Goal: Task Accomplishment & Management: Manage account settings

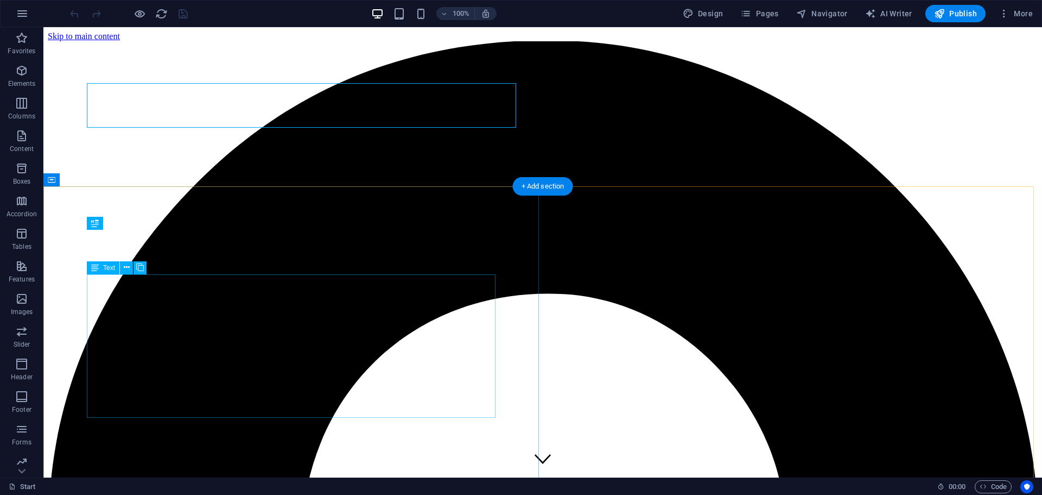
scroll to position [385, 0]
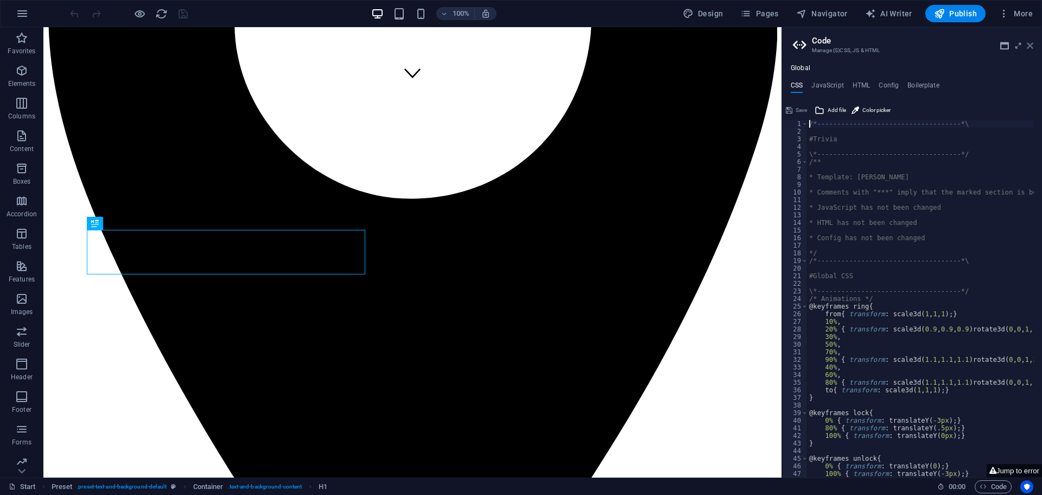
click at [1030, 45] on icon at bounding box center [1030, 45] width 7 height 9
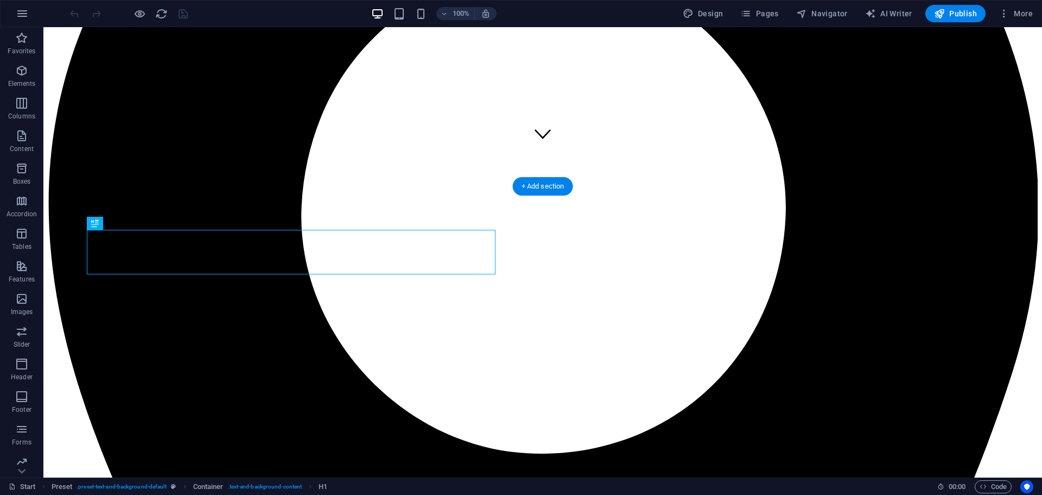
scroll to position [114, 0]
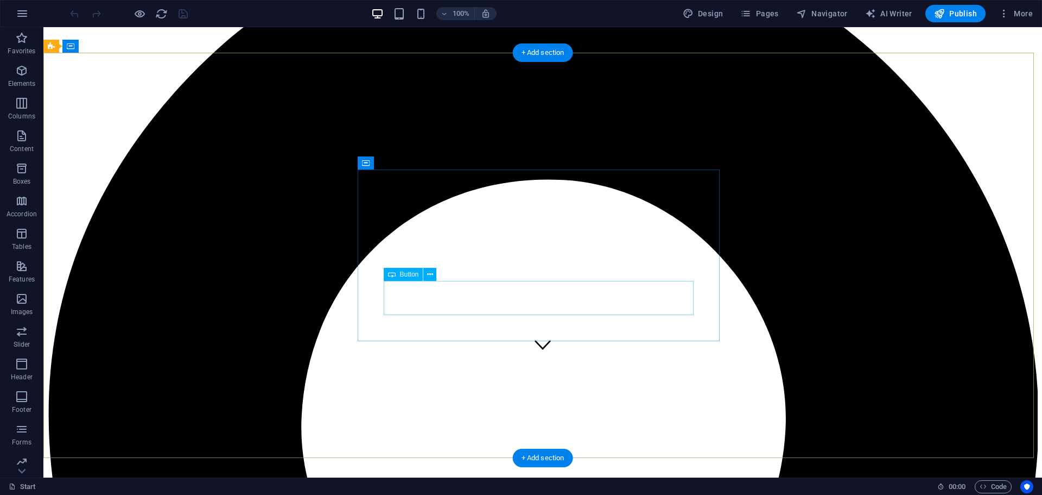
select select "%"
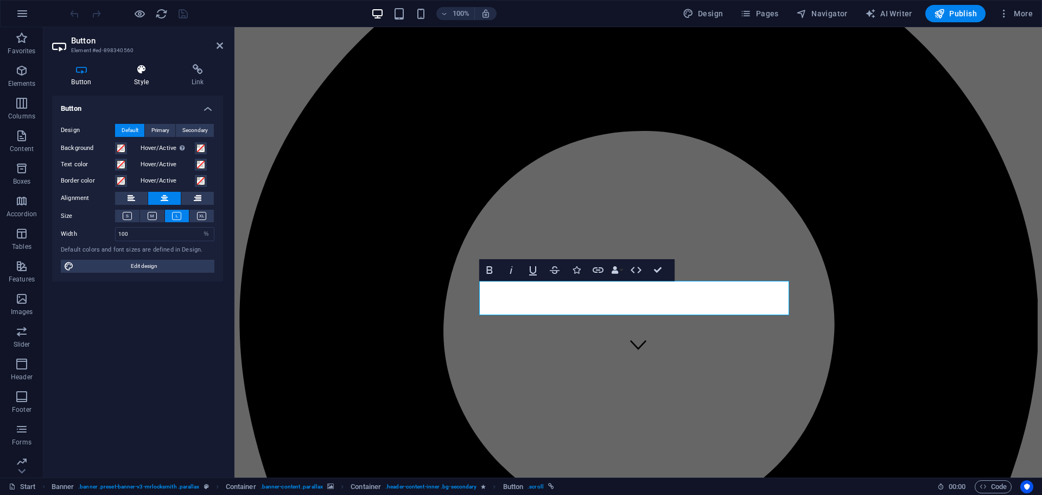
click at [131, 75] on h4 "Style" at bounding box center [144, 75] width 58 height 23
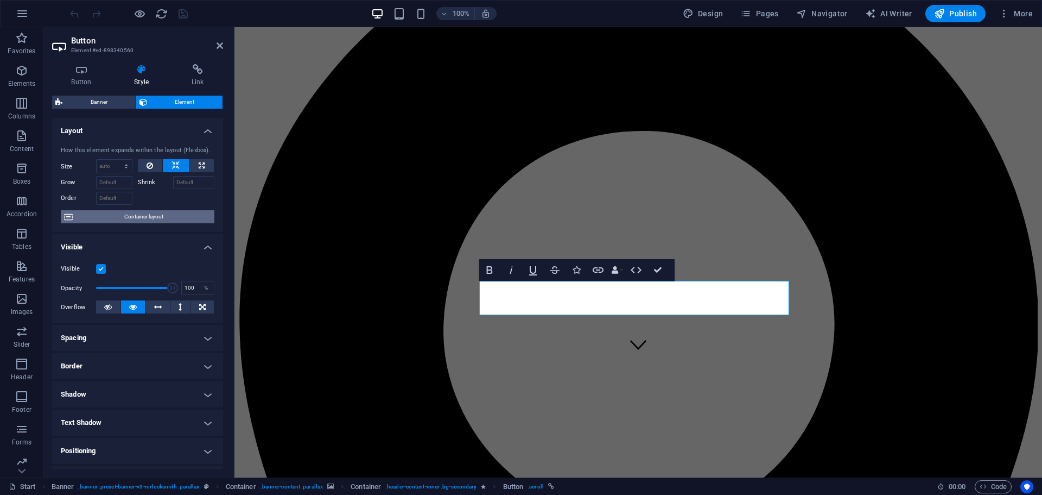
click at [155, 215] on span "Container layout" at bounding box center [143, 216] width 135 height 13
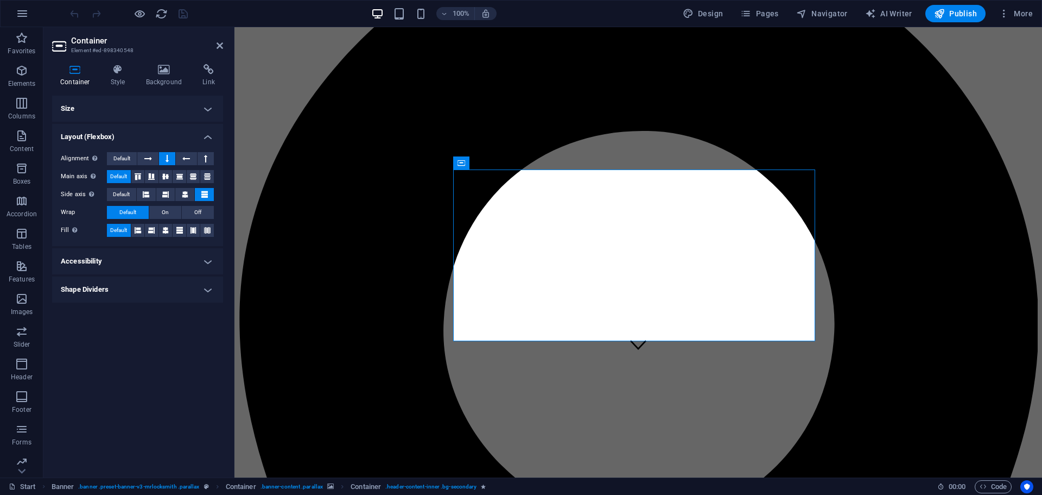
click at [128, 63] on div "Container Style Background Link Size Height Default px rem % vh vw Min. height …" at bounding box center [137, 266] width 188 height 422
click at [125, 75] on h4 "Style" at bounding box center [120, 75] width 35 height 23
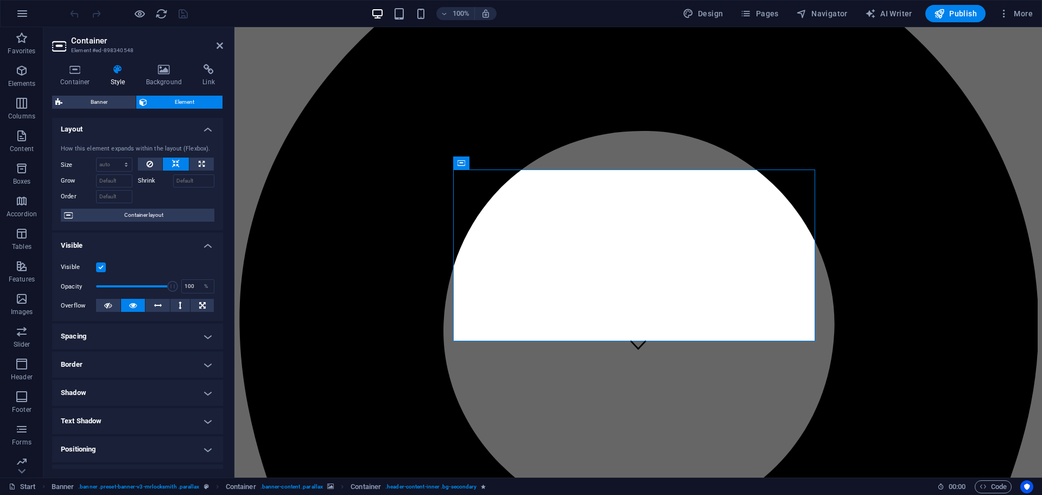
scroll to position [0, 0]
click at [157, 78] on h4 "Background" at bounding box center [166, 75] width 57 height 23
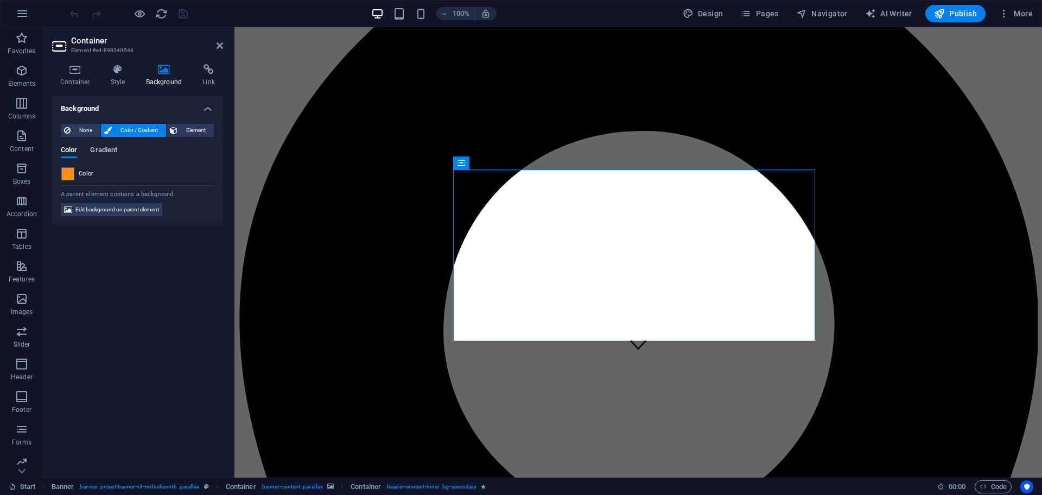
click at [110, 149] on span "Gradient" at bounding box center [103, 150] width 27 height 15
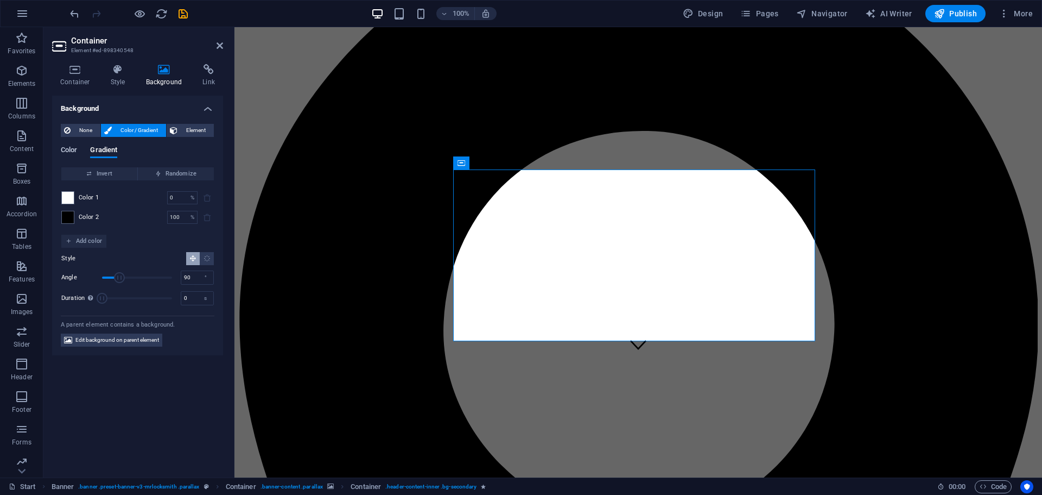
click at [68, 150] on span "Color" at bounding box center [69, 150] width 16 height 15
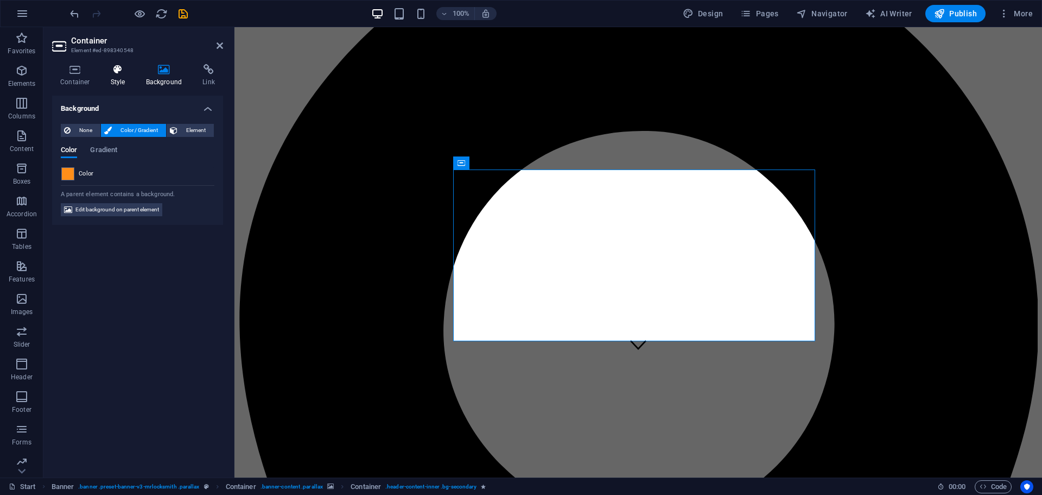
click at [123, 79] on h4 "Style" at bounding box center [120, 75] width 35 height 23
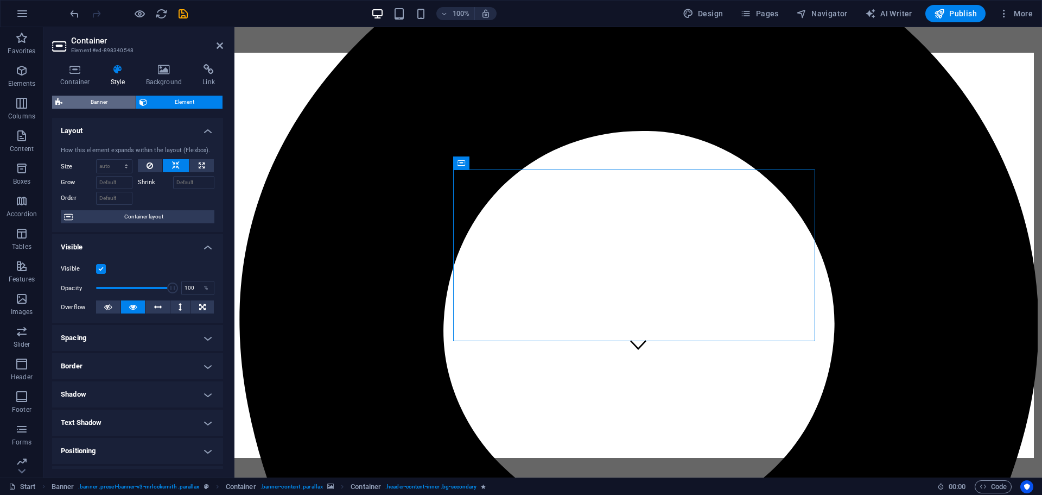
click at [116, 100] on span "Banner" at bounding box center [99, 102] width 67 height 13
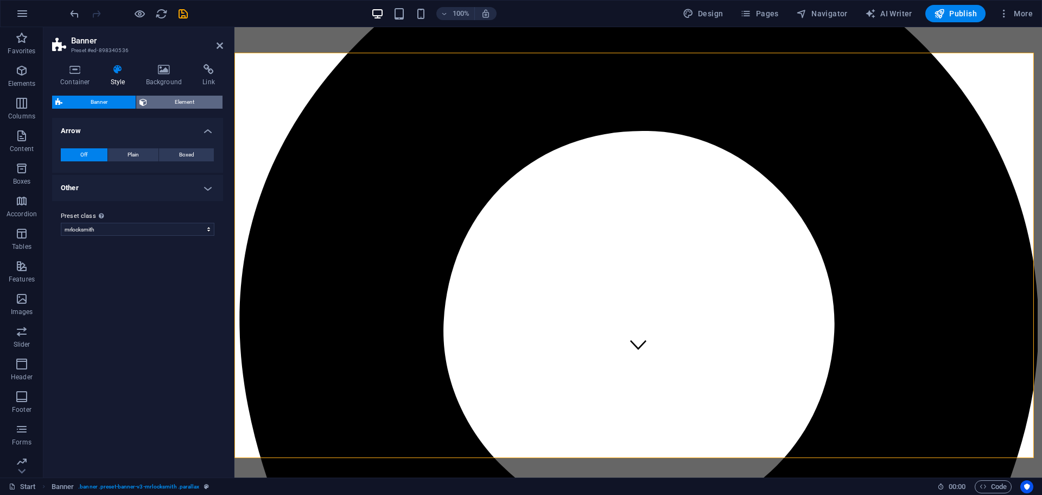
click at [187, 100] on span "Element" at bounding box center [184, 102] width 69 height 13
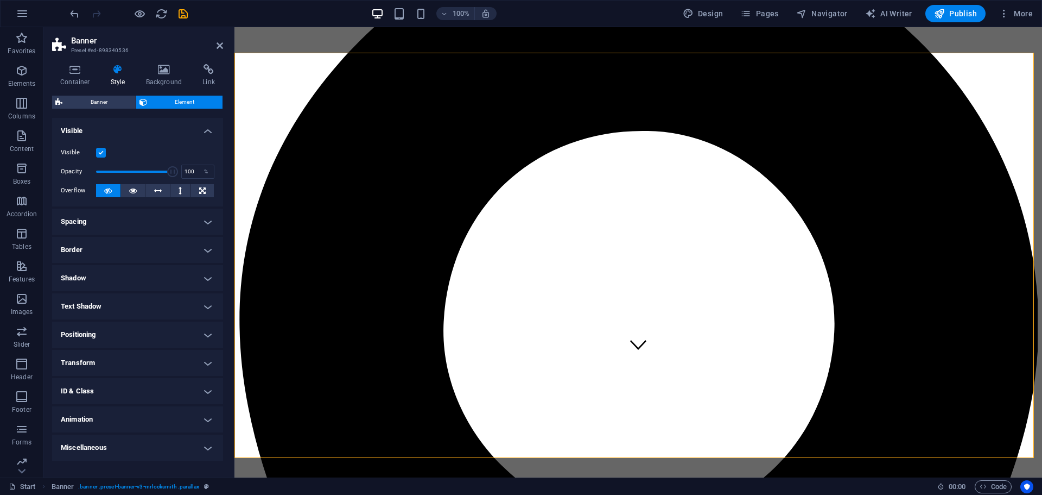
click at [119, 223] on h4 "Spacing" at bounding box center [137, 221] width 171 height 26
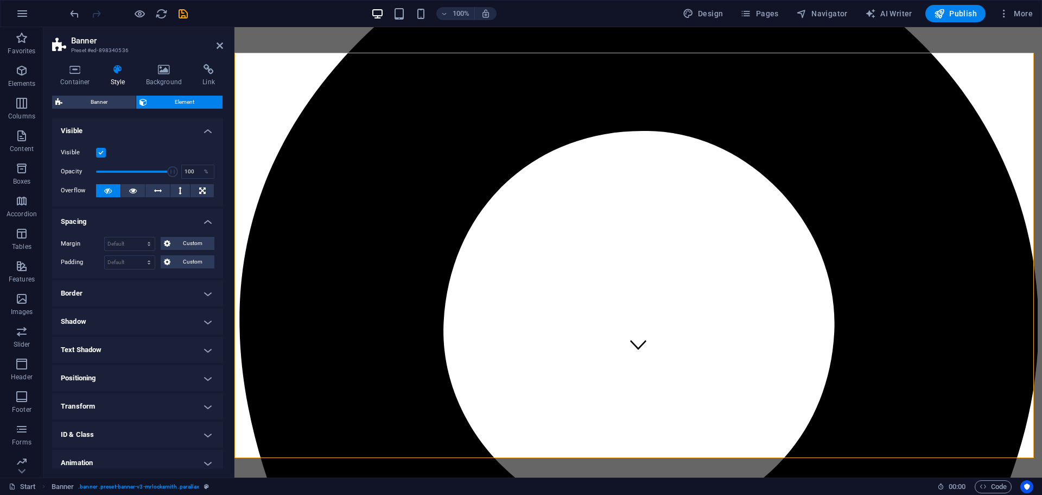
click at [116, 300] on h4 "Border" at bounding box center [137, 293] width 171 height 26
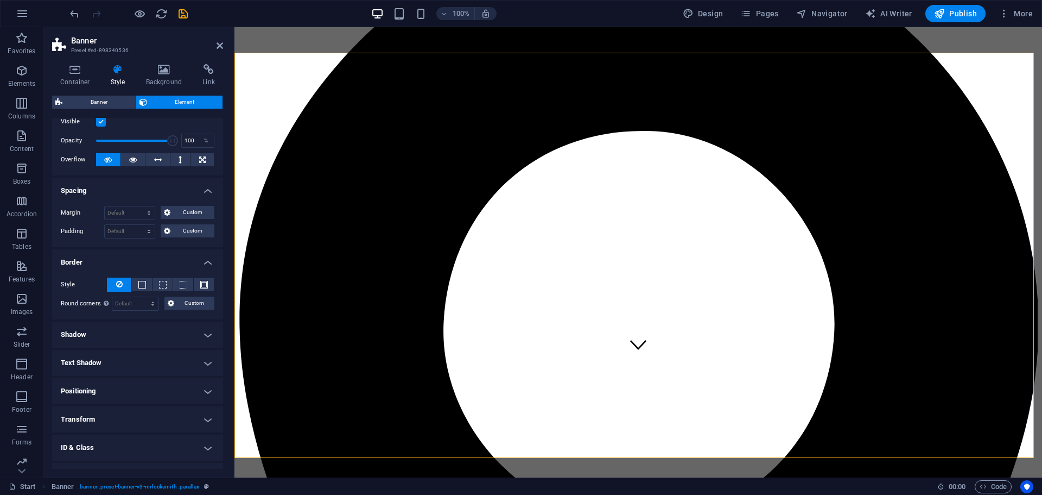
scroll to position [79, 0]
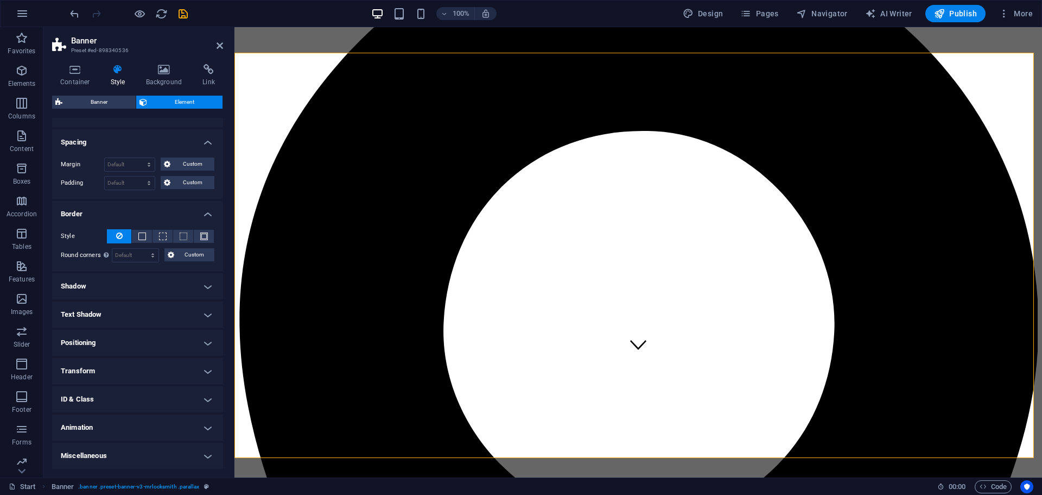
click at [131, 284] on h4 "Shadow" at bounding box center [137, 286] width 171 height 26
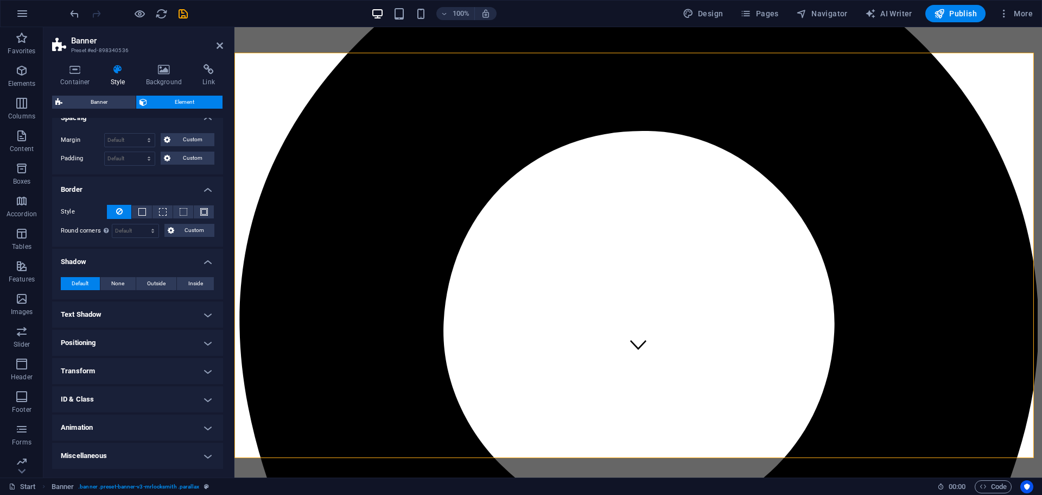
click at [125, 313] on h4 "Text Shadow" at bounding box center [137, 314] width 171 height 26
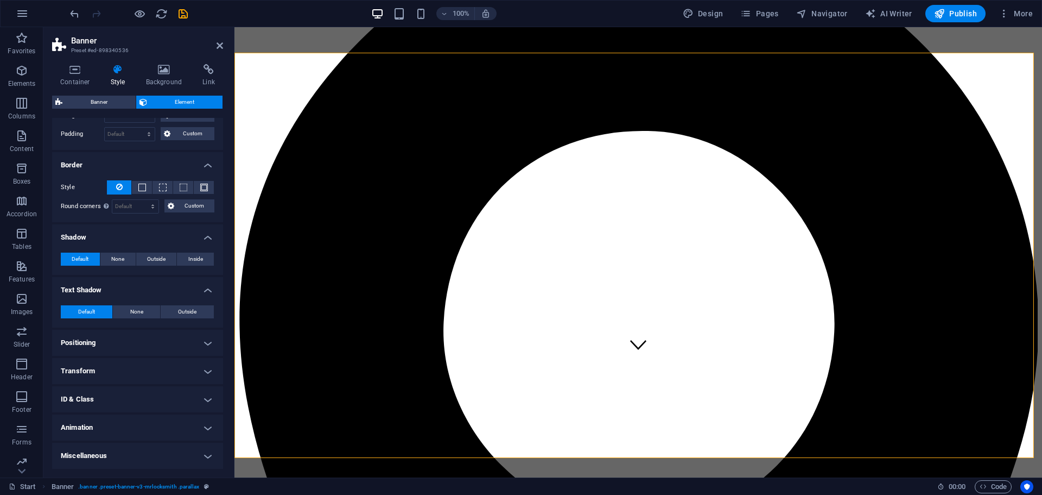
click at [123, 344] on h4 "Positioning" at bounding box center [137, 343] width 171 height 26
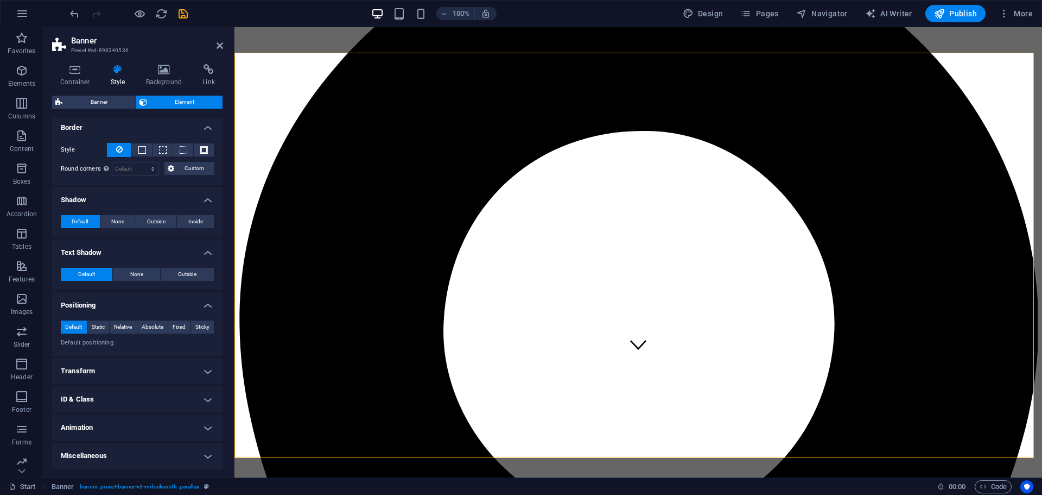
click at [128, 367] on h4 "Transform" at bounding box center [137, 371] width 171 height 26
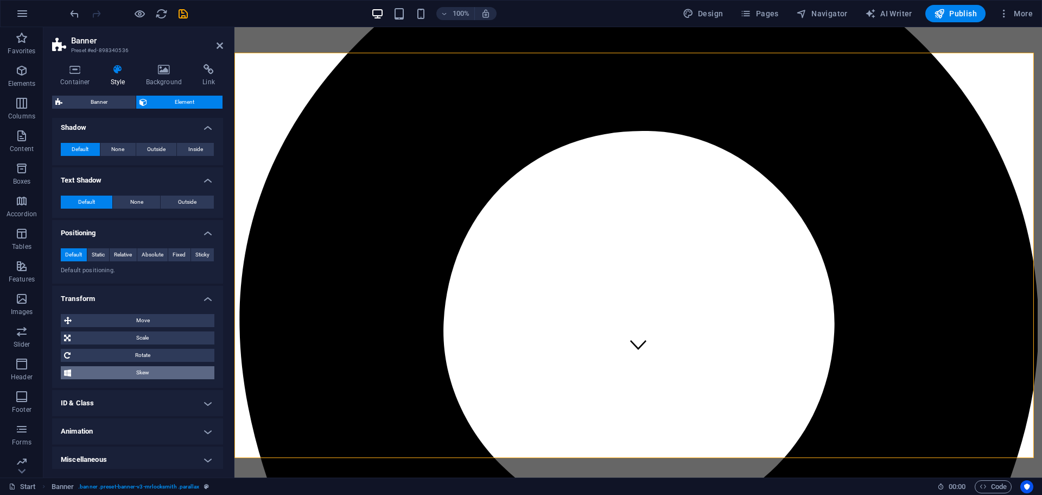
scroll to position [242, 0]
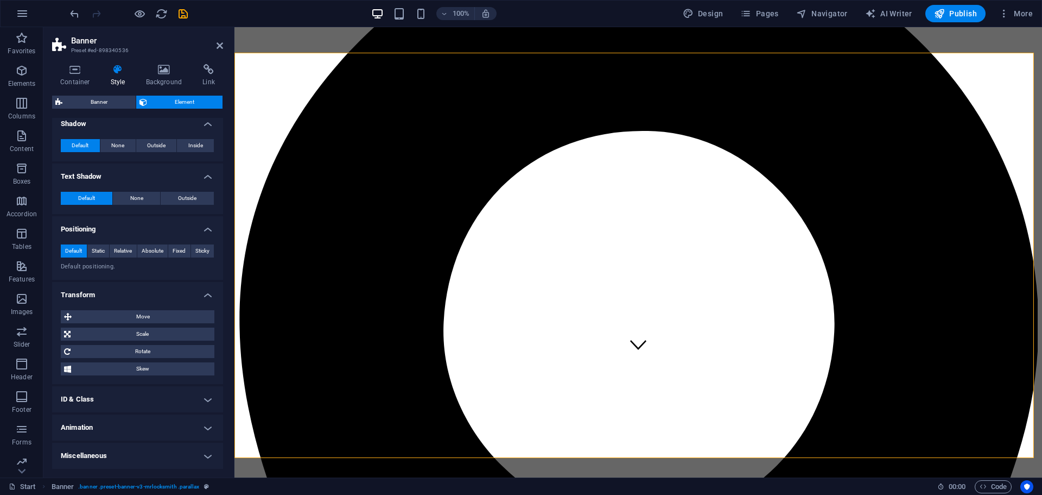
click at [135, 396] on h4 "ID & Class" at bounding box center [137, 399] width 171 height 26
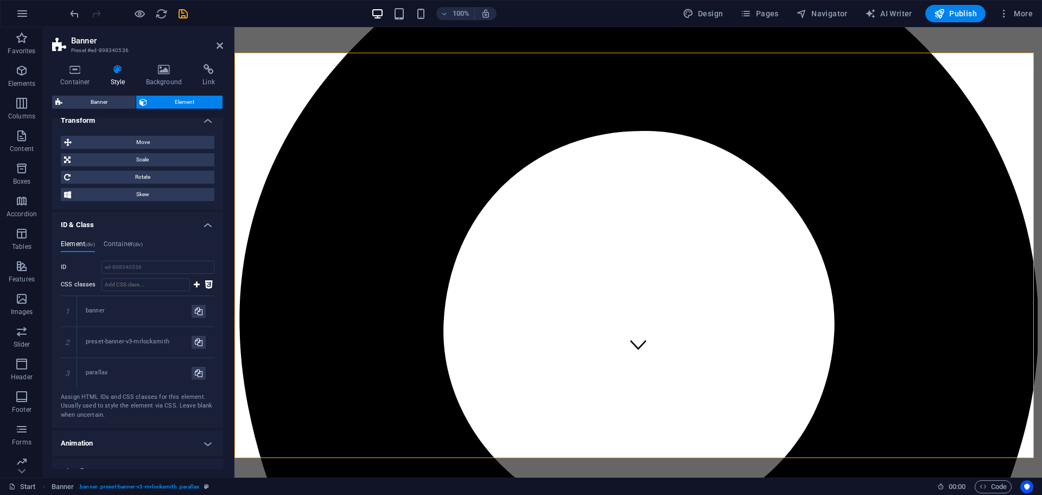
scroll to position [432, 0]
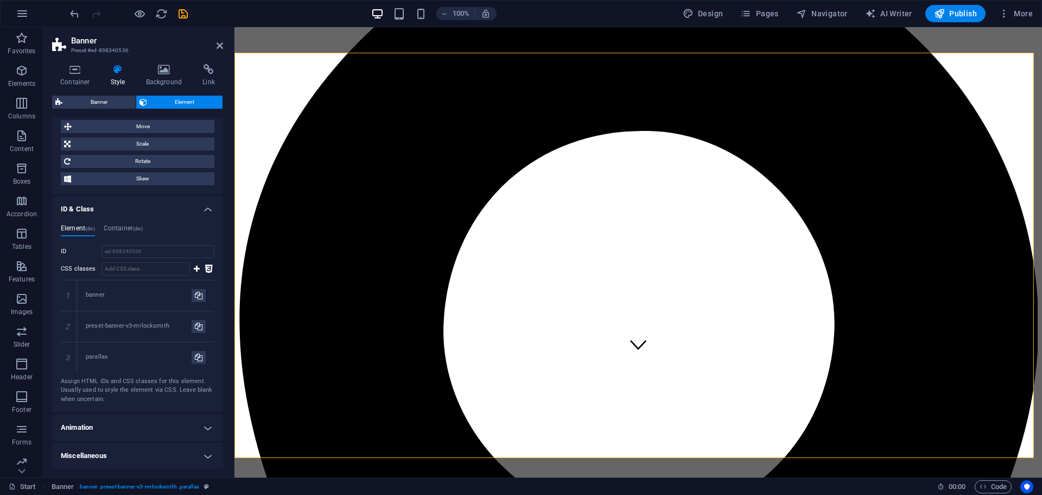
click at [138, 425] on h4 "Animation" at bounding box center [137, 427] width 171 height 26
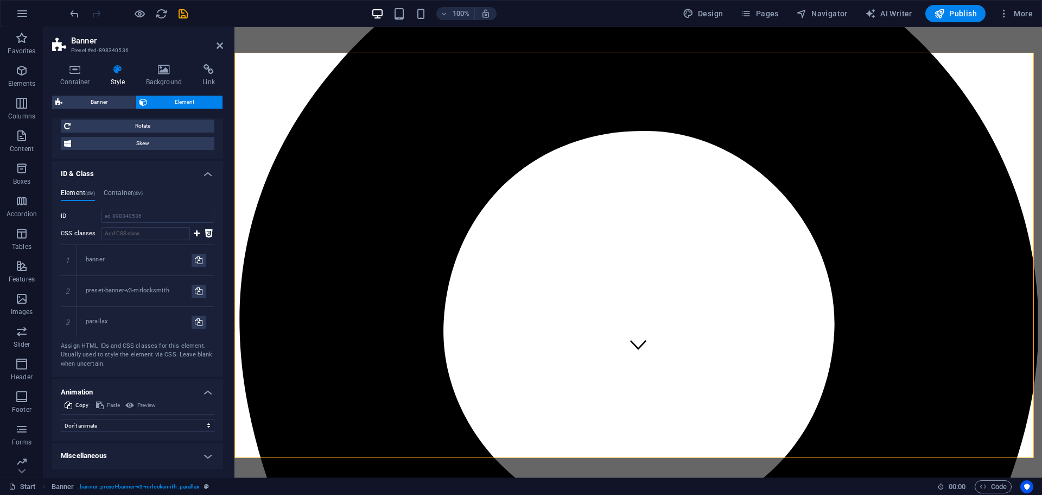
click at [136, 458] on h4 "Miscellaneous" at bounding box center [137, 455] width 171 height 26
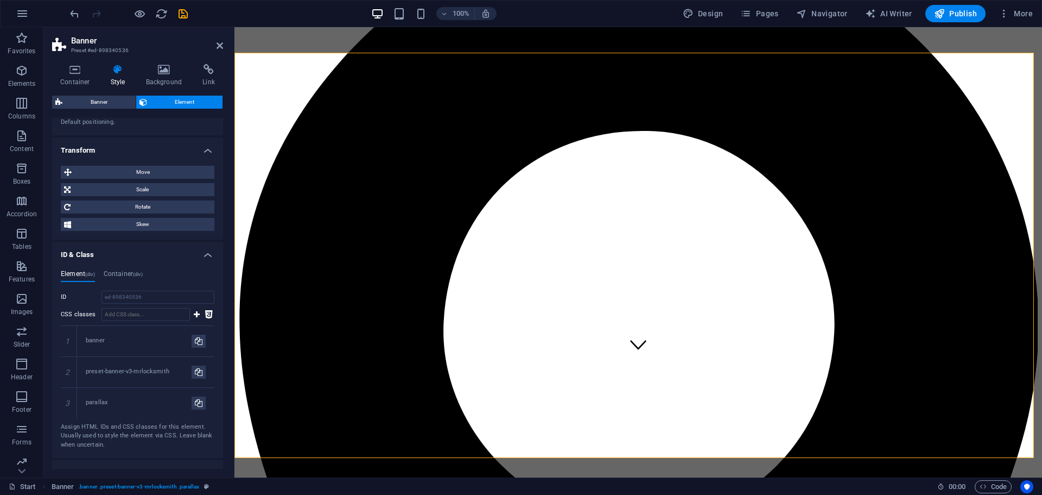
scroll to position [0, 0]
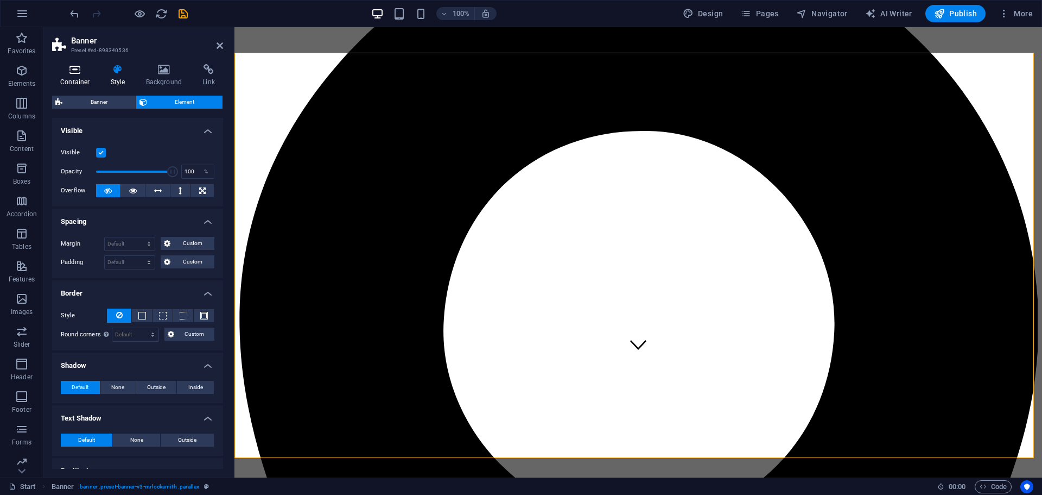
click at [72, 75] on h4 "Container" at bounding box center [77, 75] width 50 height 23
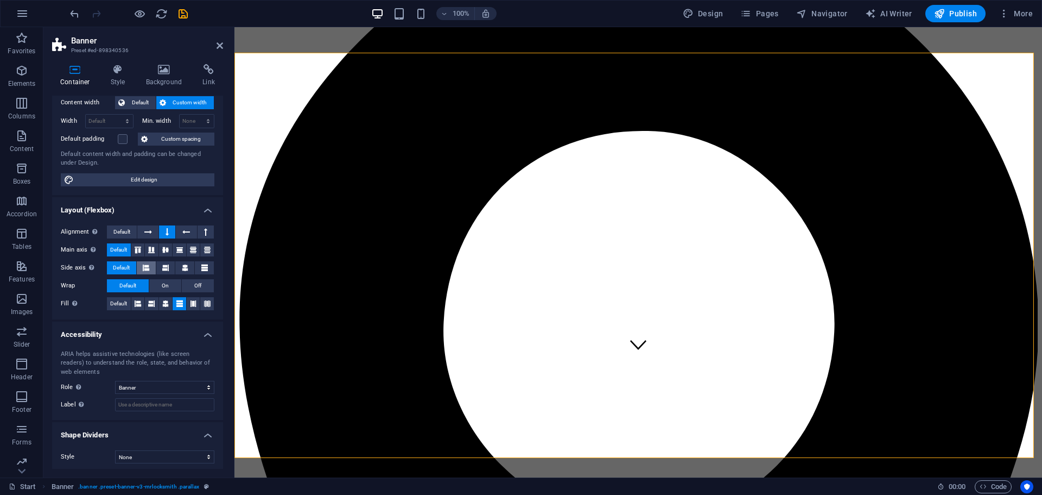
scroll to position [66, 0]
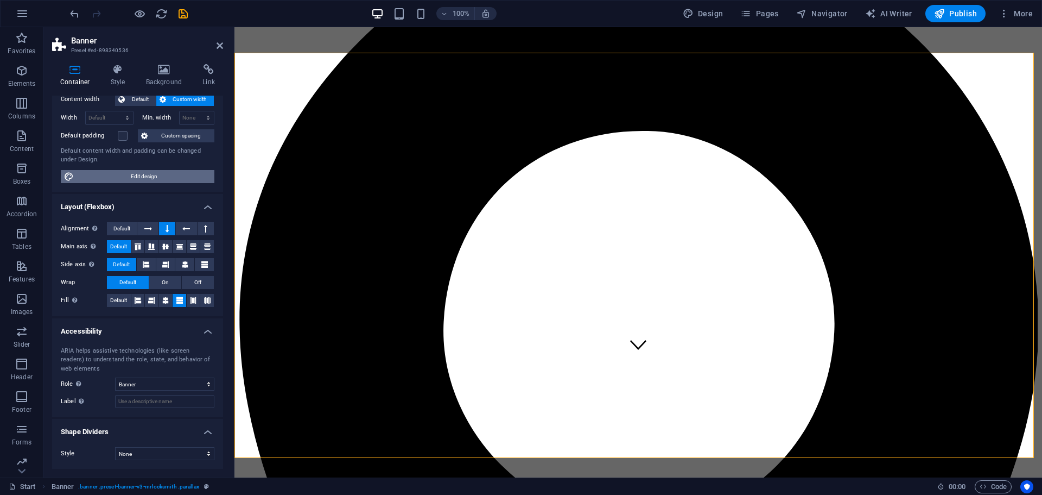
click at [142, 173] on span "Edit design" at bounding box center [144, 176] width 134 height 13
select select "px"
select select "300"
select select "px"
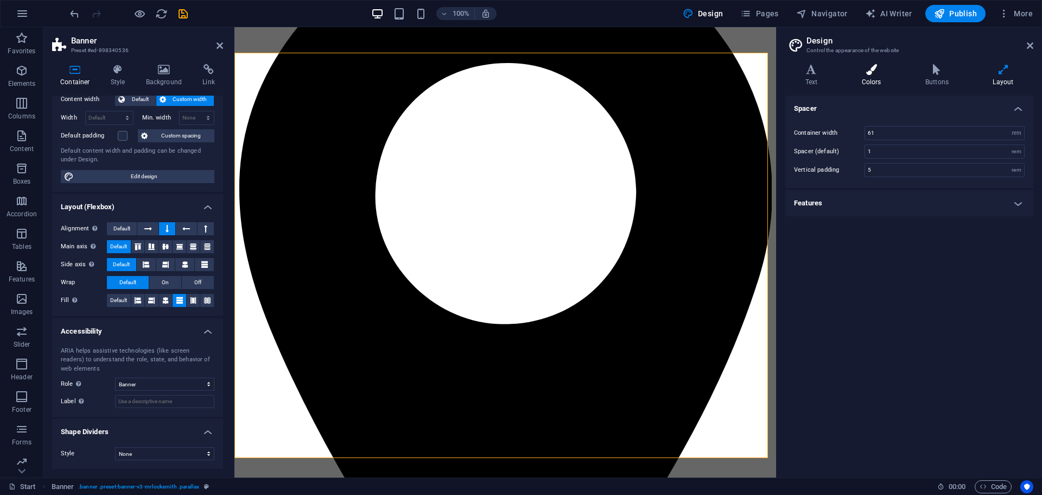
click at [866, 75] on h4 "Colors" at bounding box center [874, 75] width 64 height 23
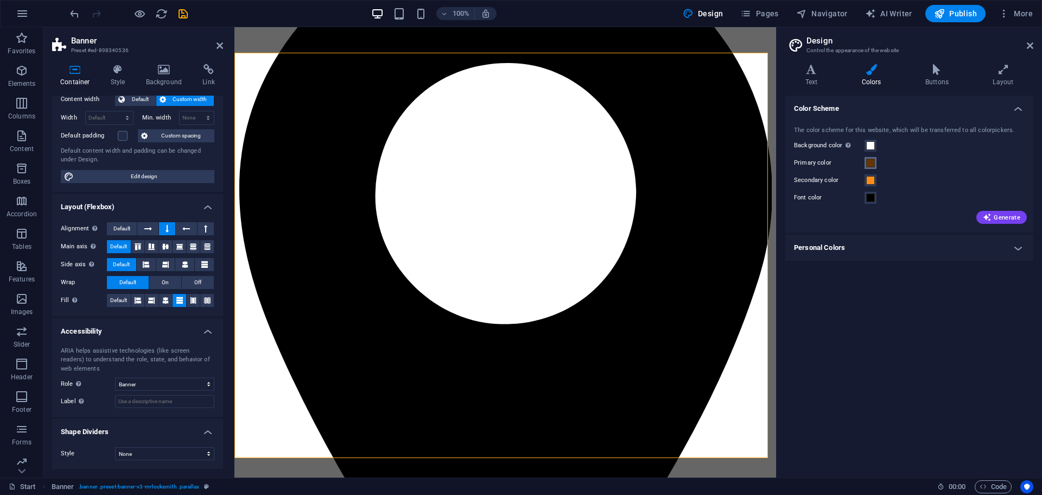
click at [872, 160] on span at bounding box center [870, 163] width 9 height 9
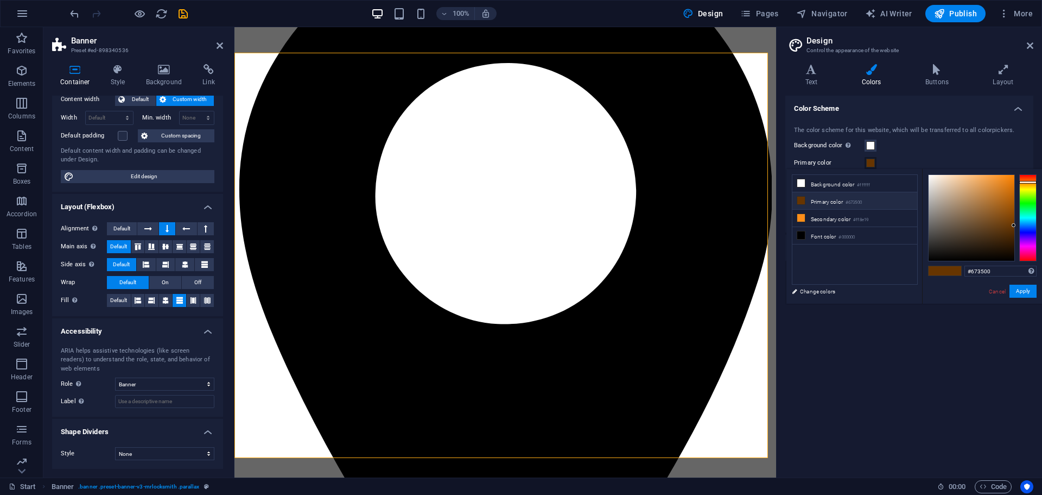
click at [835, 203] on li "Primary color #673500" at bounding box center [855, 200] width 125 height 17
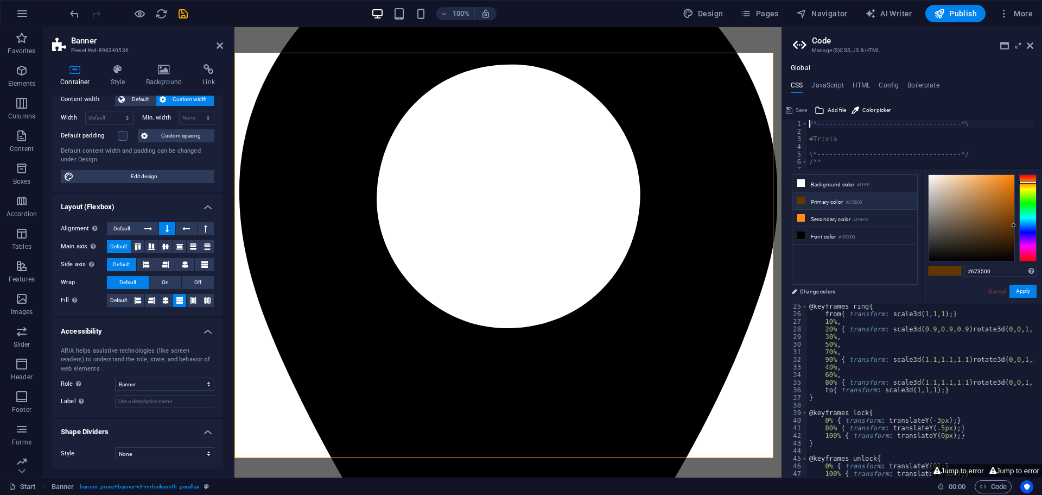
click at [836, 198] on li "Primary color #673500" at bounding box center [855, 200] width 125 height 17
type input "#000000"
drag, startPoint x: 1012, startPoint y: 224, endPoint x: 1019, endPoint y: 269, distance: 46.1
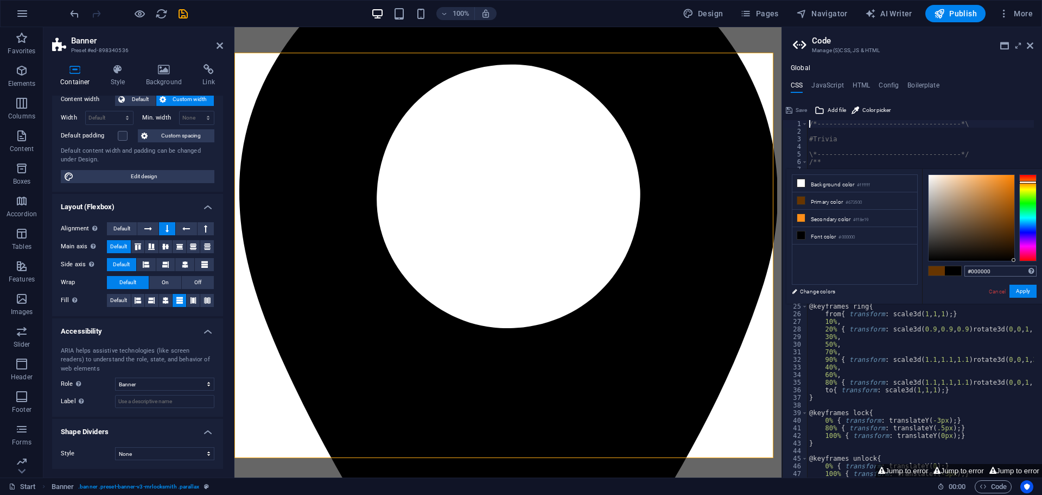
click at [1019, 269] on div "#000000 Supported formats #0852ed rgb(8, 82, 237) rgba(8, 82, 237, 90%) hsv(221…" at bounding box center [982, 315] width 120 height 292
click at [1019, 290] on button "Apply" at bounding box center [1023, 290] width 27 height 13
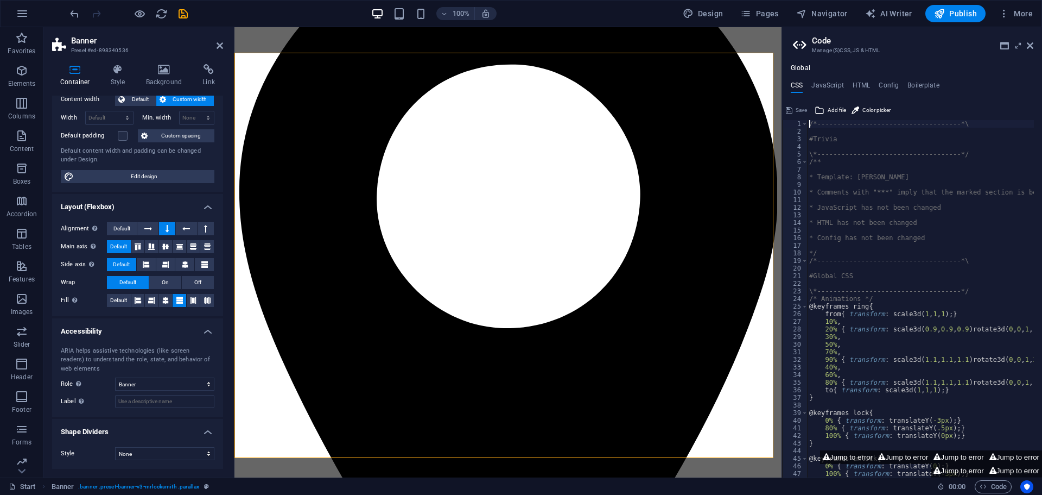
scroll to position [0, 0]
drag, startPoint x: 1030, startPoint y: 43, endPoint x: 796, endPoint y: 17, distance: 236.0
click at [1030, 43] on icon at bounding box center [1030, 45] width 7 height 9
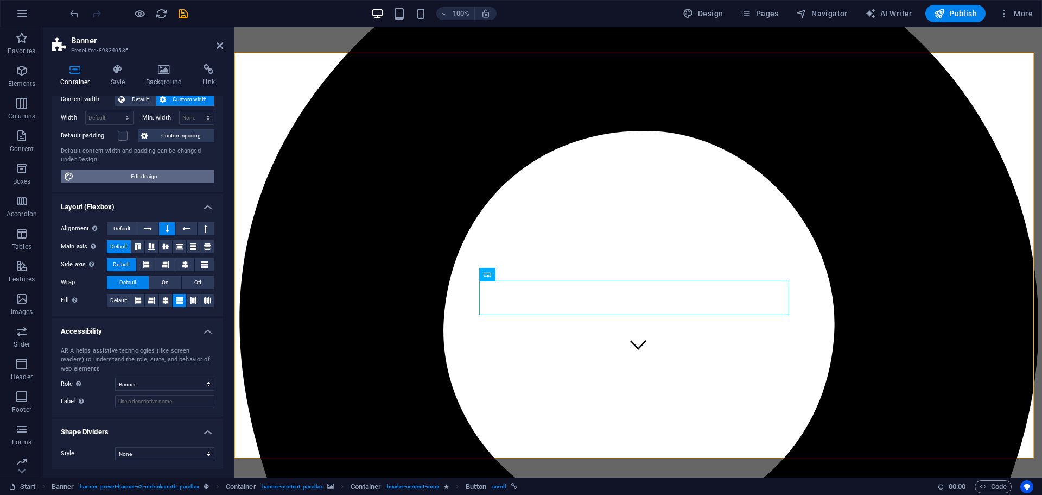
click at [155, 178] on span "Edit design" at bounding box center [144, 176] width 134 height 13
select select "rem"
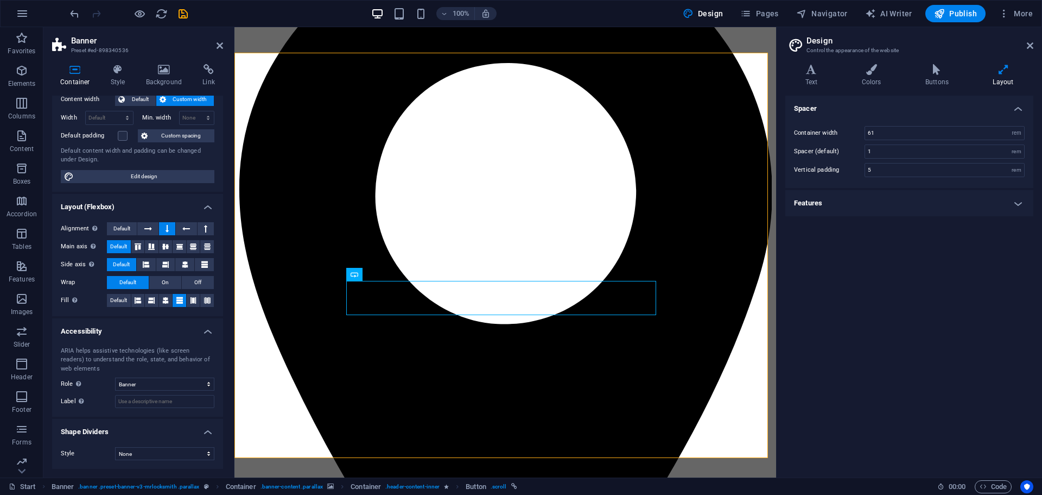
click at [916, 217] on div "Spacer Container width 61 rem px Spacer (default) 1 rem Vertical padding 5 rem …" at bounding box center [910, 282] width 248 height 373
click at [917, 210] on h4 "Features" at bounding box center [910, 203] width 248 height 26
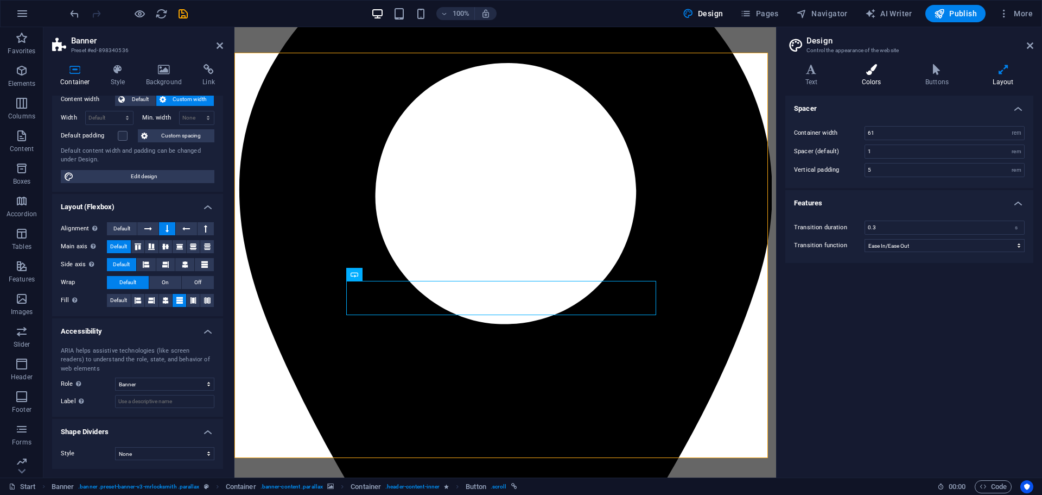
click at [877, 79] on h4 "Colors" at bounding box center [874, 75] width 64 height 23
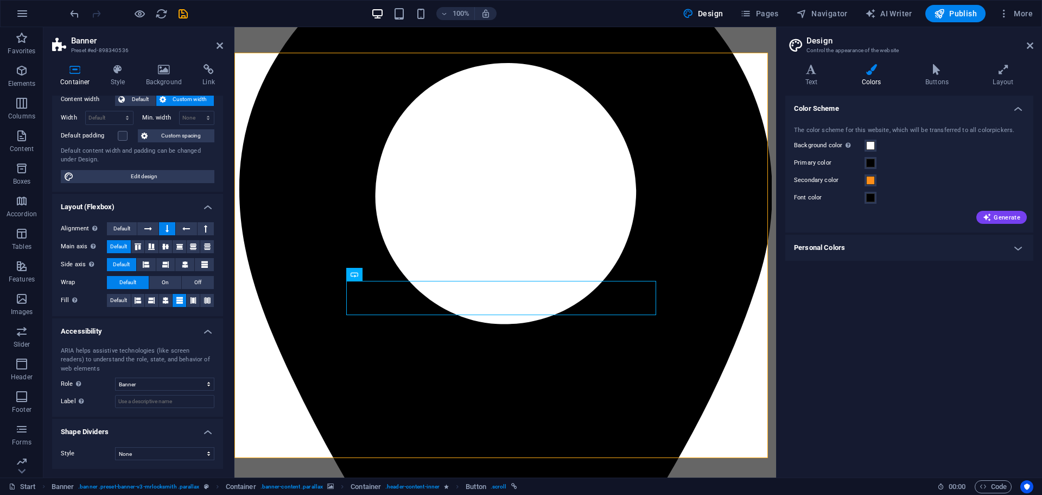
click at [822, 287] on div "Color Scheme The color scheme for this website, which will be transferred to al…" at bounding box center [910, 282] width 248 height 373
click at [182, 17] on icon "save" at bounding box center [183, 14] width 12 height 12
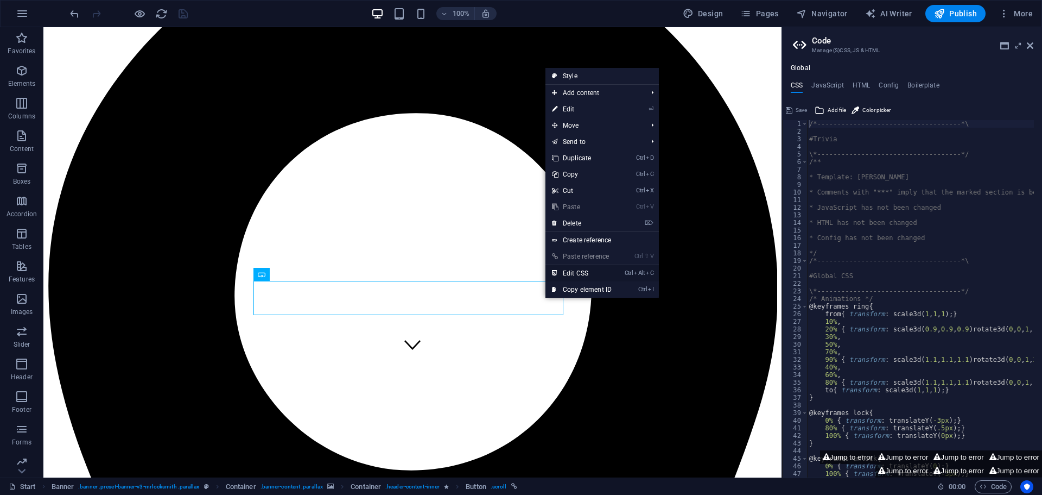
click at [577, 270] on link "Ctrl Alt C Edit CSS" at bounding box center [582, 273] width 73 height 16
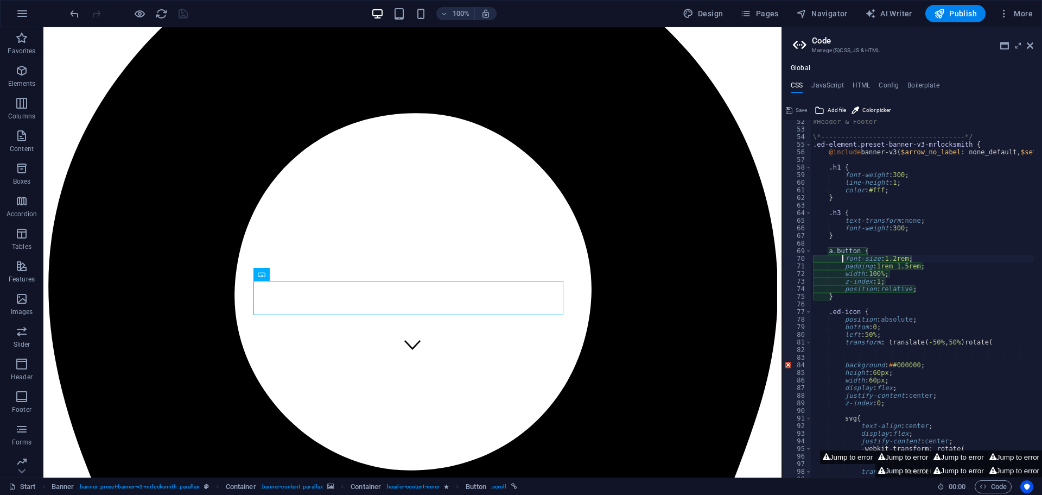
scroll to position [390, 0]
type textarea "position: relative;"
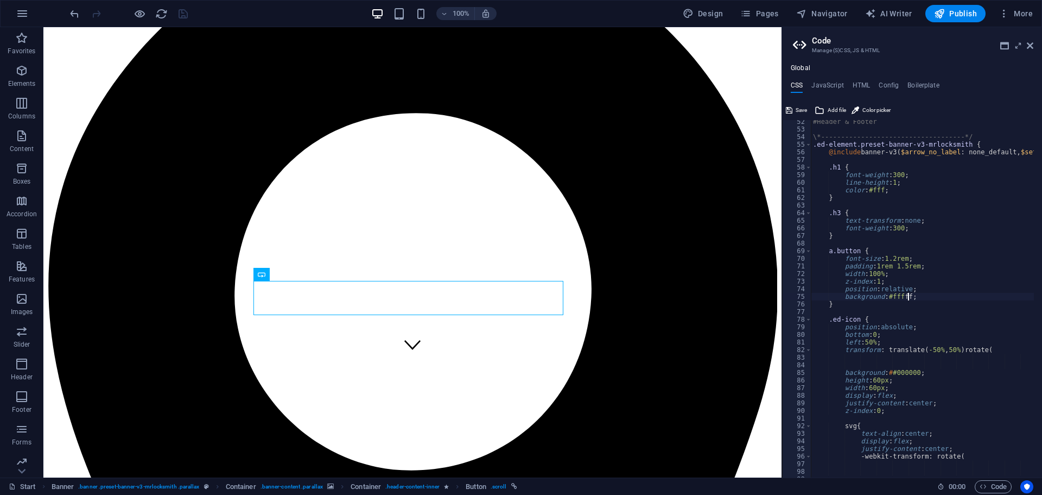
scroll to position [0, 10]
type textarea ");"
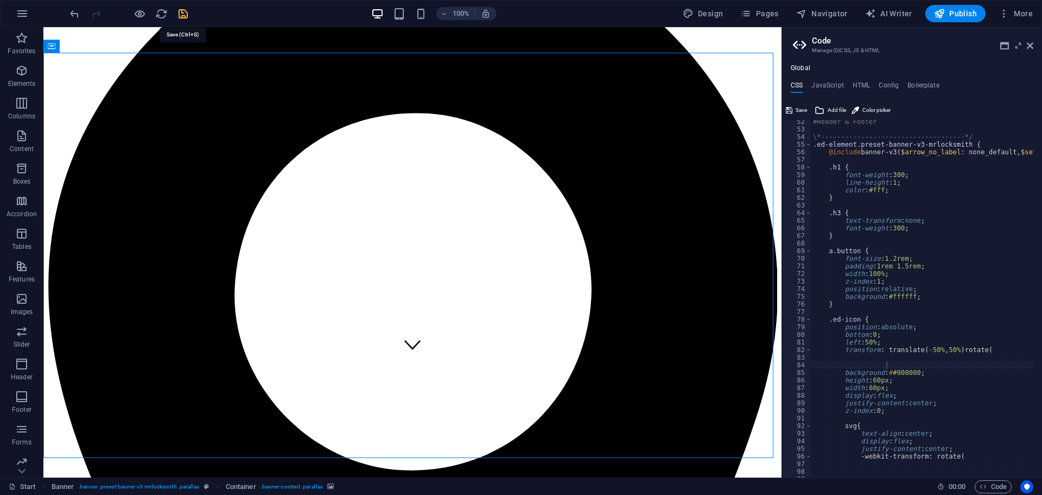
click at [182, 14] on icon "save" at bounding box center [183, 14] width 12 height 12
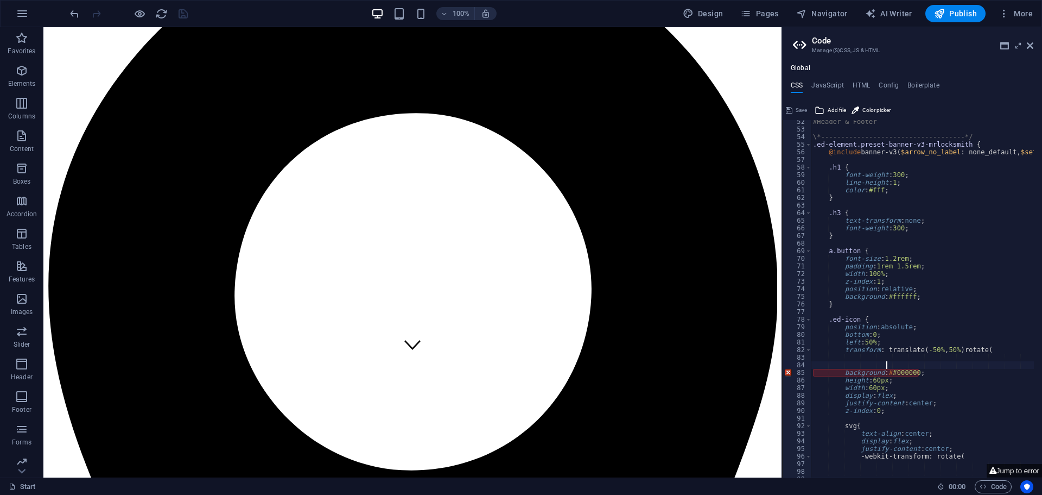
type textarea "height: 60px;"
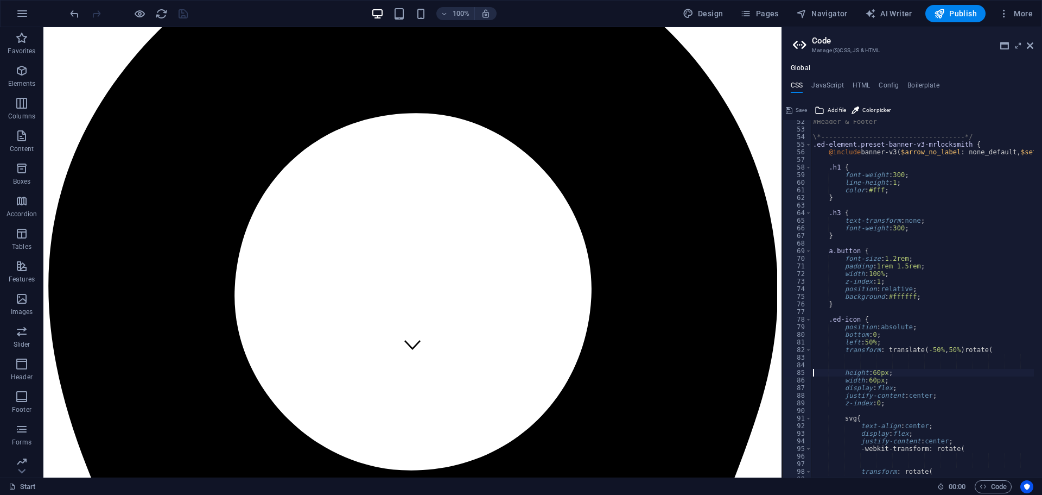
scroll to position [390, 0]
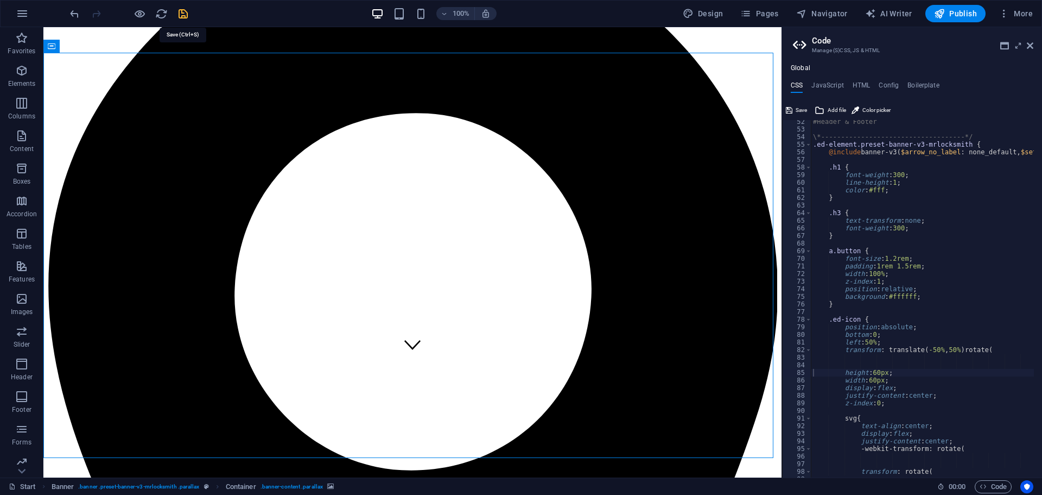
click at [182, 14] on icon "save" at bounding box center [183, 14] width 12 height 12
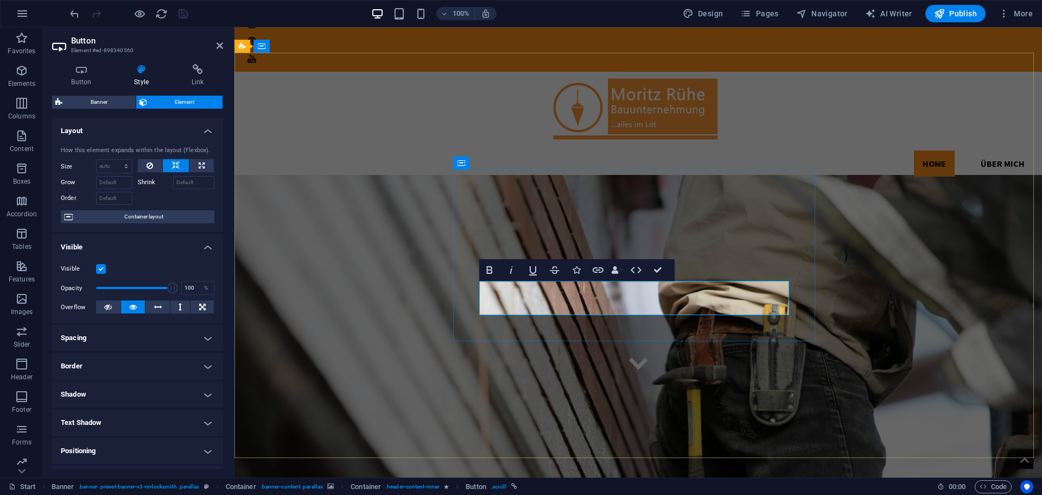
drag, startPoint x: 508, startPoint y: 300, endPoint x: 476, endPoint y: 377, distance: 83.8
click at [476, 377] on figure at bounding box center [639, 386] width 808 height 423
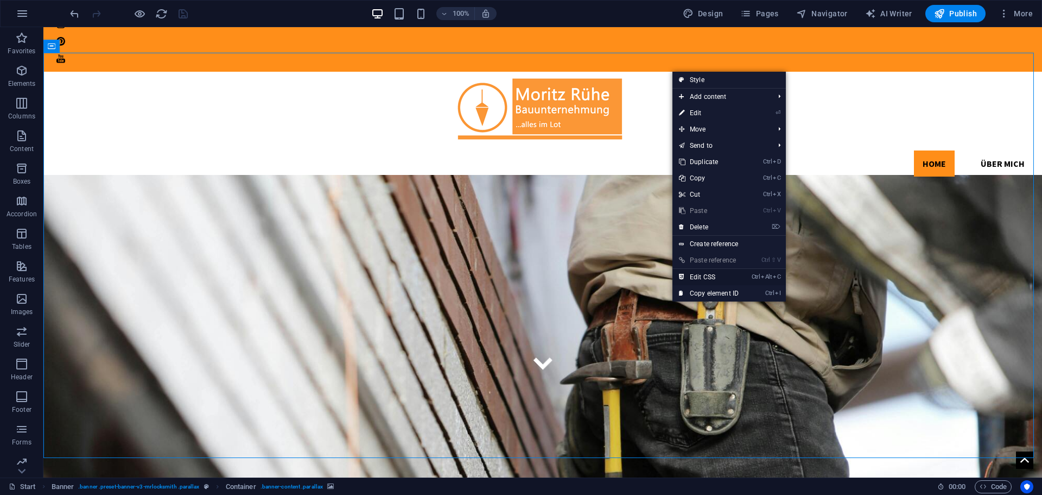
click at [695, 278] on link "Ctrl Alt C Edit CSS" at bounding box center [709, 277] width 73 height 16
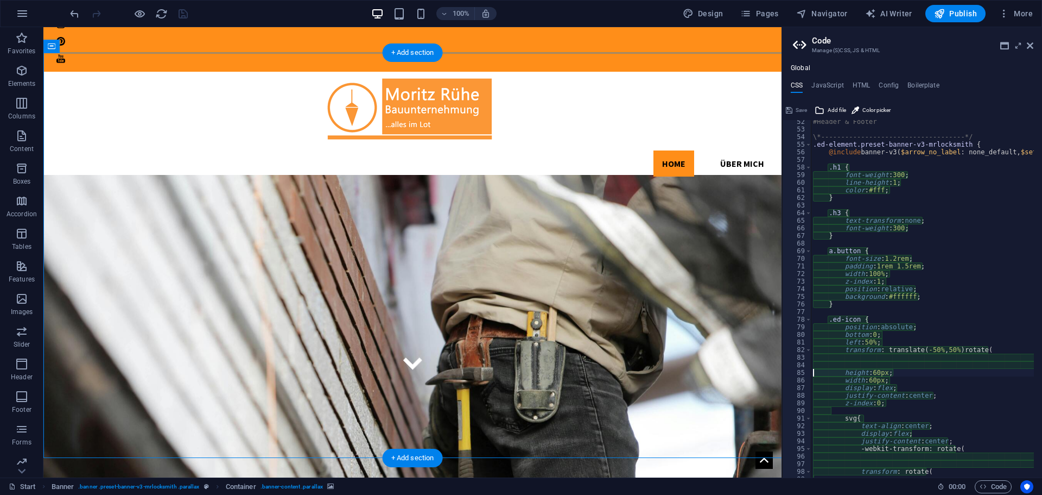
scroll to position [426, 0]
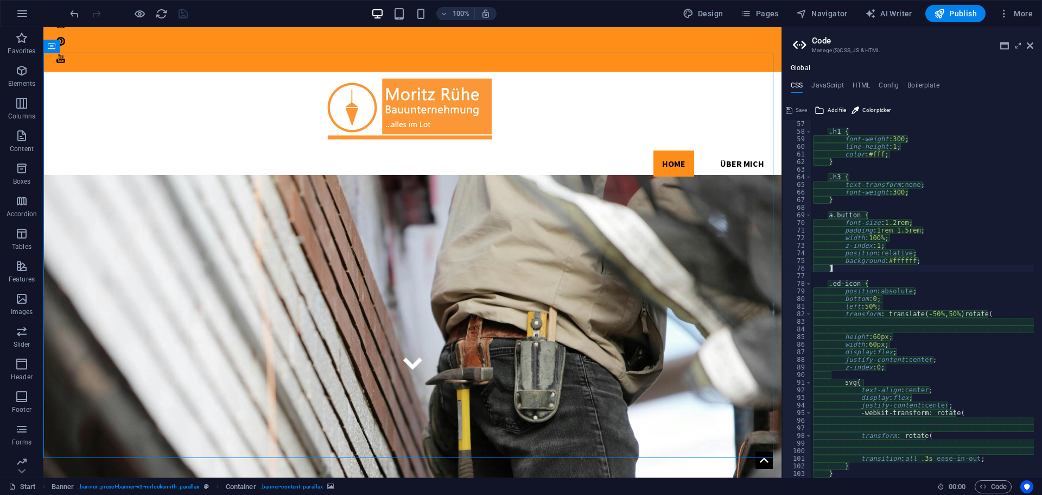
type textarea "background: #ffffff;"
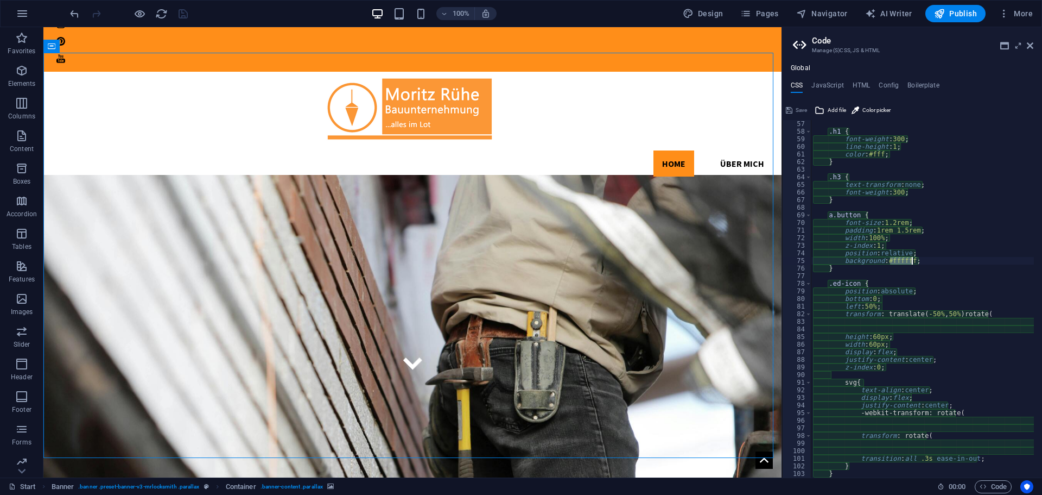
type textarea "background: #ffffff;"
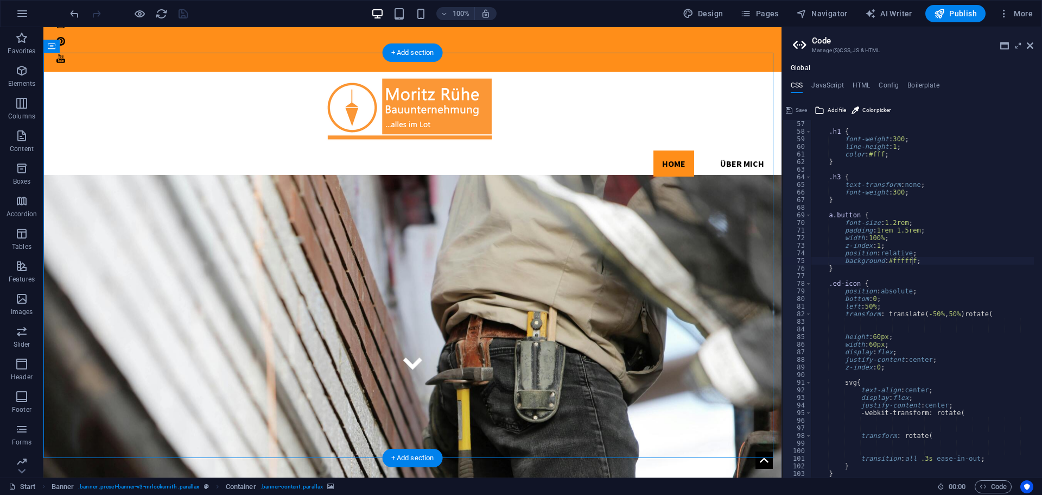
click at [182, 194] on figure at bounding box center [412, 386] width 738 height 423
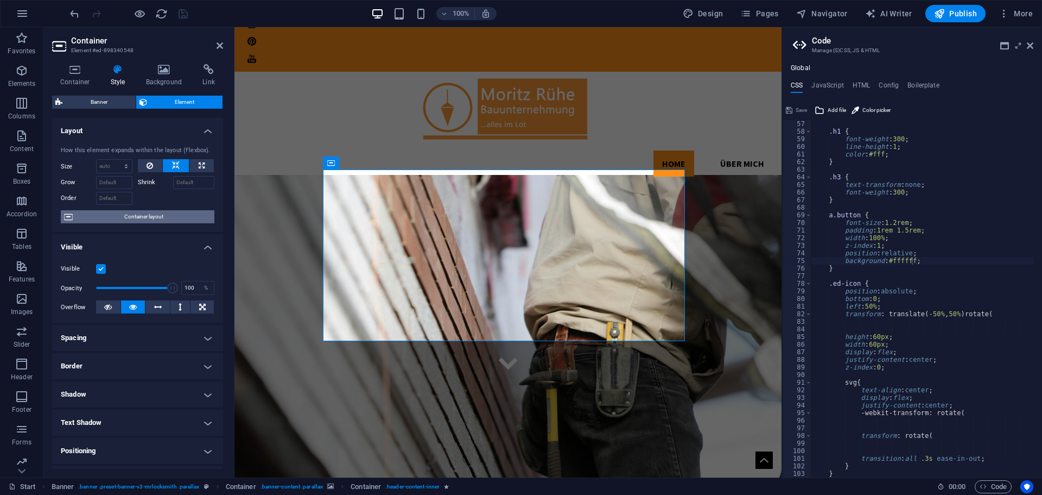
click at [159, 219] on span "Container layout" at bounding box center [143, 216] width 135 height 13
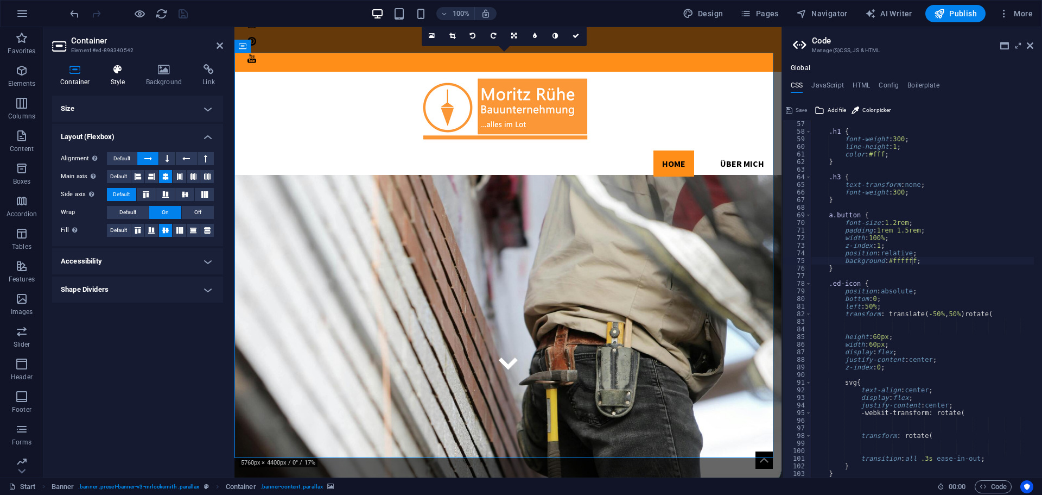
click at [117, 74] on icon at bounding box center [118, 69] width 31 height 11
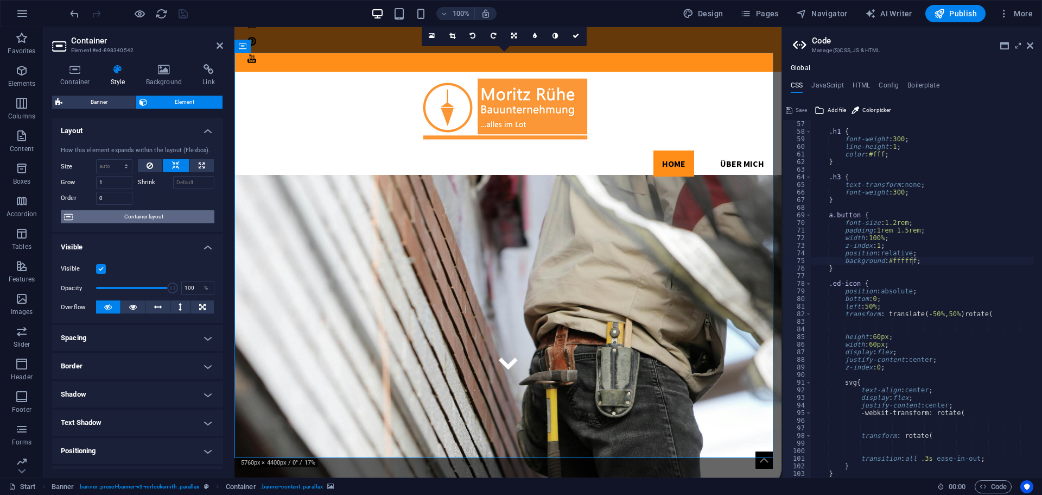
click at [158, 217] on span "Container layout" at bounding box center [143, 216] width 135 height 13
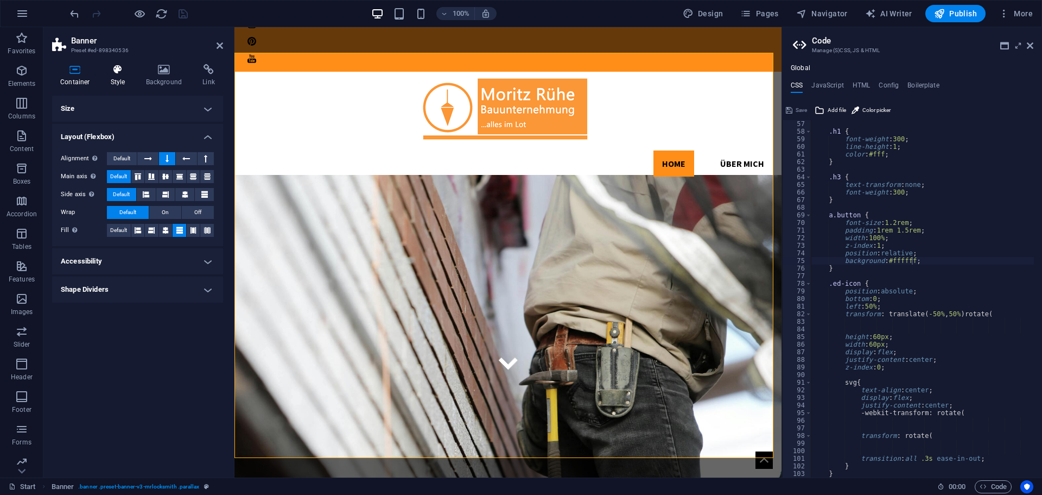
click at [110, 72] on icon at bounding box center [118, 69] width 31 height 11
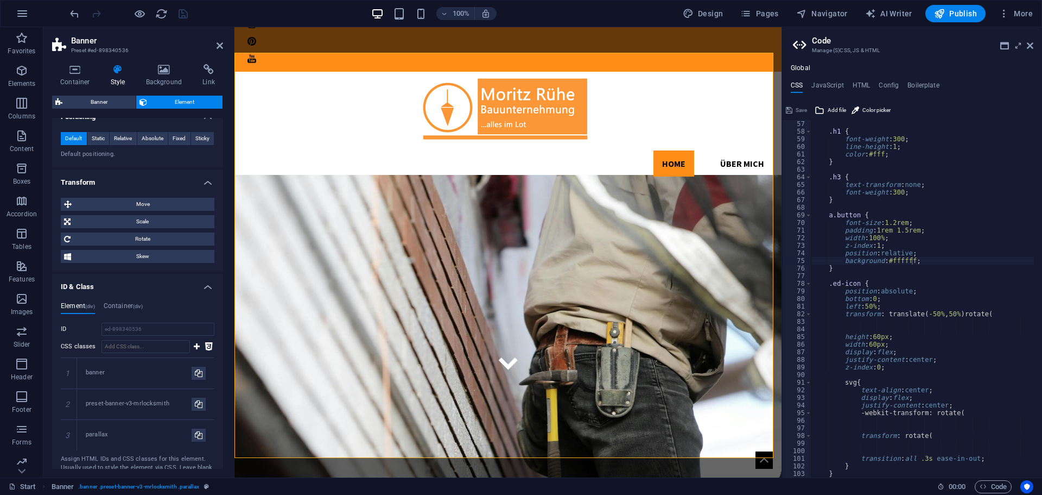
scroll to position [0, 0]
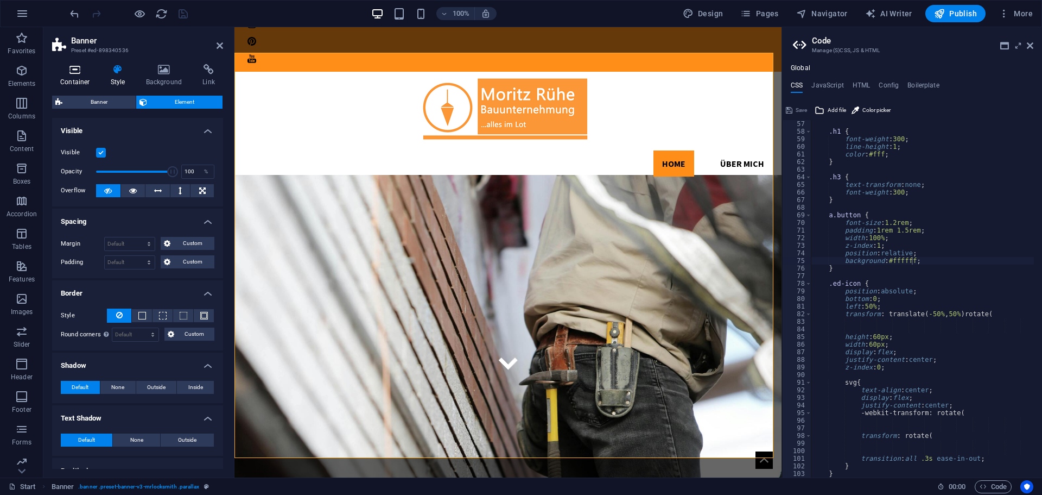
click at [78, 78] on h4 "Container" at bounding box center [77, 75] width 50 height 23
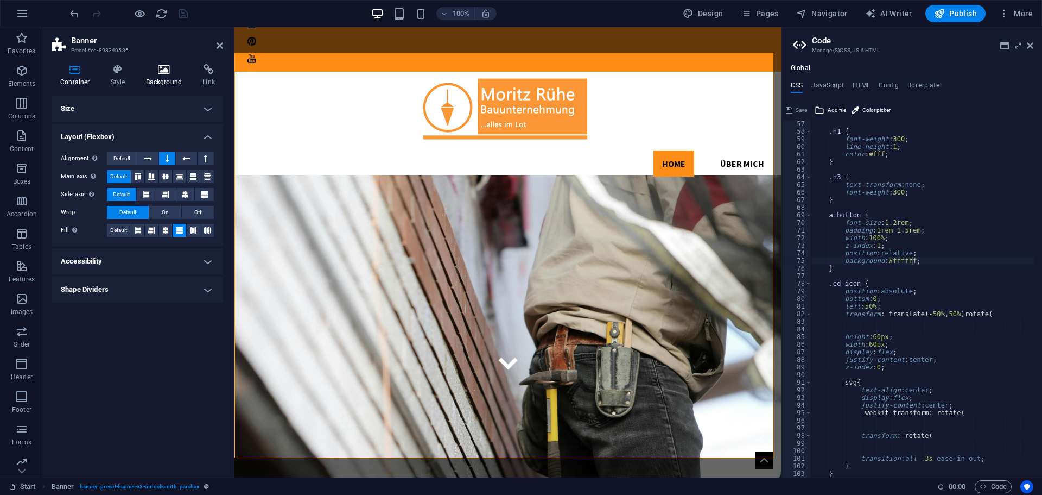
click at [164, 66] on icon at bounding box center [164, 69] width 53 height 11
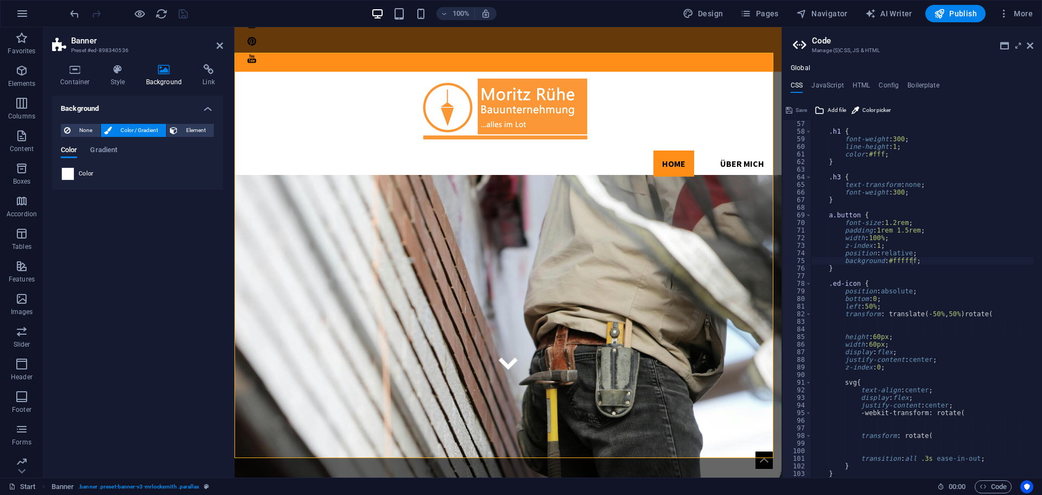
click at [64, 177] on span at bounding box center [68, 174] width 12 height 12
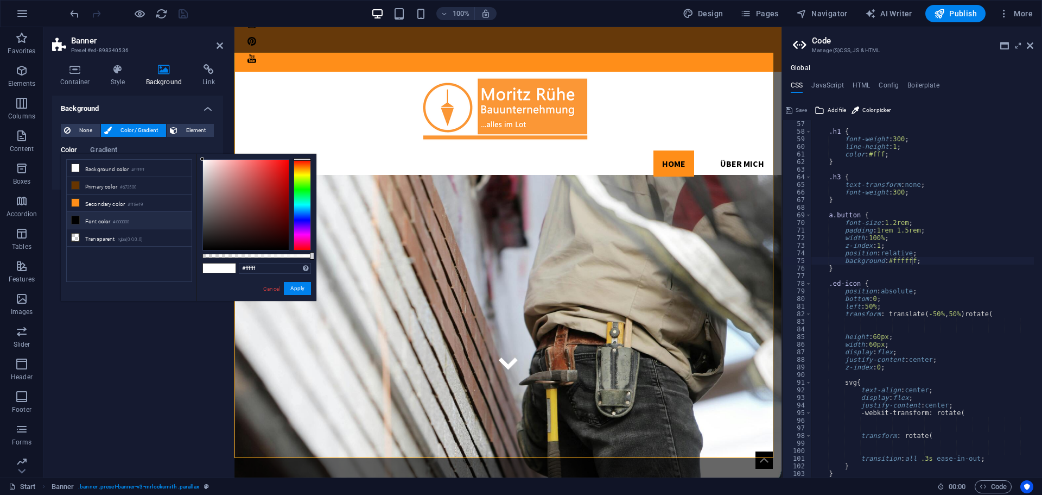
click at [74, 221] on icon at bounding box center [76, 220] width 8 height 8
click at [96, 167] on li "Background color #ffffff" at bounding box center [129, 168] width 125 height 17
type input "#000000"
drag, startPoint x: 227, startPoint y: 182, endPoint x: 294, endPoint y: 251, distance: 95.6
click at [294, 251] on div "#000000 Supported formats #0852ed rgb(8, 82, 237) rgba(8, 82, 237, 90%) hsv(221…" at bounding box center [257, 306] width 120 height 305
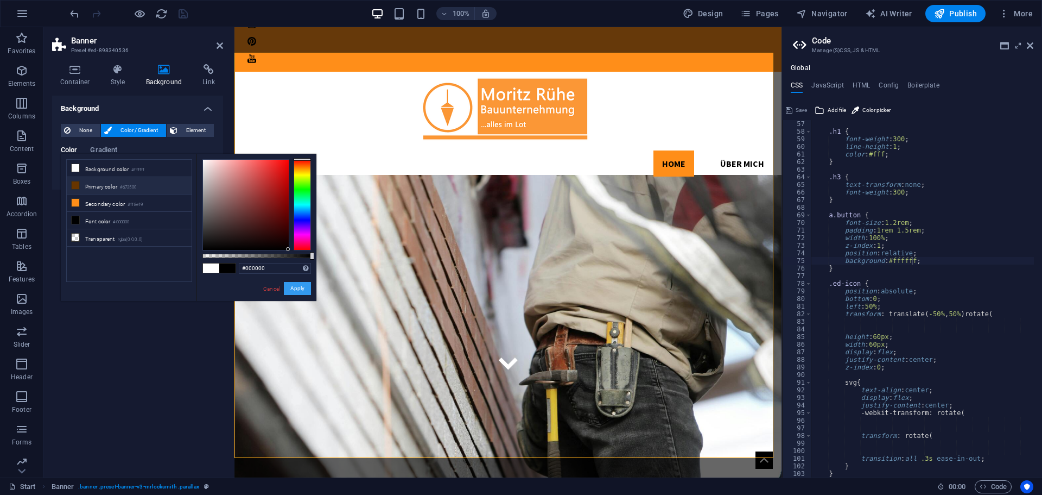
click at [297, 291] on button "Apply" at bounding box center [297, 288] width 27 height 13
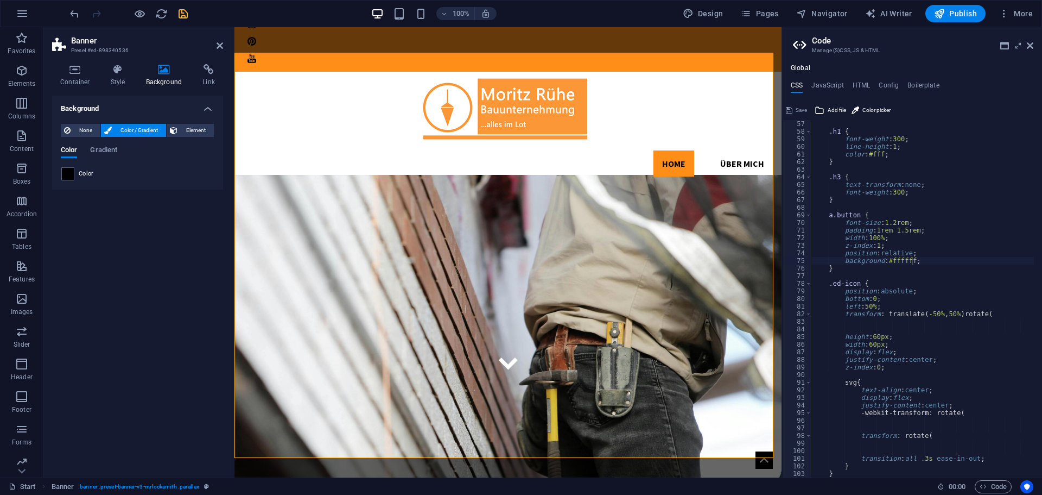
click at [183, 16] on icon "save" at bounding box center [183, 14] width 12 height 12
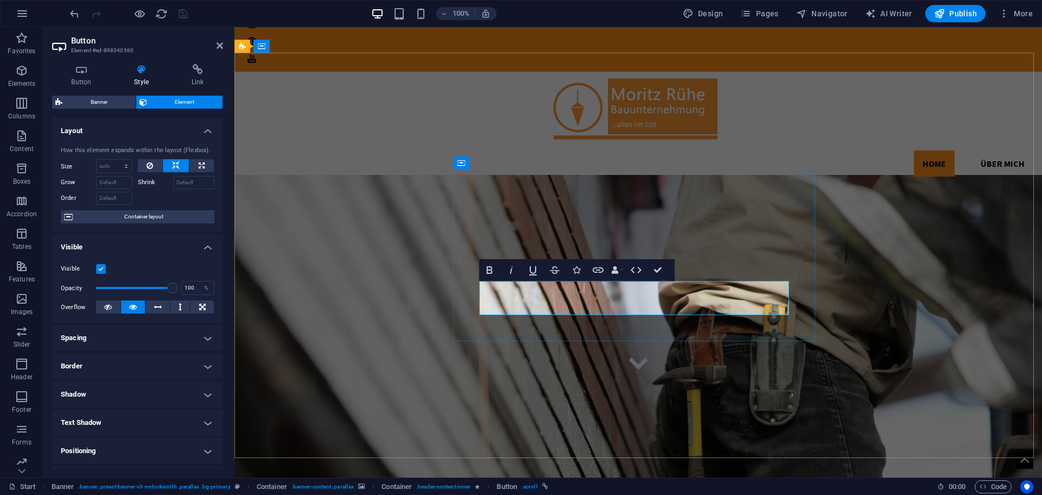
drag, startPoint x: 517, startPoint y: 302, endPoint x: 462, endPoint y: 344, distance: 68.9
click at [464, 342] on figure at bounding box center [639, 386] width 808 height 423
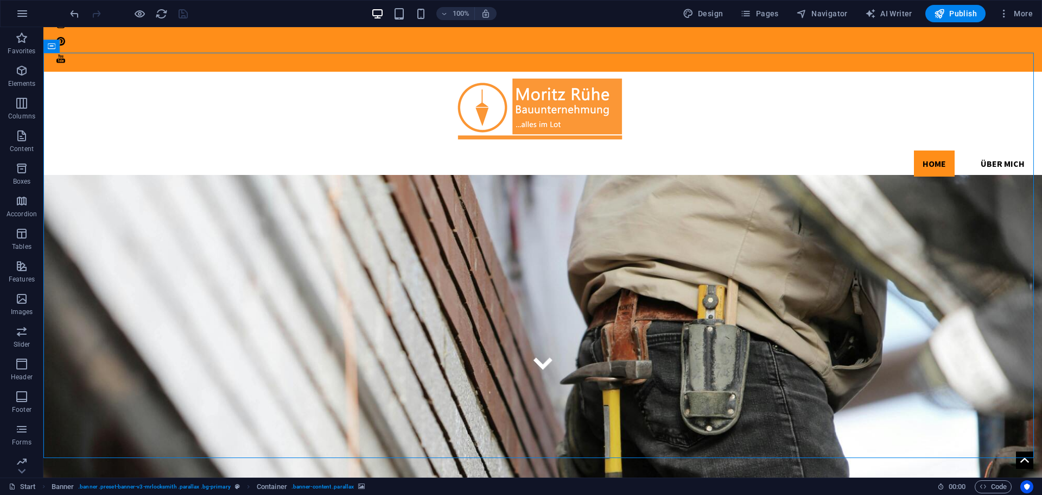
click at [718, 410] on figure at bounding box center [542, 386] width 999 height 423
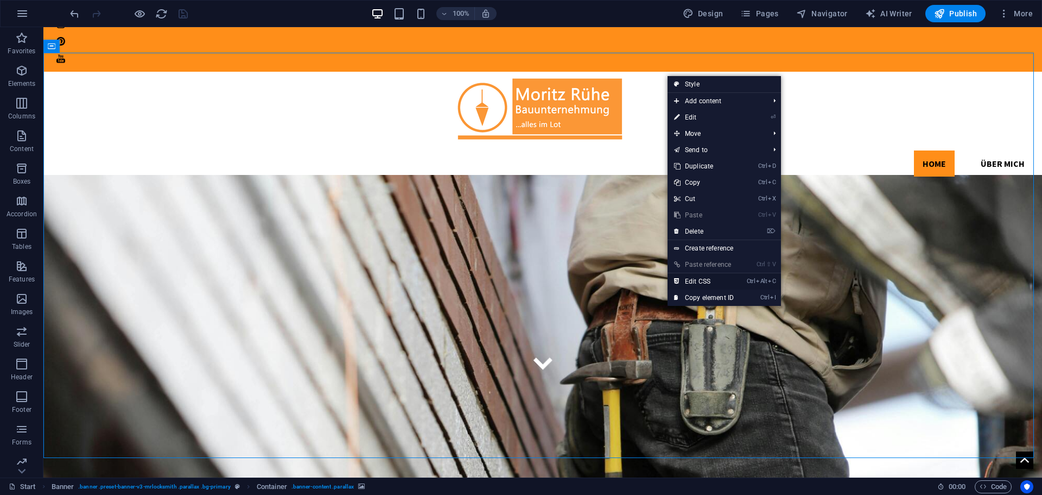
click at [698, 281] on link "Ctrl Alt C Edit CSS" at bounding box center [704, 281] width 73 height 16
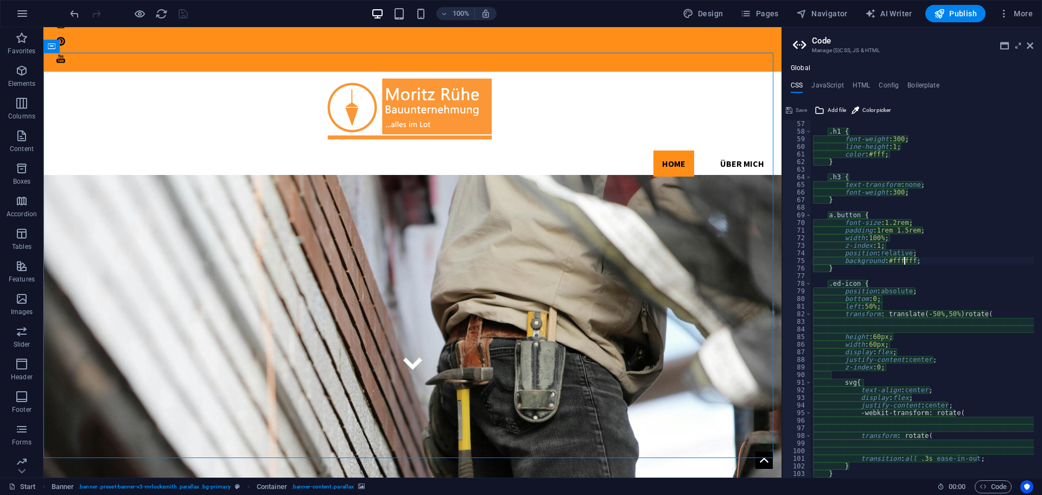
type textarea "background: #000000;"
click at [746, 219] on figure at bounding box center [412, 386] width 738 height 423
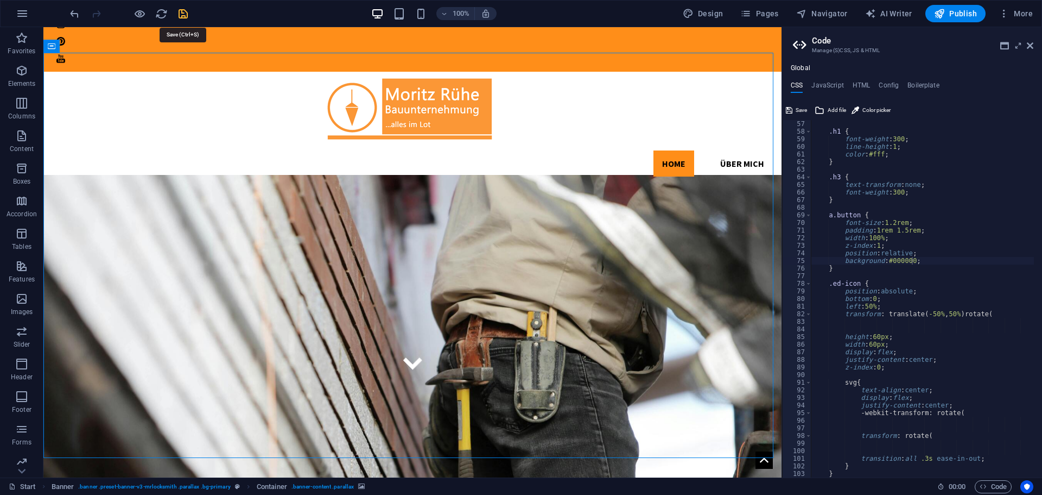
click at [181, 17] on icon "save" at bounding box center [183, 14] width 12 height 12
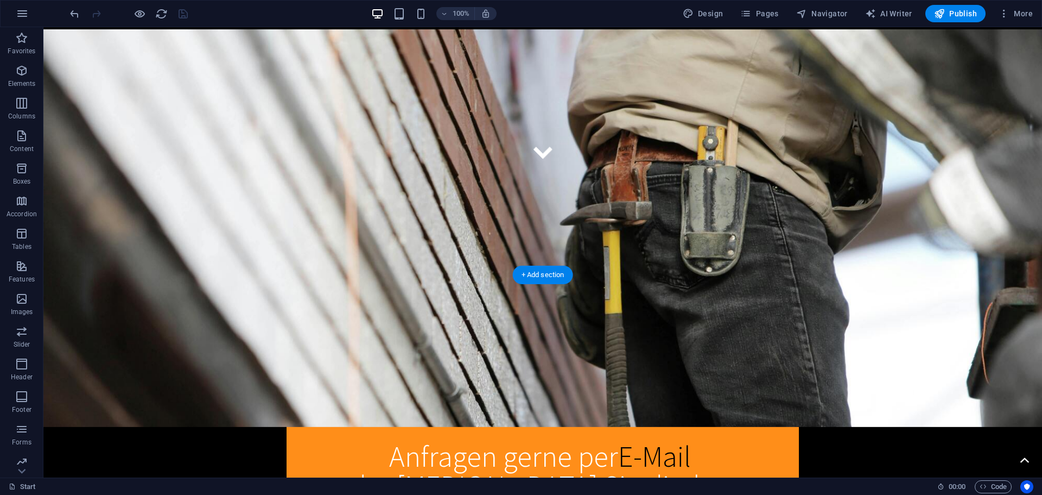
scroll to position [0, 0]
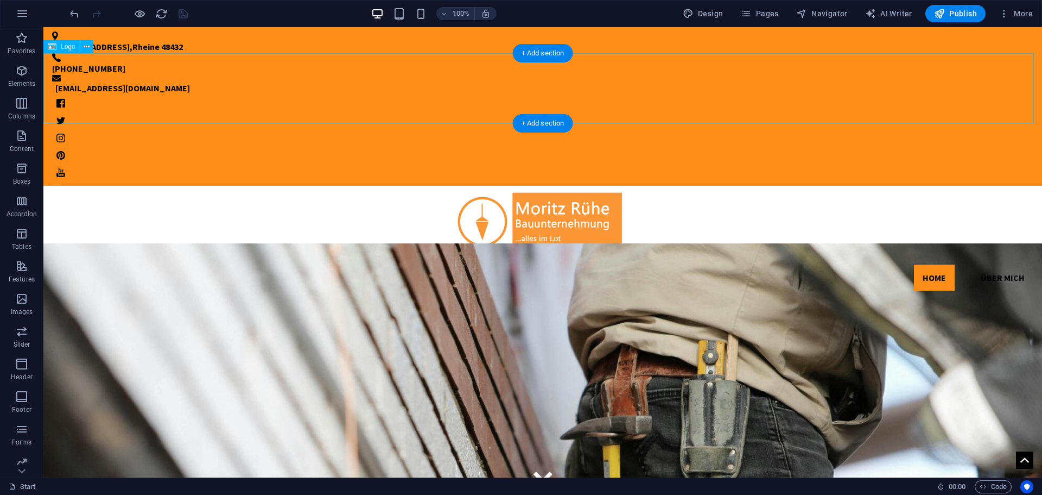
click at [570, 186] on div at bounding box center [542, 221] width 999 height 70
click at [586, 186] on div at bounding box center [542, 221] width 999 height 70
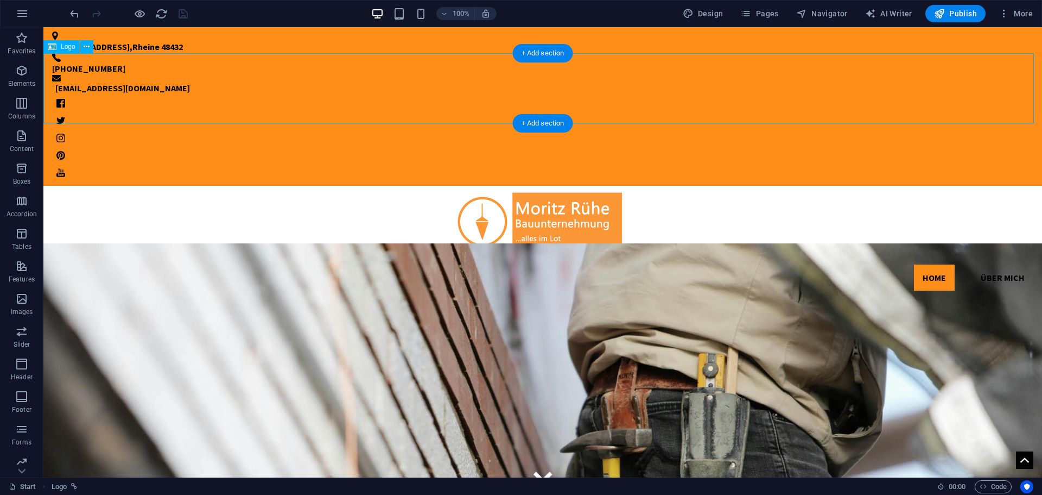
select select "px"
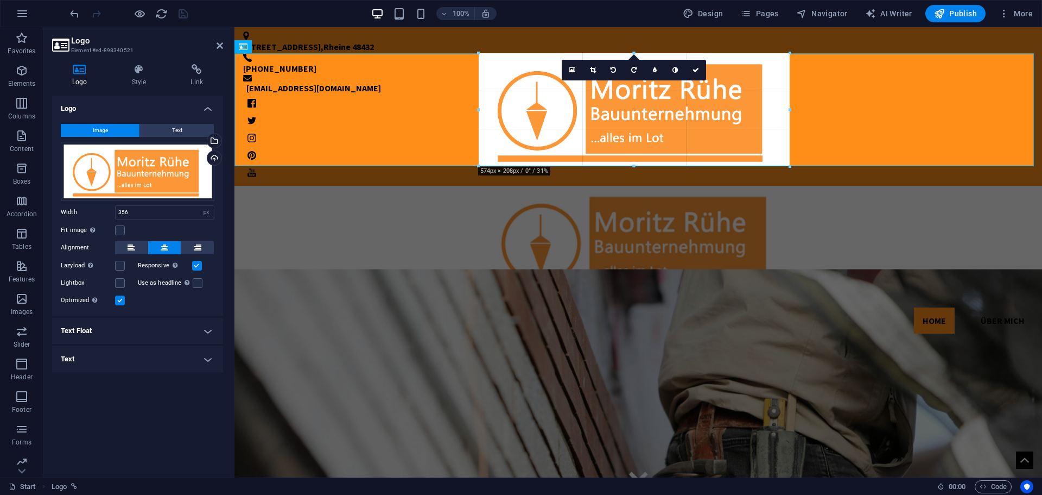
drag, startPoint x: 732, startPoint y: 123, endPoint x: 533, endPoint y: 142, distance: 199.5
type input "574"
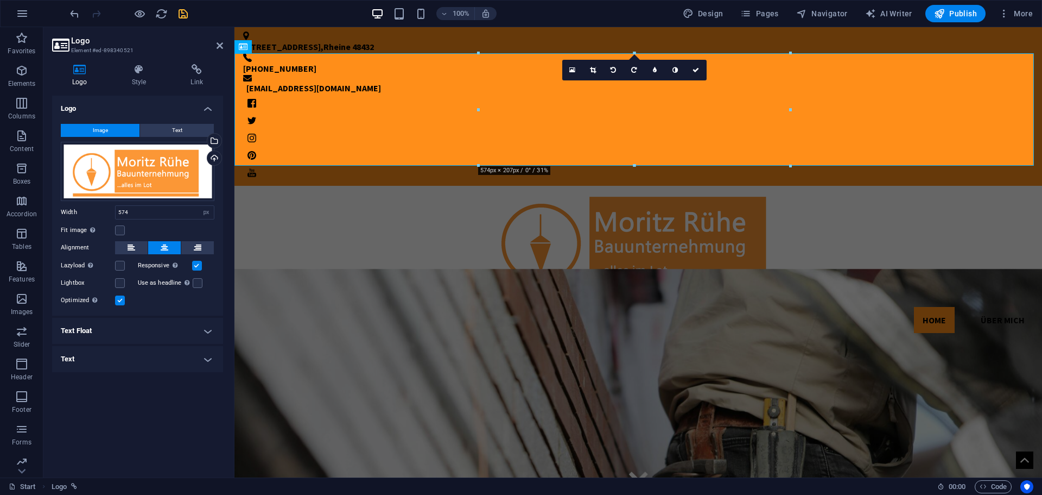
click at [435, 269] on figure at bounding box center [639, 480] width 808 height 423
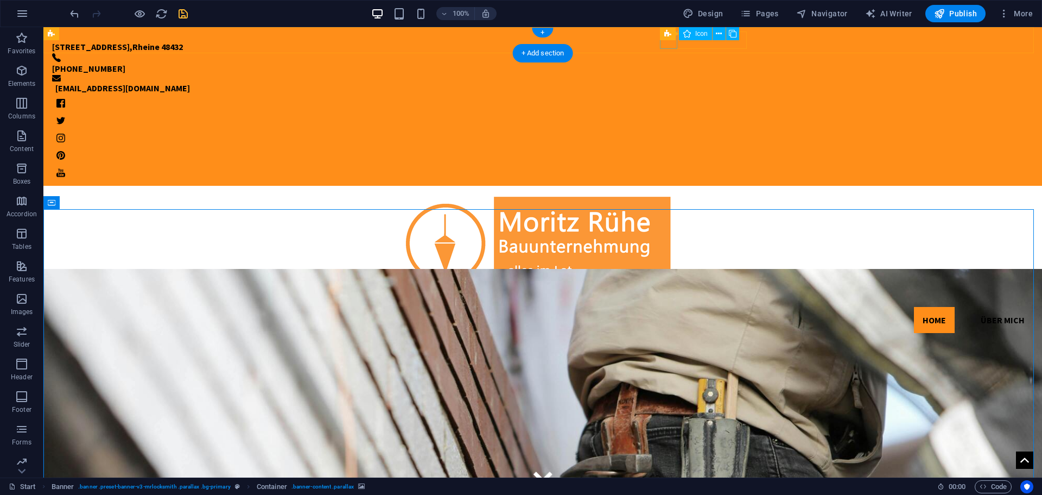
click at [672, 94] on figure at bounding box center [542, 102] width 981 height 17
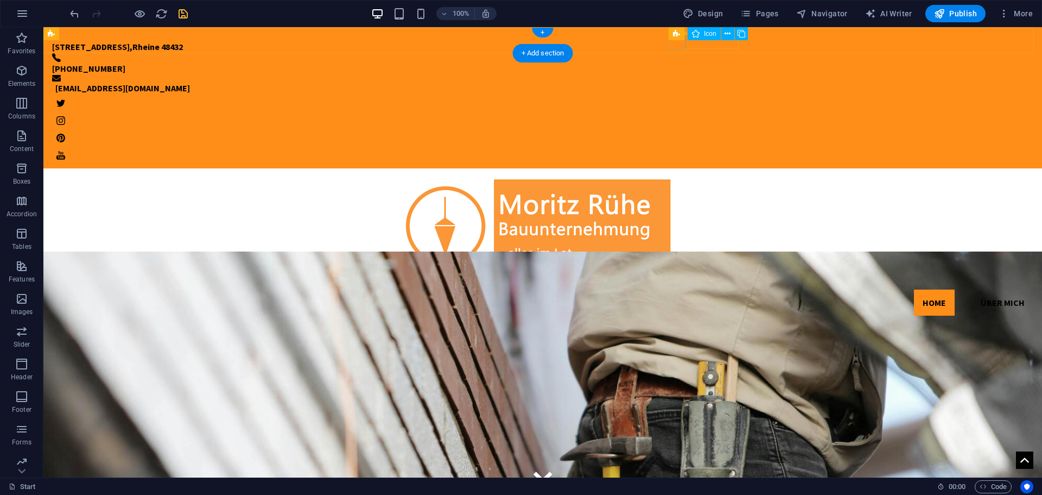
click at [676, 94] on figure at bounding box center [542, 102] width 981 height 17
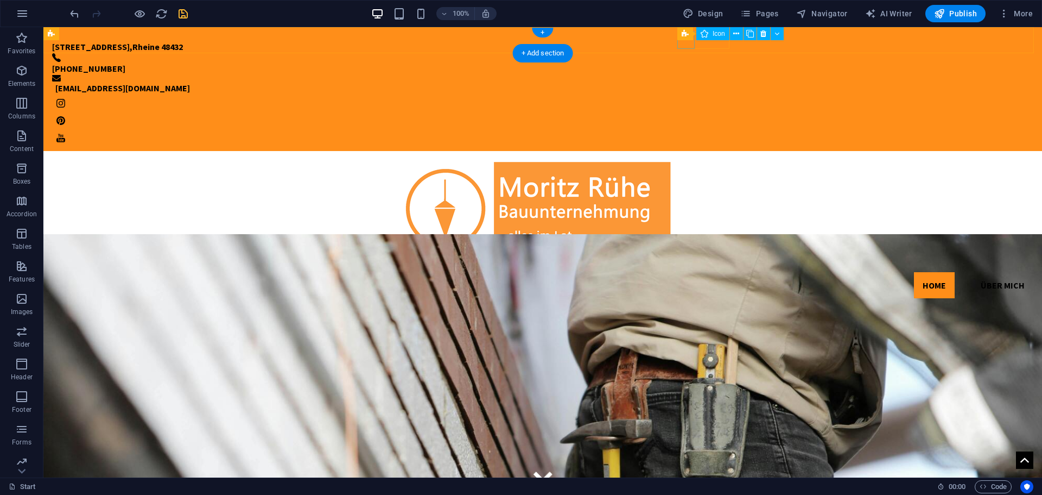
click at [689, 94] on figure at bounding box center [542, 102] width 981 height 17
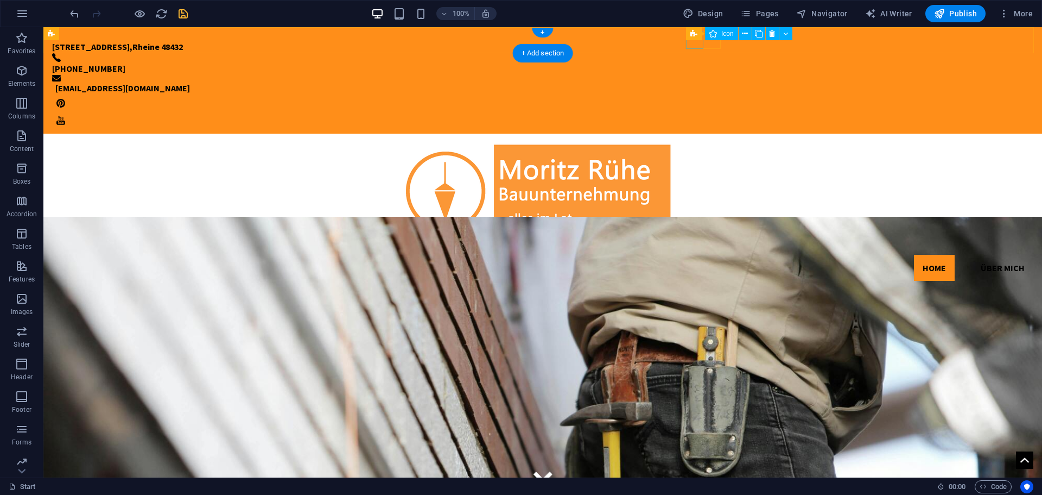
click at [691, 94] on figure at bounding box center [542, 102] width 981 height 17
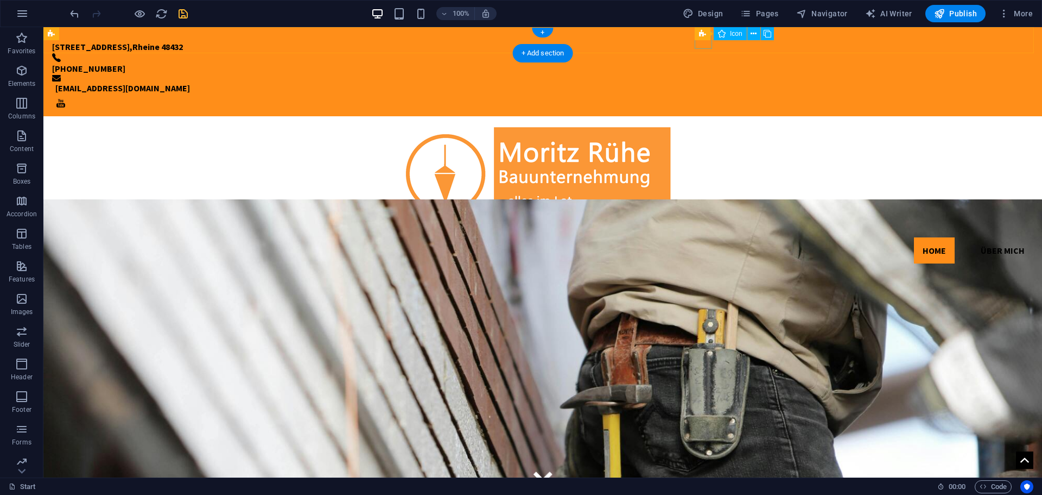
click at [699, 94] on figure at bounding box center [542, 102] width 981 height 17
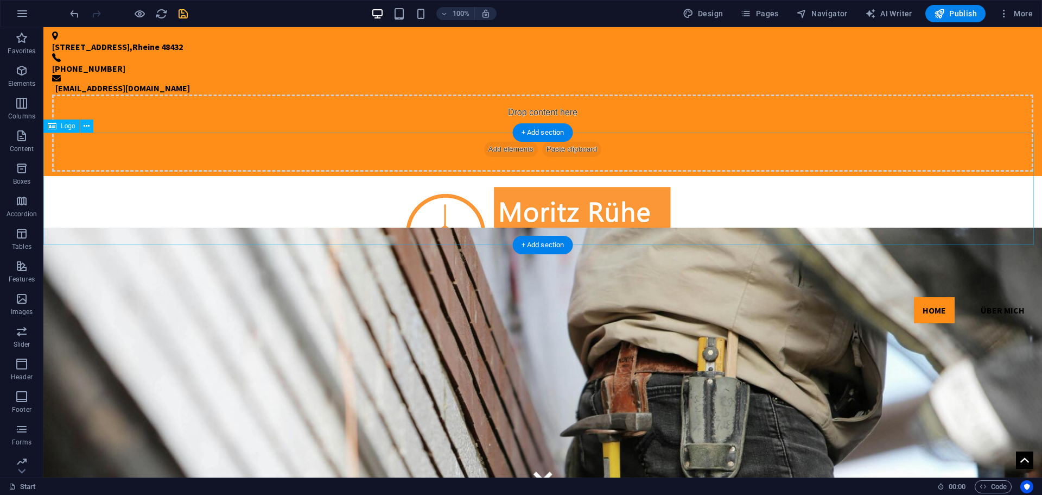
click at [734, 184] on div at bounding box center [542, 232] width 999 height 112
click at [318, 189] on div at bounding box center [542, 232] width 999 height 112
click at [181, 14] on icon "save" at bounding box center [183, 14] width 12 height 12
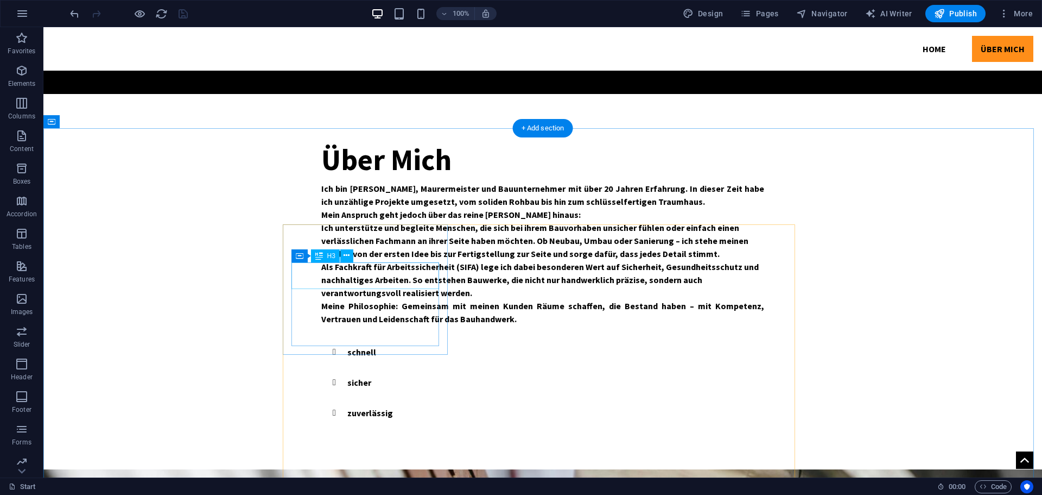
scroll to position [923, 0]
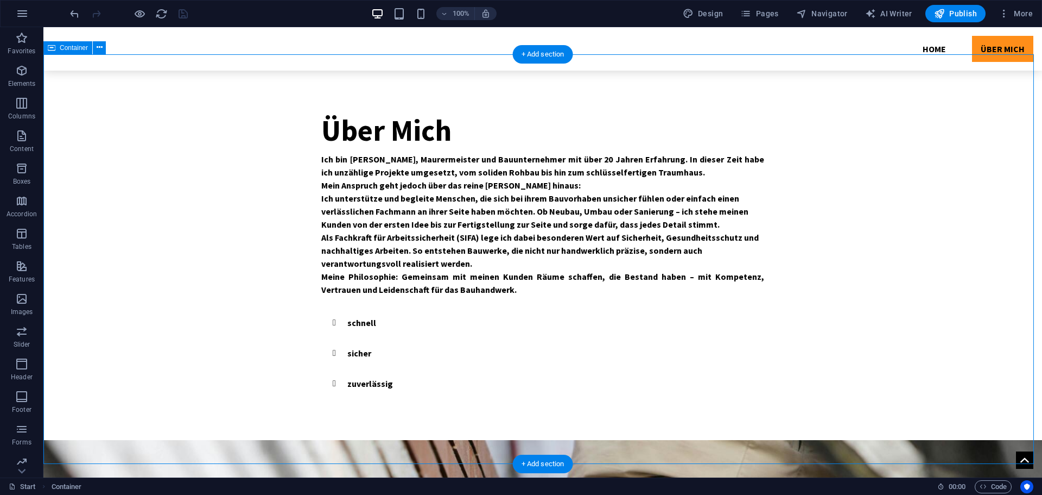
drag, startPoint x: 194, startPoint y: 194, endPoint x: 237, endPoint y: 221, distance: 51.0
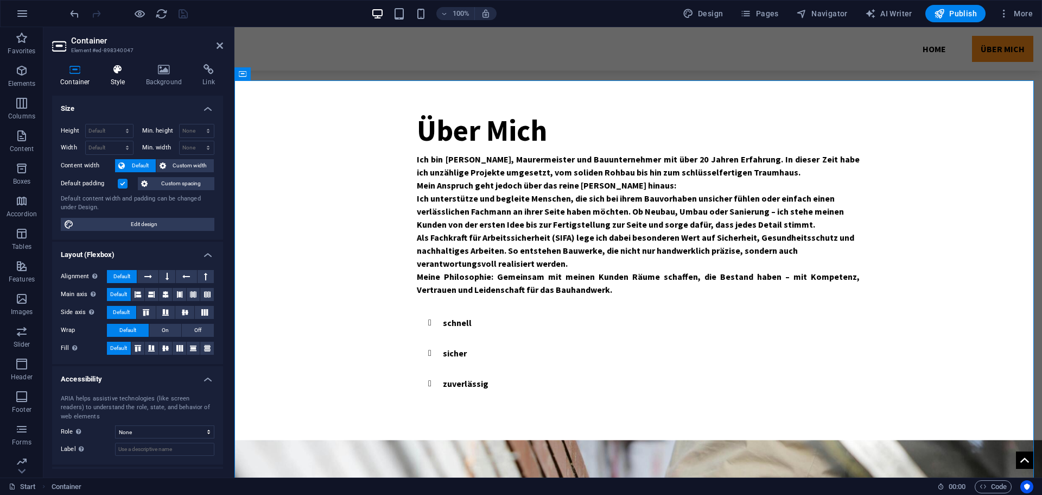
click at [125, 79] on h4 "Style" at bounding box center [120, 75] width 35 height 23
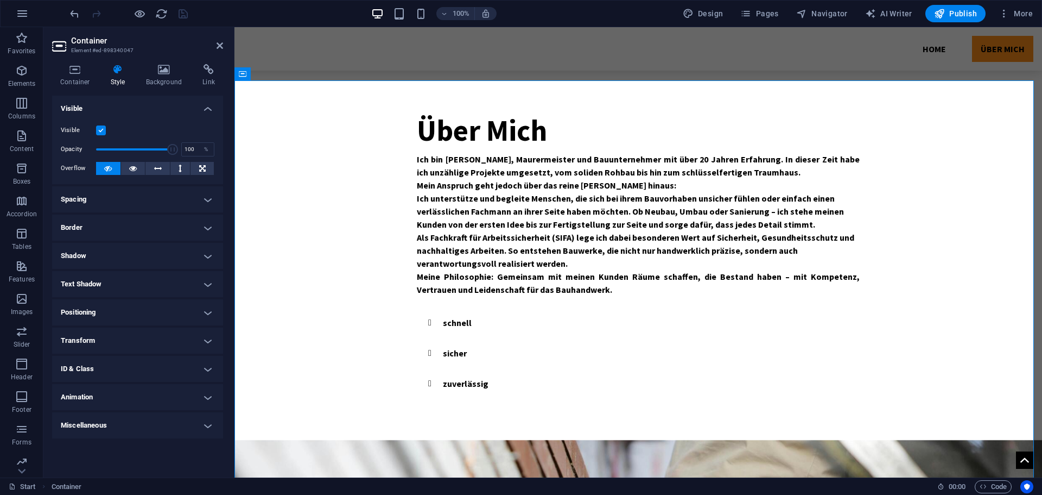
click at [100, 134] on label at bounding box center [101, 130] width 10 height 10
click at [0, 0] on input "Visible" at bounding box center [0, 0] width 0 height 0
click at [182, 19] on icon "save" at bounding box center [183, 14] width 12 height 12
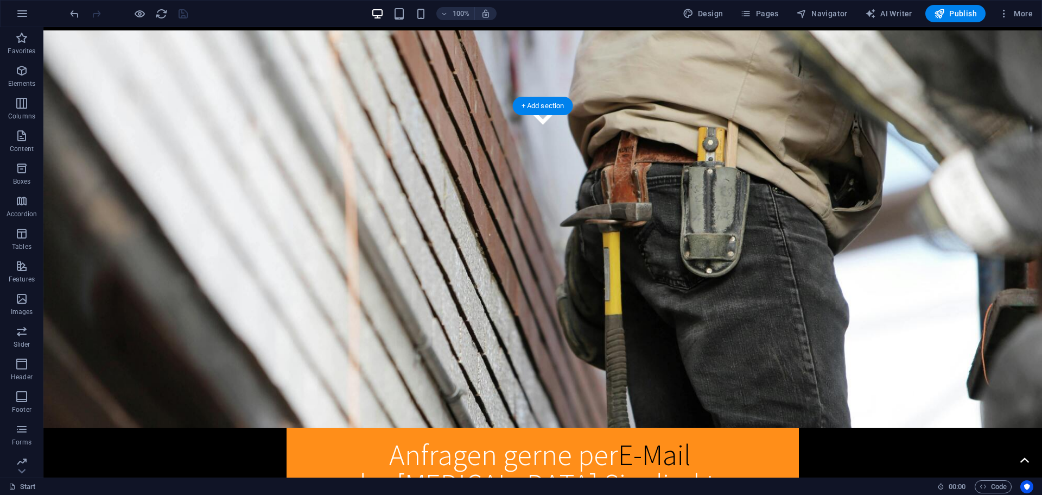
scroll to position [0, 0]
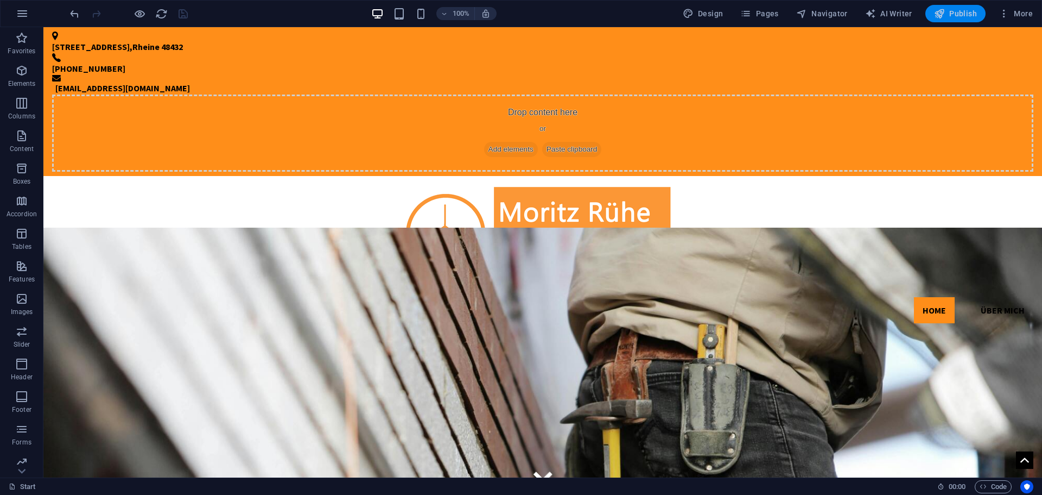
click at [954, 14] on span "Publish" at bounding box center [955, 13] width 43 height 11
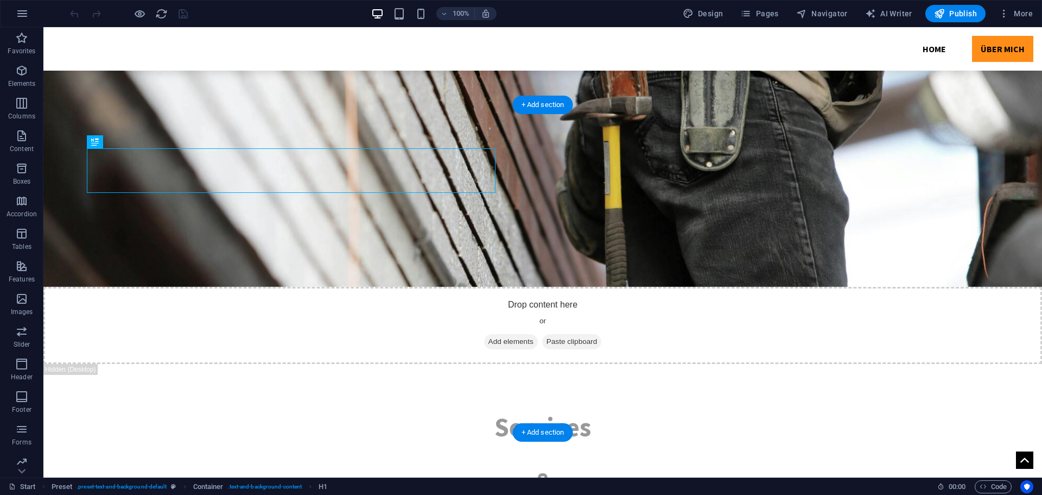
scroll to position [1623, 0]
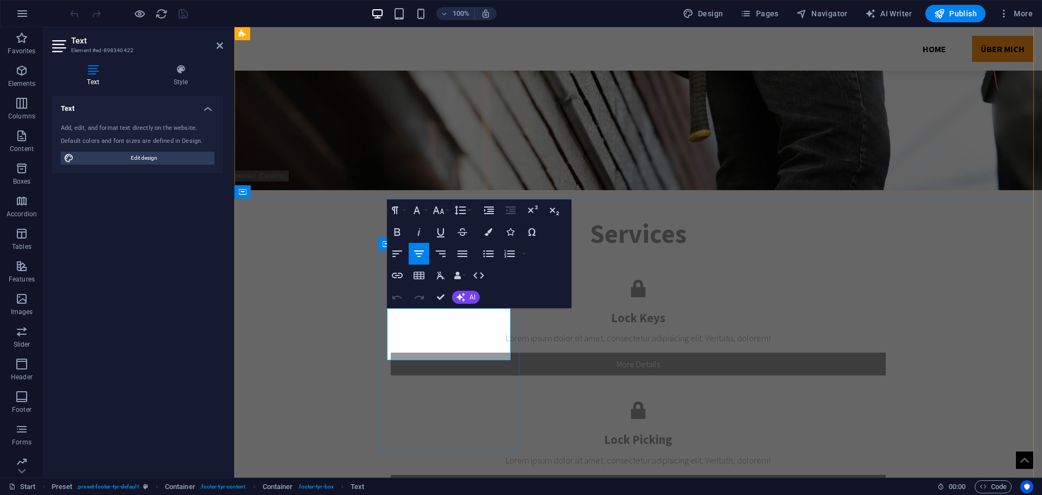
click at [433, 326] on icon "button" at bounding box center [433, 321] width 13 height 13
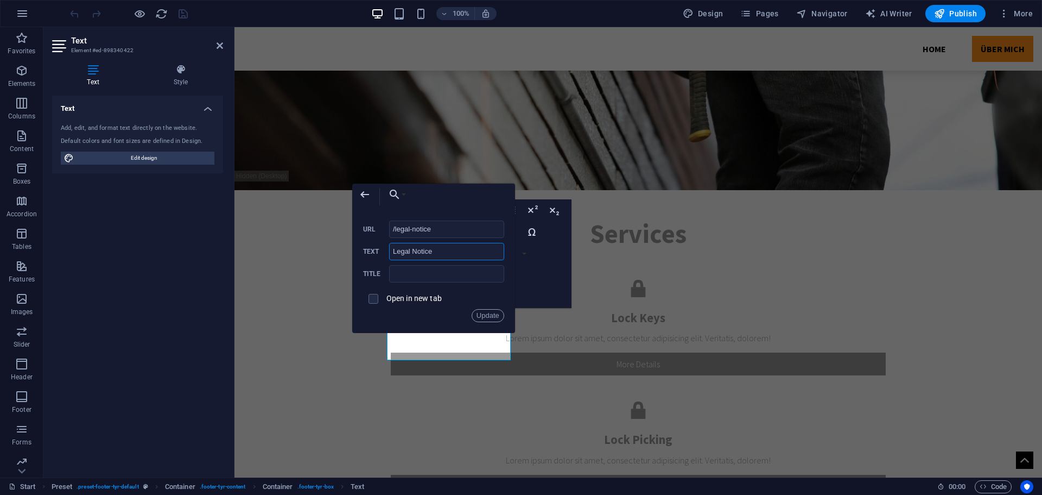
click at [435, 251] on input "Legal Notice" at bounding box center [446, 251] width 115 height 17
type input "Impressum"
click at [433, 268] on input "text" at bounding box center [446, 273] width 115 height 17
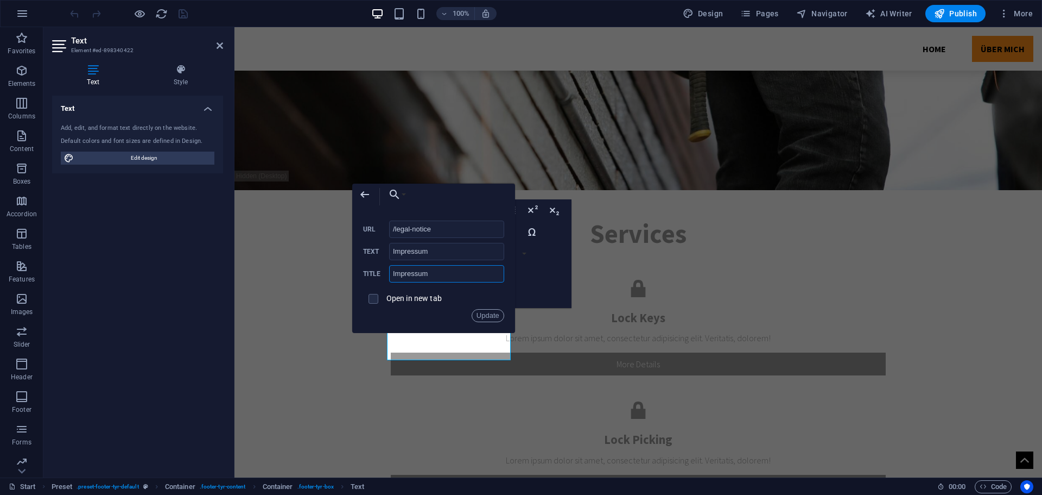
type input "Impressum"
click at [378, 297] on span at bounding box center [373, 298] width 21 height 21
click at [375, 301] on input "checkbox" at bounding box center [372, 297] width 10 height 10
checkbox input "true"
click at [481, 314] on button "Update" at bounding box center [488, 315] width 33 height 13
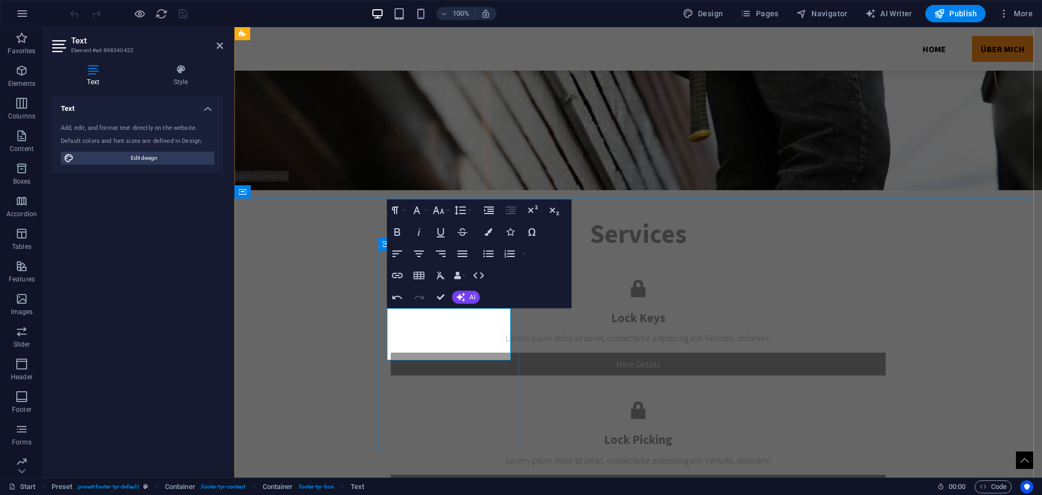
type input "/privacy"
type input "Privacy"
checkbox input "false"
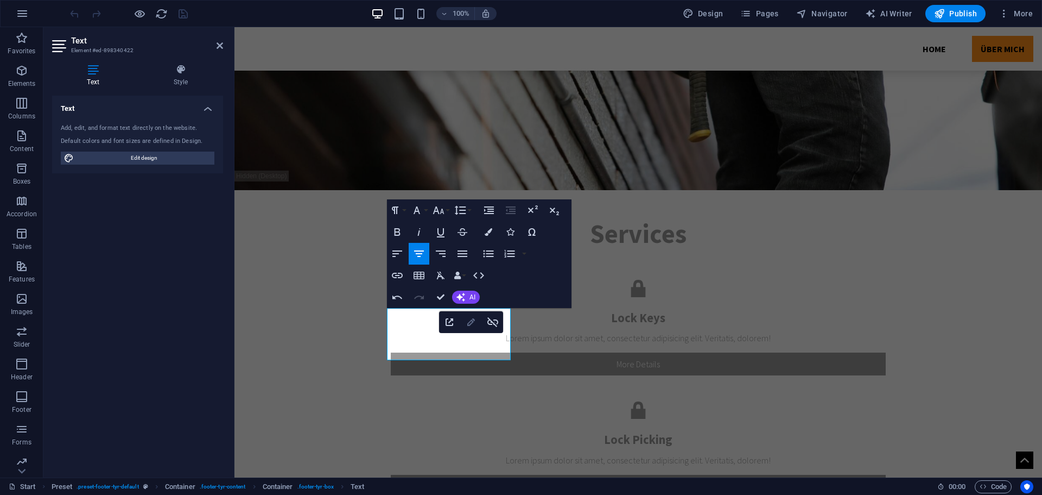
click at [472, 320] on icon "button" at bounding box center [471, 322] width 8 height 8
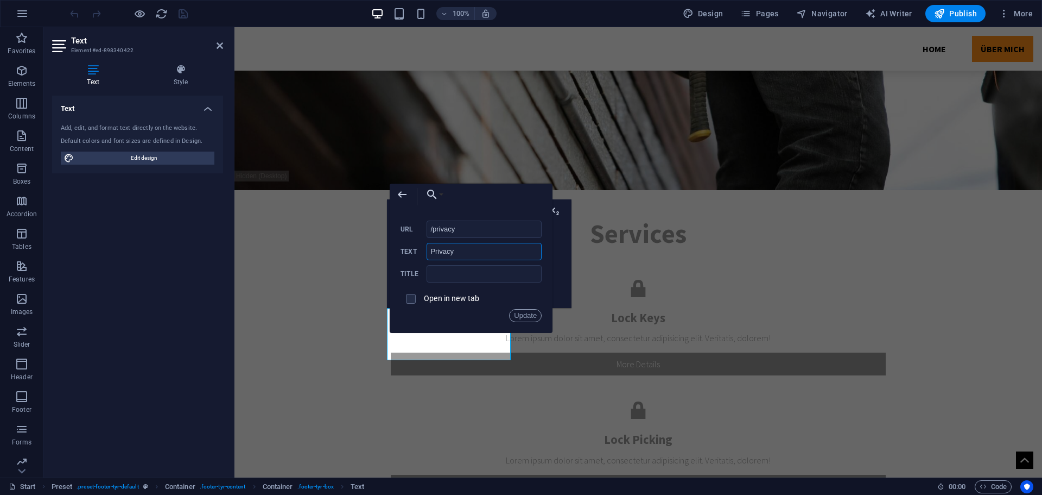
click at [466, 246] on input "Privacy" at bounding box center [484, 251] width 115 height 17
type input "Datenschutz"
click at [459, 271] on input "text" at bounding box center [484, 273] width 115 height 17
type input "Datenschutz"
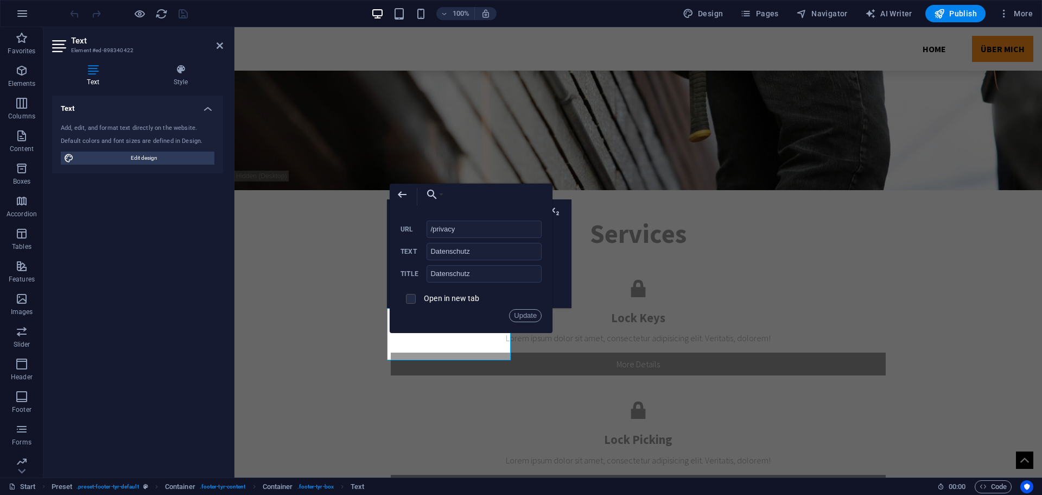
click at [411, 300] on input "checkbox" at bounding box center [409, 297] width 10 height 10
checkbox input "true"
click at [525, 319] on button "Update" at bounding box center [525, 315] width 33 height 13
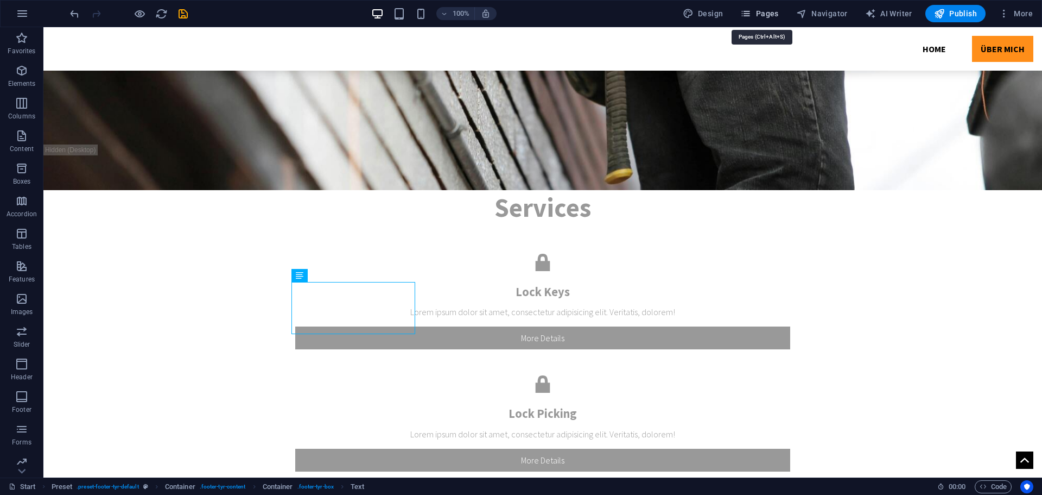
click at [761, 17] on span "Pages" at bounding box center [759, 13] width 38 height 11
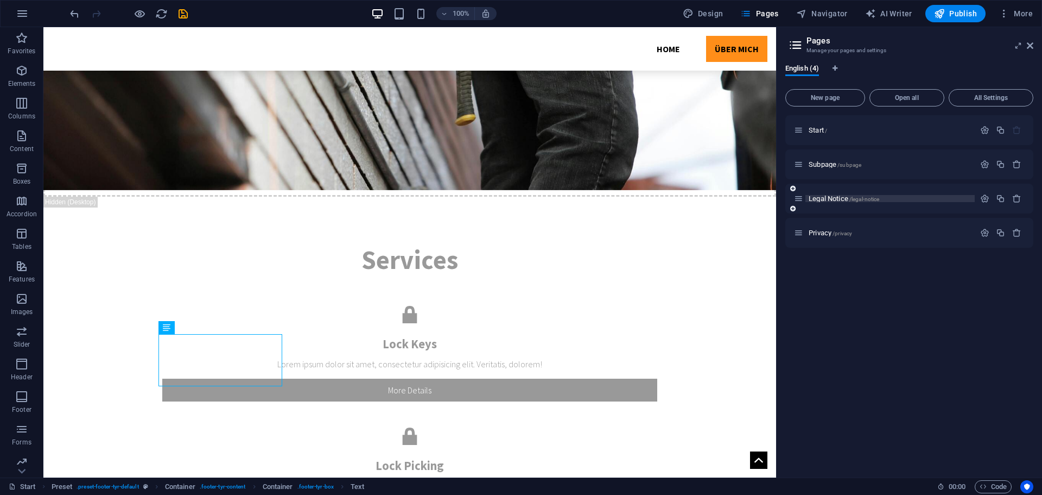
click at [839, 196] on span "Legal Notice /legal-notice" at bounding box center [844, 198] width 71 height 8
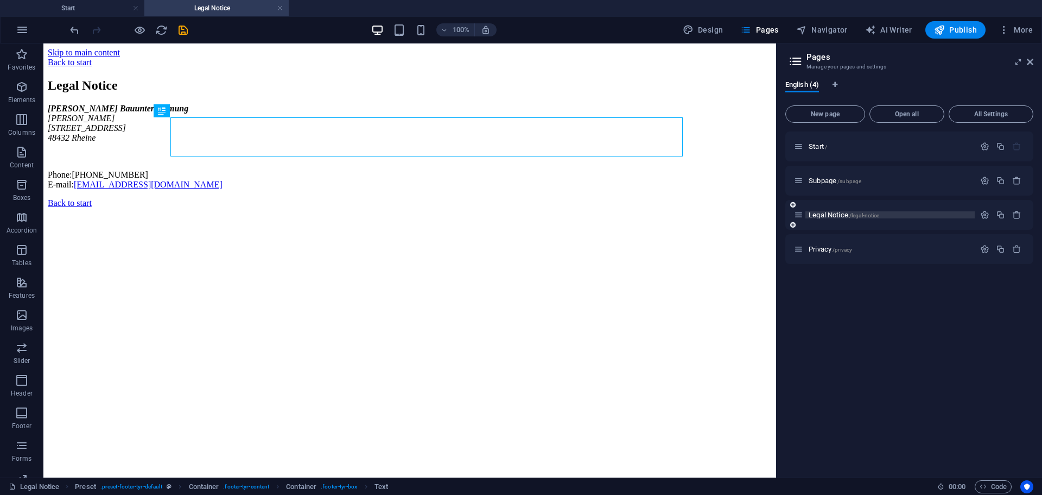
scroll to position [0, 0]
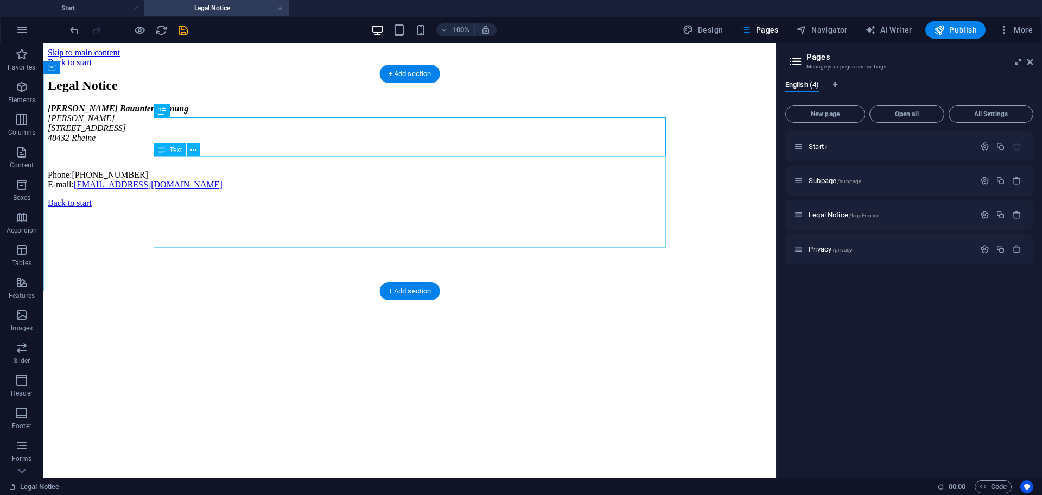
click at [265, 189] on div "Moritz Rühe Bauunternehmung Shawn Smith Perlpilzweg 6 48432 Rheine Phone: +4959…" at bounding box center [410, 147] width 724 height 86
click at [239, 93] on div "Legal Notice" at bounding box center [410, 85] width 724 height 15
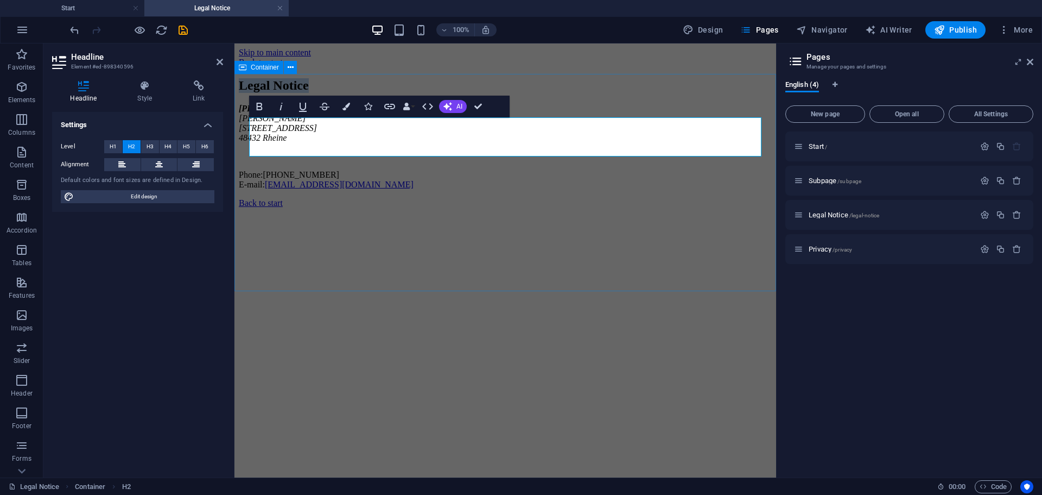
click at [239, 138] on div "Legal Notice Moritz Rühe Bauunternehmung Shawn Smith Perlpilzweg 6 48432 Rheine…" at bounding box center [505, 133] width 533 height 111
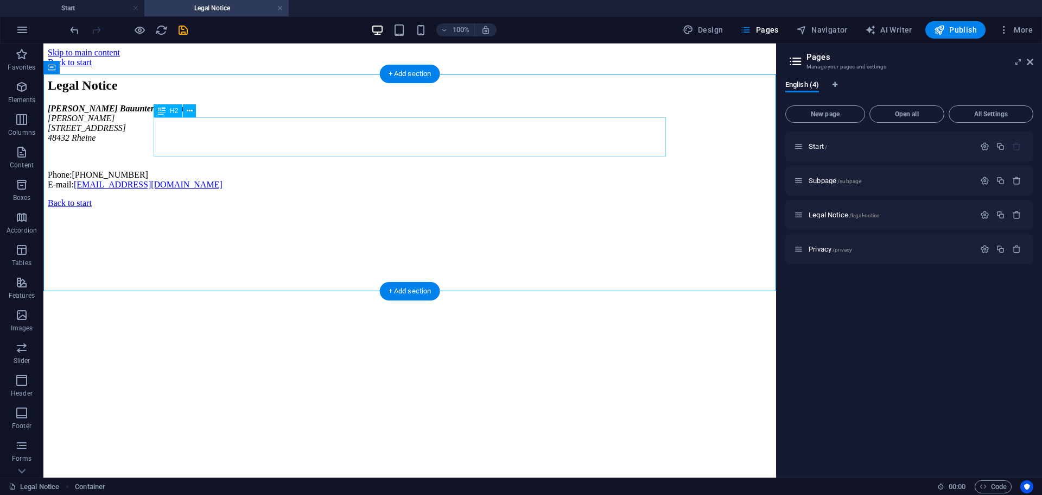
click at [328, 93] on div "Legal Notice" at bounding box center [410, 85] width 724 height 15
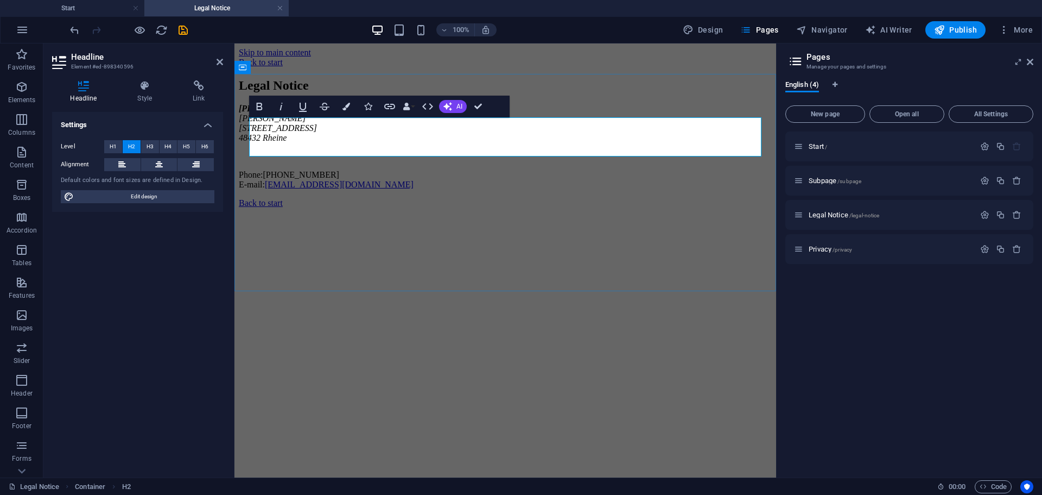
click at [342, 93] on h2 "Legal Notice" at bounding box center [505, 85] width 533 height 15
click at [356, 189] on div "Moritz Rühe Bauunternehmung Shawn Smith Perlpilzweg 6 48432 Rheine Phone: +4959…" at bounding box center [505, 147] width 533 height 86
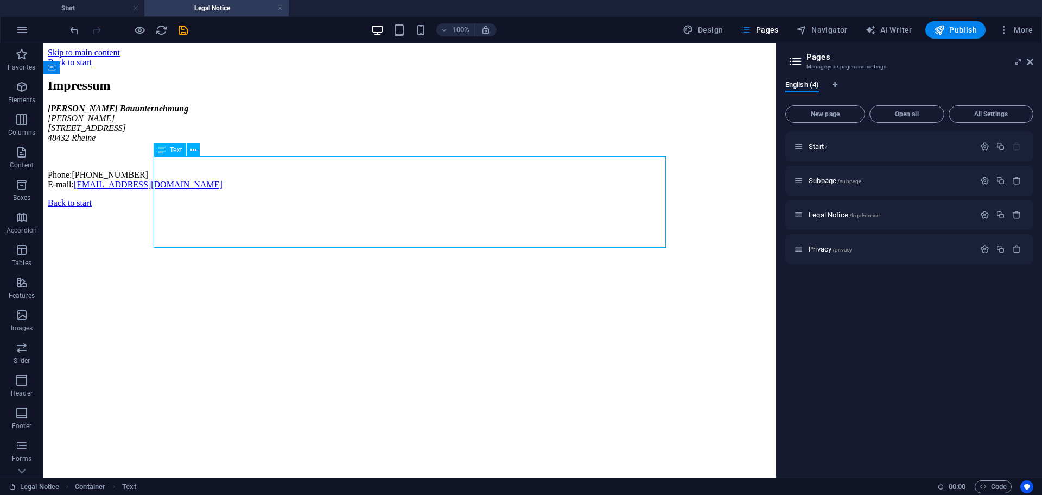
click at [270, 189] on div "Moritz Rühe Bauunternehmung Shawn Smith Perlpilzweg 6 48432 Rheine Phone: +4959…" at bounding box center [410, 147] width 724 height 86
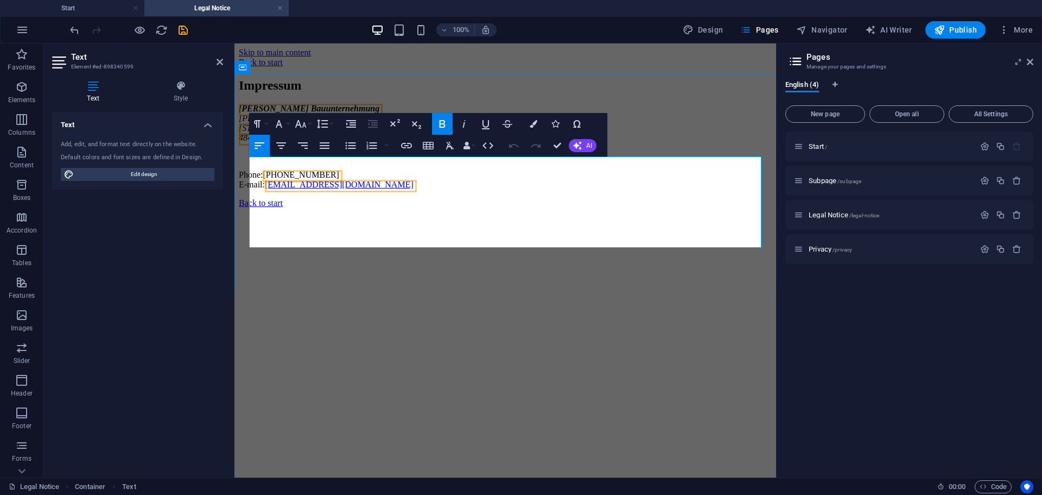
click at [369, 161] on p at bounding box center [505, 156] width 533 height 10
click at [304, 143] on address "Moritz Rühe Bauunternehmung Shawn Smith Perlpilzweg 6 48432 Rheine" at bounding box center [505, 123] width 533 height 39
click at [260, 189] on p "Phone: +4959759192131 E-mail: info@ruehebau.de" at bounding box center [505, 180] width 533 height 20
click at [295, 189] on link "[EMAIL_ADDRESS][DOMAIN_NAME]" at bounding box center [339, 184] width 149 height 9
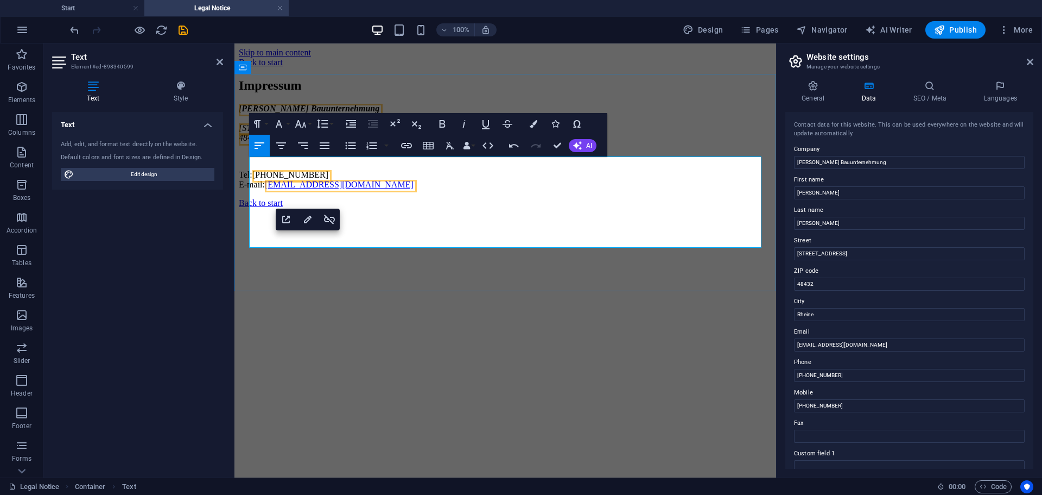
click at [428, 161] on p at bounding box center [505, 156] width 533 height 10
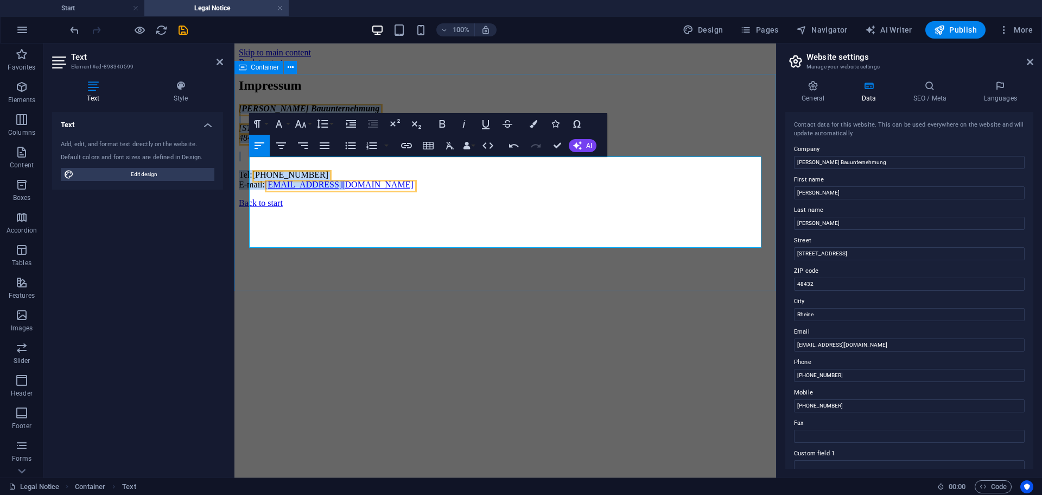
drag, startPoint x: 372, startPoint y: 243, endPoint x: 248, endPoint y: 157, distance: 151.2
click at [248, 157] on div "Impressum Moritz Rühe Bauunternehmung ​ Perlpilzweg 6 48432 Rheine Tel: +495975…" at bounding box center [505, 133] width 533 height 111
copy div "Moritz Rühe Bauunternehmung ​ Perlpilzweg 6 48432 Rheine Tel: +4959759192131 E-…"
click at [261, 161] on p at bounding box center [505, 156] width 533 height 10
click at [326, 161] on p at bounding box center [505, 156] width 533 height 10
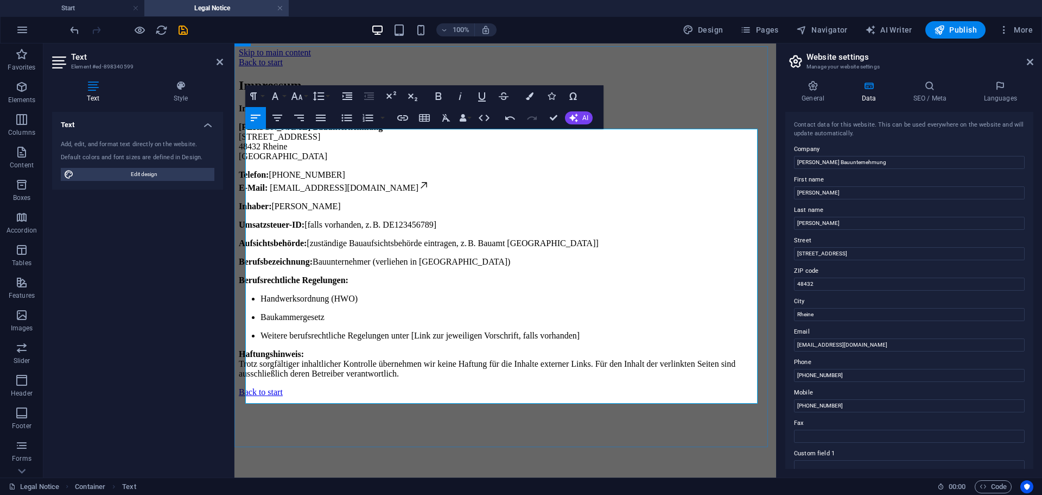
scroll to position [28, 0]
click at [373, 319] on li "Baukammergesetz" at bounding box center [516, 317] width 511 height 10
click at [333, 248] on p "Aufsichtsbehörde: [zuständige Bauaufsichtsbehörde eintragen, z. B. Bauamt Rhein…" at bounding box center [505, 243] width 533 height 10
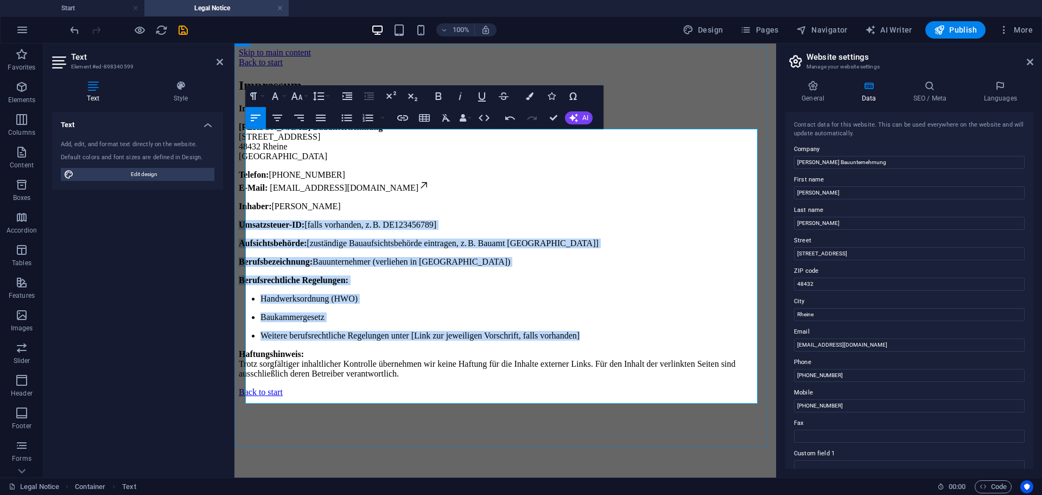
drag, startPoint x: 246, startPoint y: 240, endPoint x: 571, endPoint y: 356, distance: 344.6
click at [571, 356] on div "Impressum Moritz Rühe Bauunternehmung Perlpilzweg 6 48432 Rheine Deutschland Te…" at bounding box center [505, 241] width 533 height 275
copy div "Umsatzsteuer-ID: [falls vorhanden, z. B. DE123456789] Aufsichtsbehörde: [zustän…"
click at [446, 267] on p "Berufsbezeichnung: Bauunternehmer (verliehen in Deutschland)" at bounding box center [505, 262] width 533 height 10
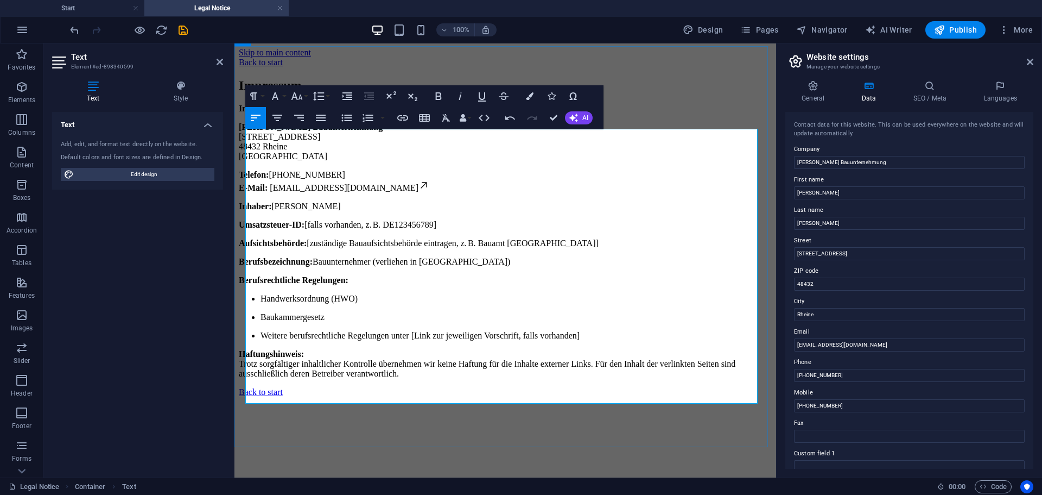
click at [386, 285] on p "Berufsrechtliche Regelungen:" at bounding box center [505, 280] width 533 height 10
click at [180, 29] on icon "save" at bounding box center [183, 30] width 12 height 12
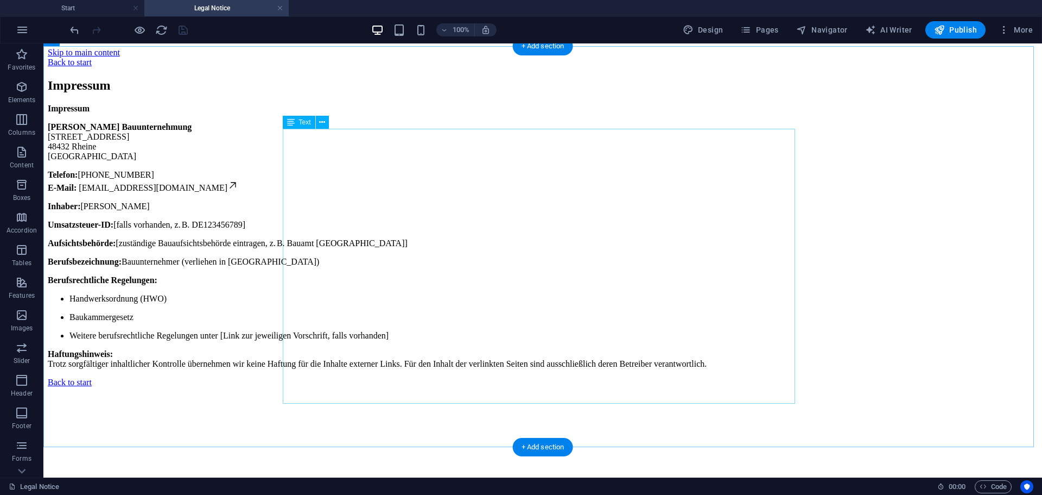
click at [524, 265] on div "Impressum Moritz Rühe Bauunternehmung Perlpilzweg 6 48432 Rheine Deutschland Te…" at bounding box center [543, 236] width 990 height 265
click at [434, 271] on div "Impressum Moritz Rühe Bauunternehmung Perlpilzweg 6 48432 Rheine Deutschland Te…" at bounding box center [543, 236] width 990 height 265
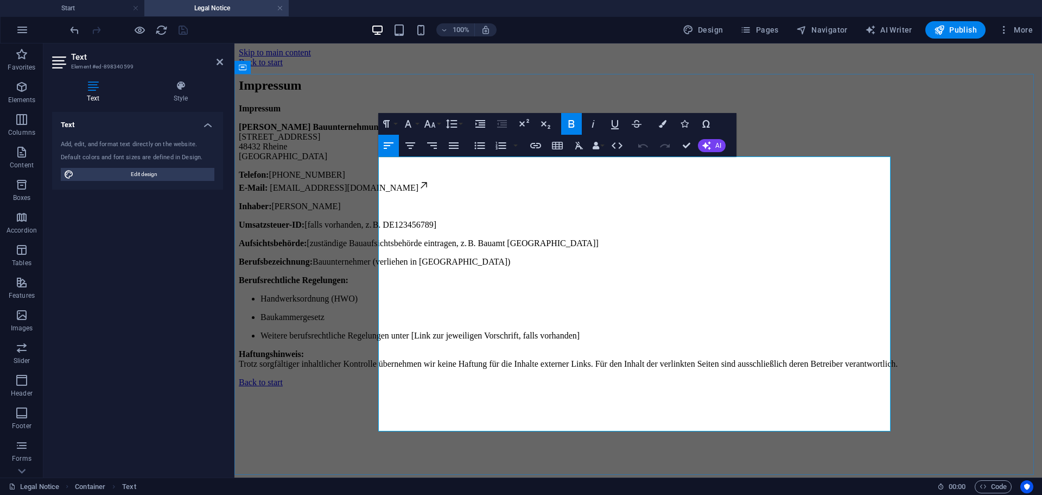
click at [503, 267] on p "Berufsbezeichnung: Bauunternehmer (verliehen in Deutschland)" at bounding box center [638, 262] width 799 height 10
click at [634, 267] on p "Berufsbezeichnung: Bauunternehmer (verliehen in Deutschland)" at bounding box center [638, 262] width 799 height 10
drag, startPoint x: 637, startPoint y: 294, endPoint x: 518, endPoint y: 290, distance: 118.9
click at [518, 267] on p "Berufsbezeichnung: Bauunternehmer (verliehen in Deutschland)" at bounding box center [638, 262] width 799 height 10
click at [528, 303] on li "Handwerksordnung (HWO)" at bounding box center [649, 299] width 777 height 10
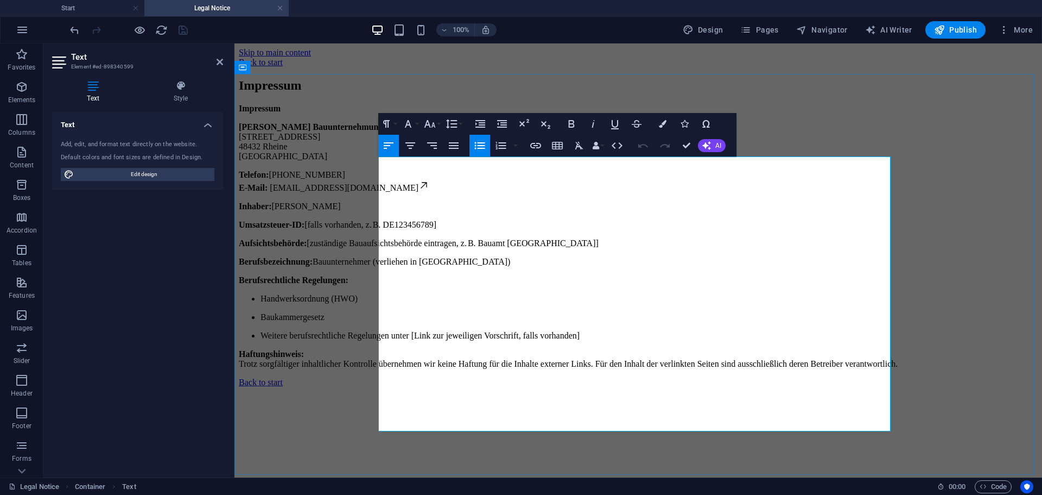
click at [313, 266] on strong "Berufsbezeichnung:" at bounding box center [276, 261] width 74 height 9
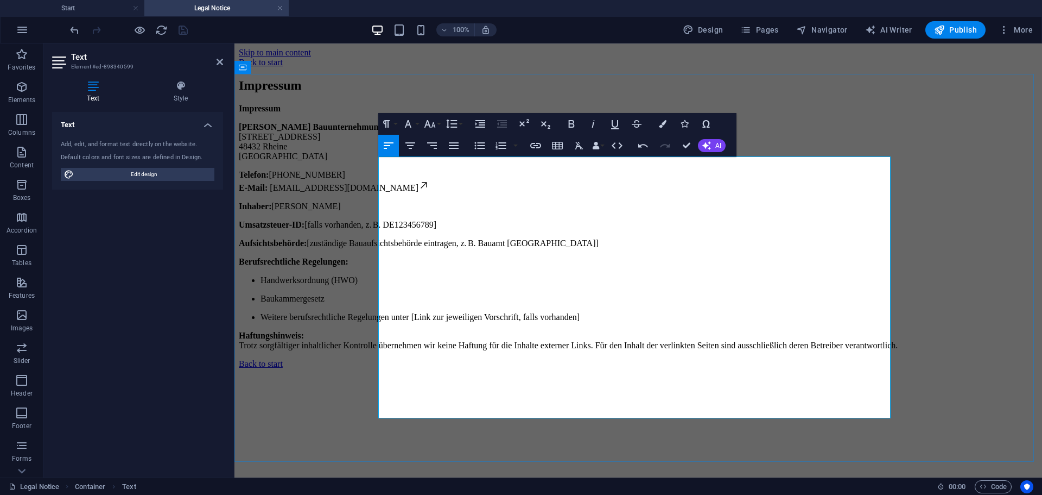
click at [720, 322] on p "Weitere berufsrechtliche Regelungen unter [Link zur jeweiligen Vorschrift, fall…" at bounding box center [649, 317] width 777 height 10
drag, startPoint x: 672, startPoint y: 368, endPoint x: 538, endPoint y: 372, distance: 134.2
click at [536, 322] on p "Weitere berufsrechtliche Regelungen unter [Link zur jeweiligen Vorschrift, fall…" at bounding box center [649, 317] width 777 height 10
click at [542, 248] on p "Aufsichtsbehörde: [zuständige Bauaufsichtsbehörde eintragen, z. B. Bauamt Rhein…" at bounding box center [638, 243] width 799 height 10
drag, startPoint x: 622, startPoint y: 281, endPoint x: 452, endPoint y: 285, distance: 169.4
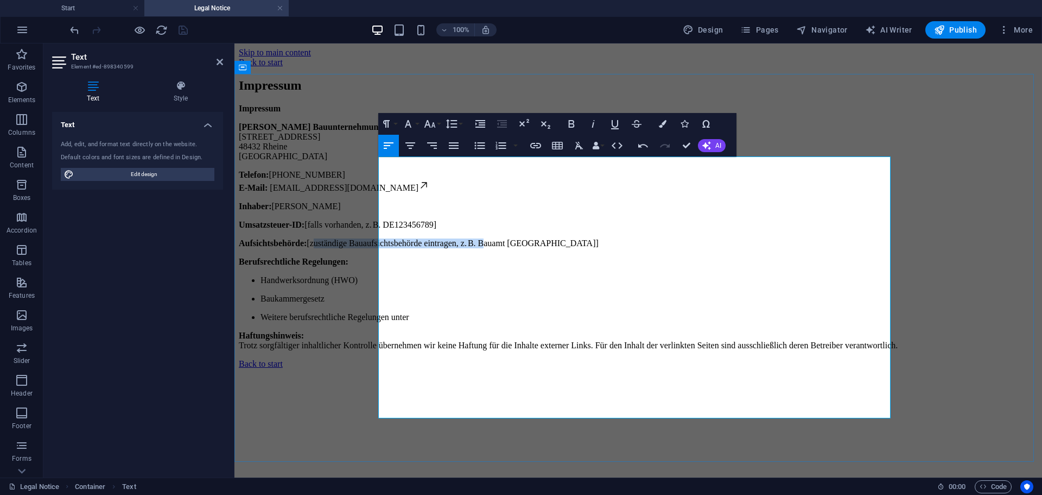
click at [452, 248] on p "Aufsichtsbehörde: [zuständige Bauaufsichtsbehörde eintragen, z. B. Bauamt Rhein…" at bounding box center [638, 243] width 799 height 10
click at [533, 230] on p "Umsatzsteuer-ID: [falls vorhanden, z. B. DE123456789]" at bounding box center [638, 225] width 799 height 10
click at [583, 230] on p "Umsatzsteuer-ID: [falls vorhanden, z. B. DE123456789]" at bounding box center [638, 225] width 799 height 10
drag, startPoint x: 587, startPoint y: 269, endPoint x: 447, endPoint y: 271, distance: 140.6
click at [447, 230] on p "Umsatzsteuer-ID: [falls vorhanden, z. B. DE123456789]" at bounding box center [638, 225] width 799 height 10
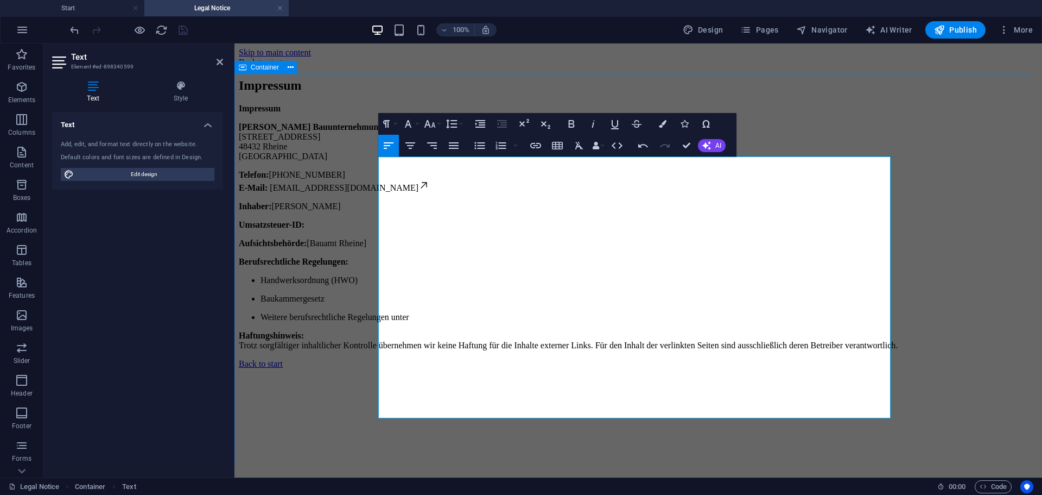
click at [344, 274] on div "Impressum Impressum Moritz Rühe Bauunternehmung Perlpilzweg 6 48432 Rheine Deut…" at bounding box center [638, 214] width 799 height 272
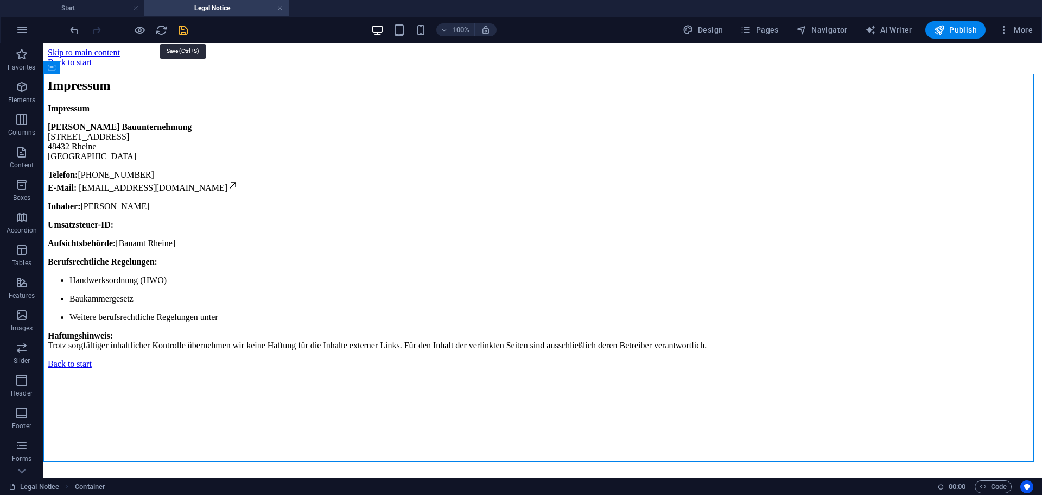
click at [181, 30] on icon "save" at bounding box center [183, 30] width 12 height 12
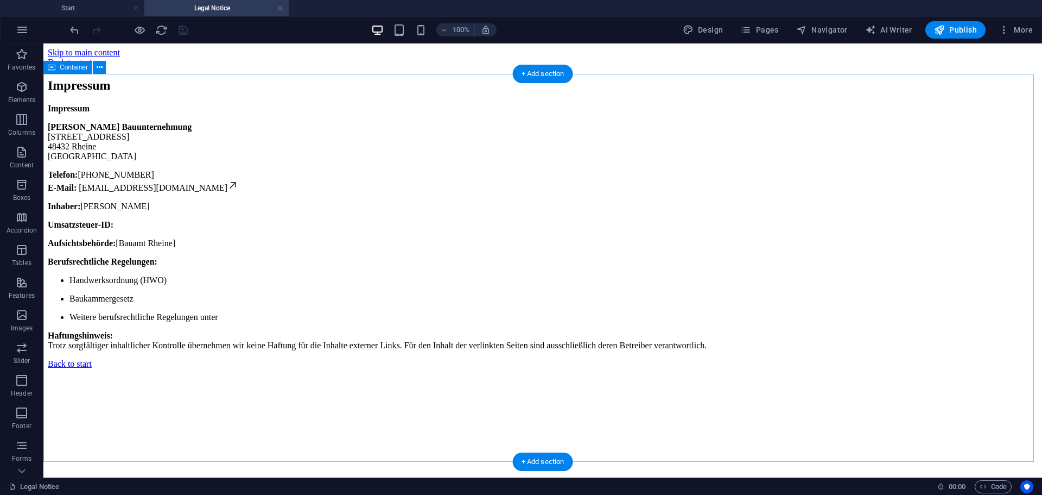
click at [225, 213] on div "Impressum Impressum Moritz Rühe Bauunternehmung Perlpilzweg 6 48432 Rheine Deut…" at bounding box center [543, 214] width 990 height 272
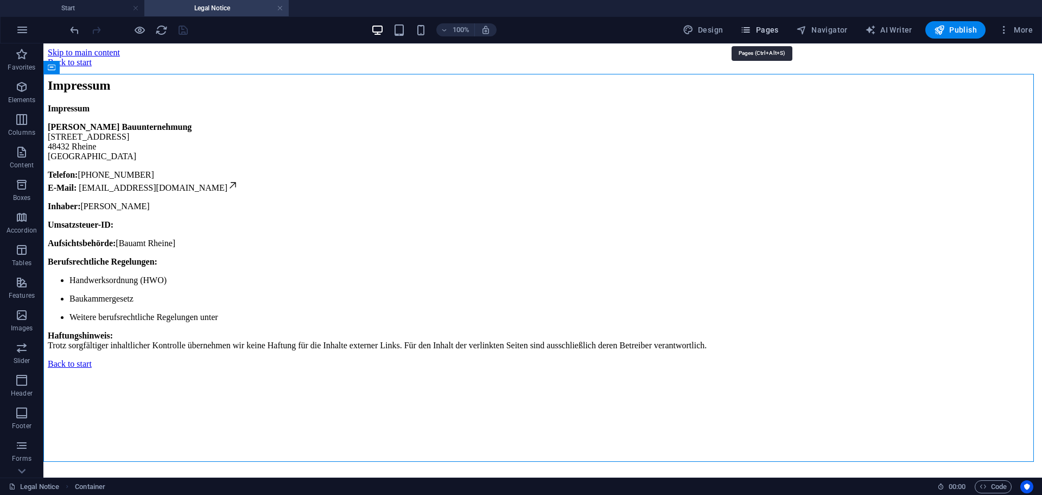
click at [762, 31] on span "Pages" at bounding box center [759, 29] width 38 height 11
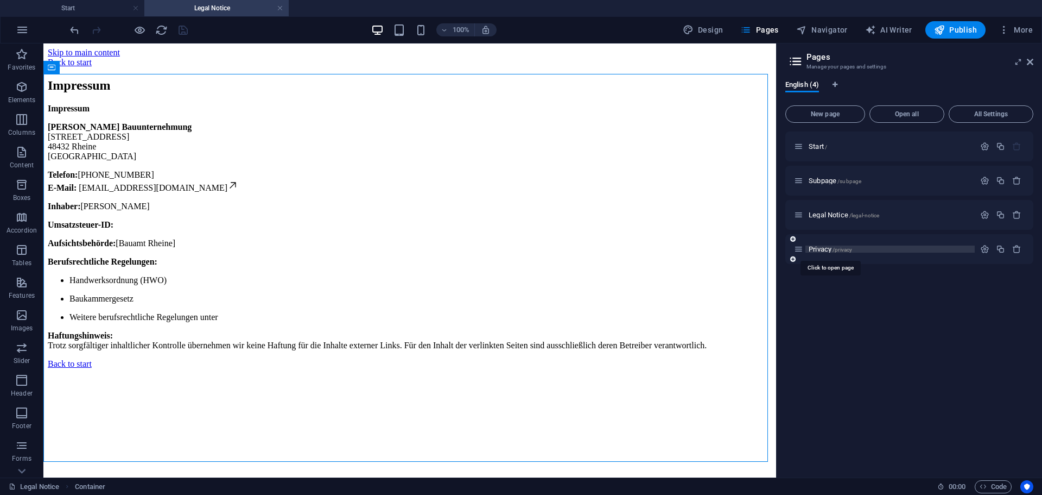
click at [818, 248] on span "Privacy /privacy" at bounding box center [830, 249] width 43 height 8
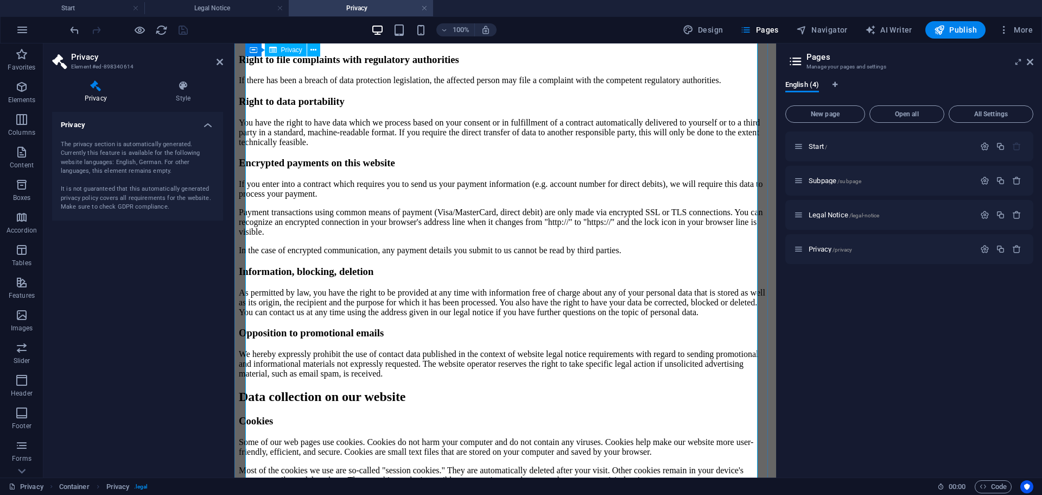
scroll to position [760, 0]
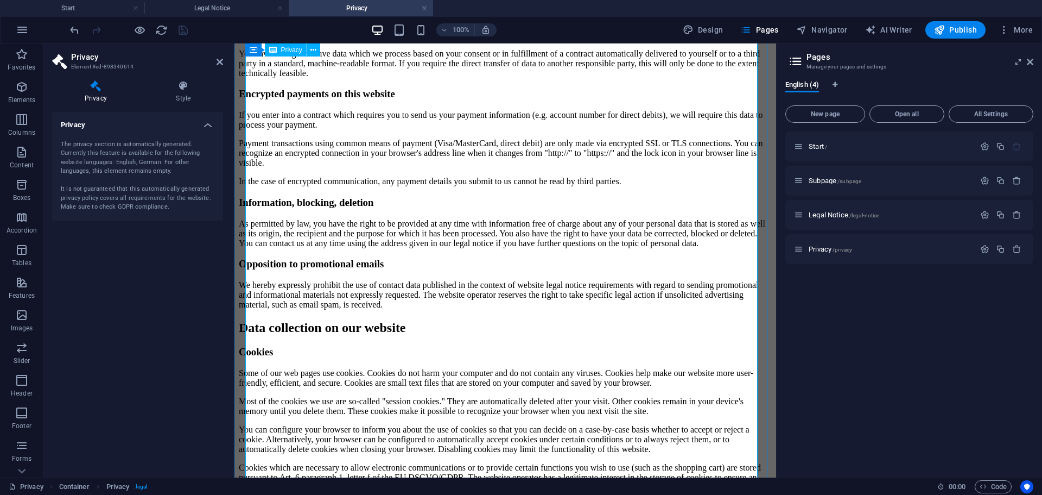
click at [219, 63] on icon at bounding box center [220, 62] width 7 height 9
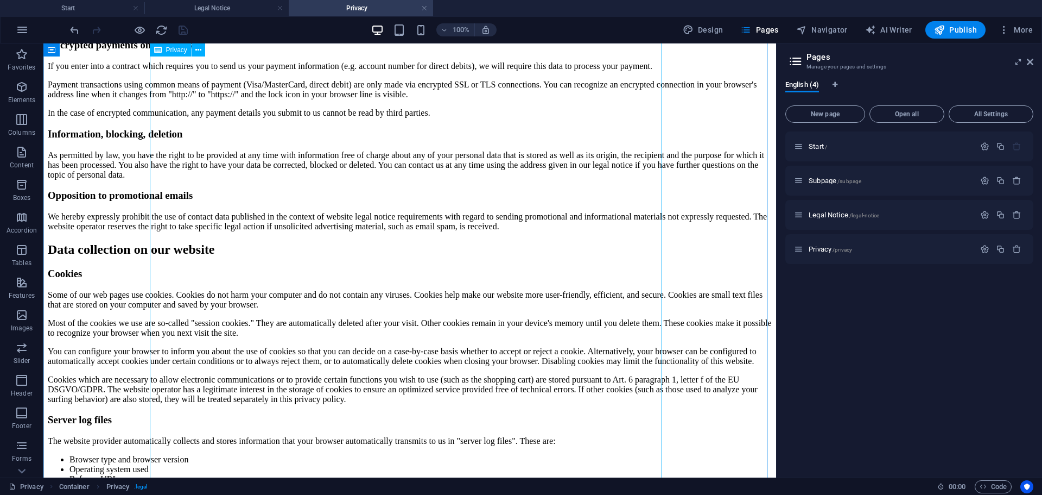
click at [327, 226] on div "Privacy Policy An overview of data protection General The following gives a sim…" at bounding box center [410, 400] width 724 height 2162
click at [136, 226] on div "Privacy Policy An overview of data protection General The following gives a sim…" at bounding box center [410, 400] width 724 height 2162
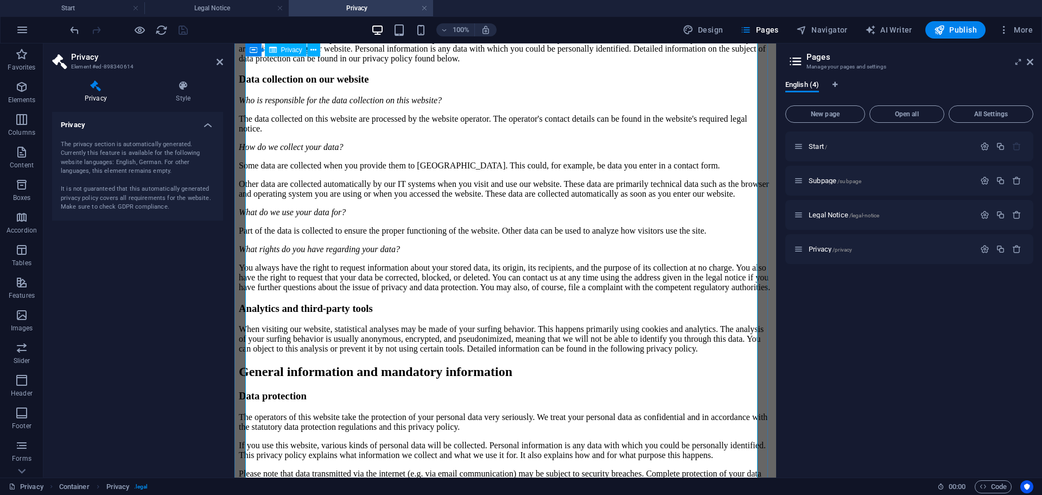
scroll to position [0, 0]
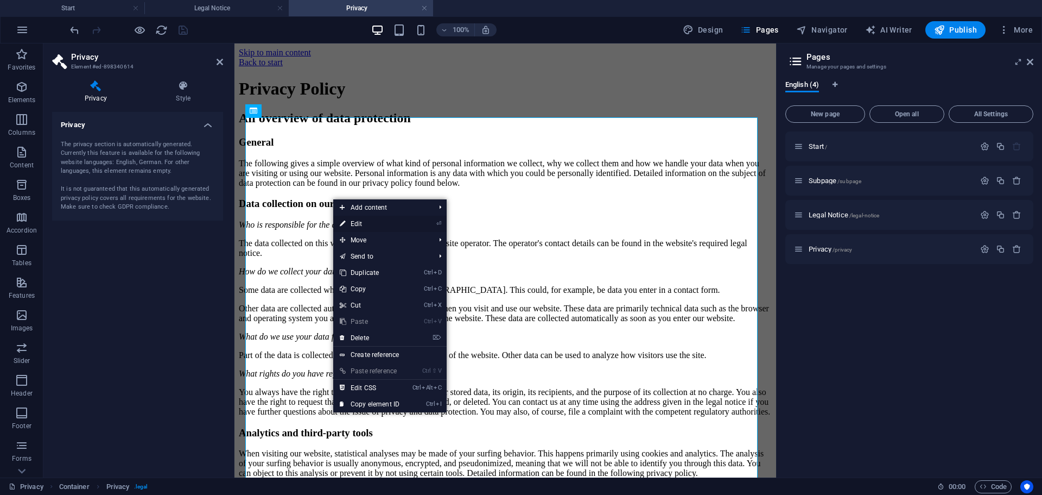
click at [362, 222] on link "⏎ Edit" at bounding box center [369, 224] width 73 height 16
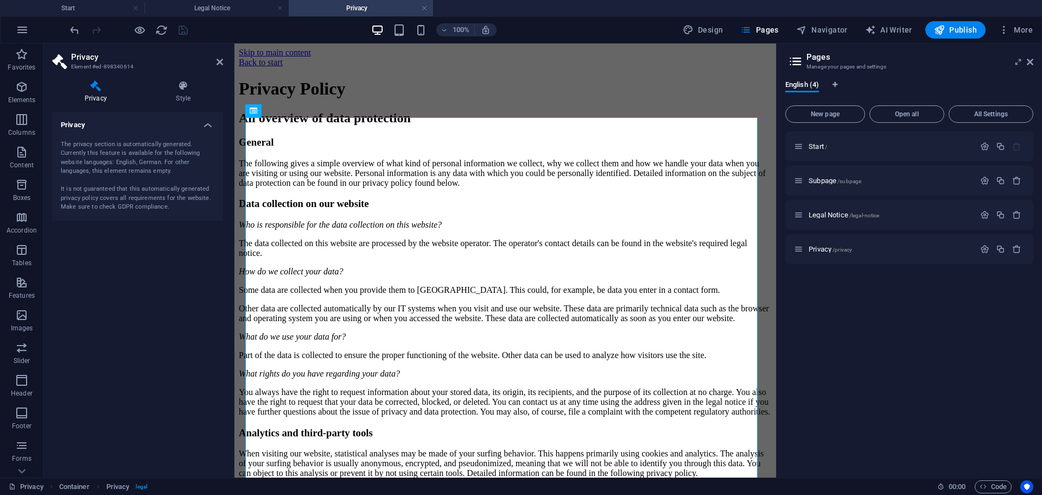
click at [107, 58] on h2 "Privacy" at bounding box center [147, 57] width 152 height 10
click at [208, 127] on h4 "Privacy" at bounding box center [137, 122] width 171 height 20
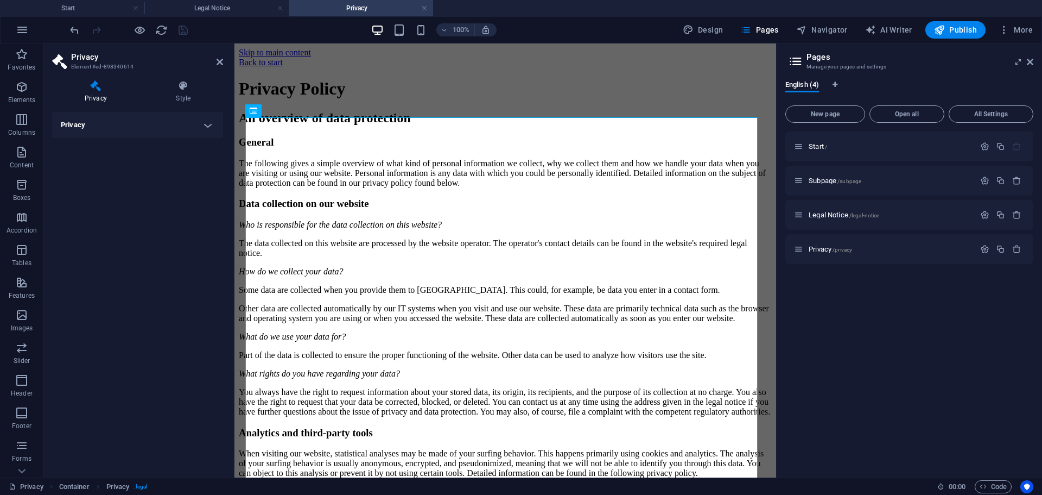
click at [208, 127] on h4 "Privacy" at bounding box center [137, 125] width 171 height 26
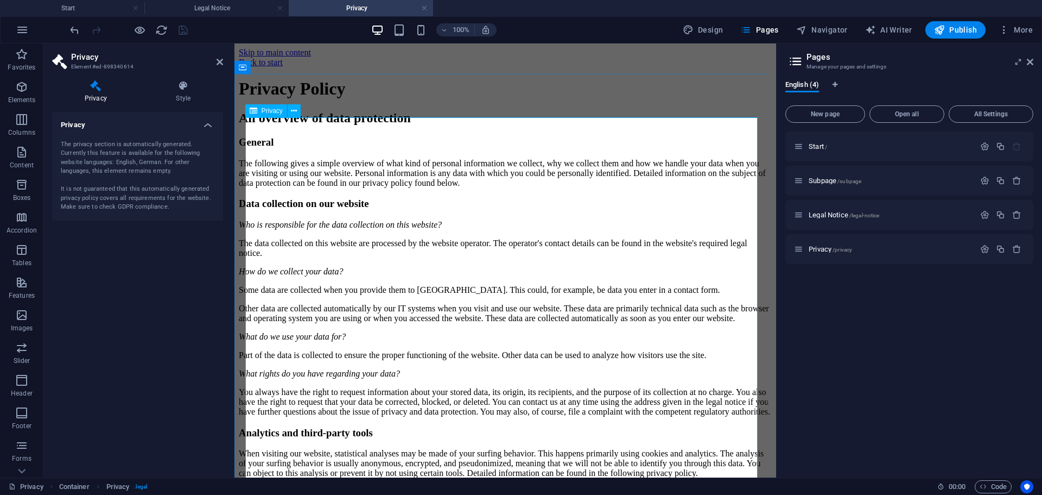
click at [176, 94] on h4 "Style" at bounding box center [183, 91] width 79 height 23
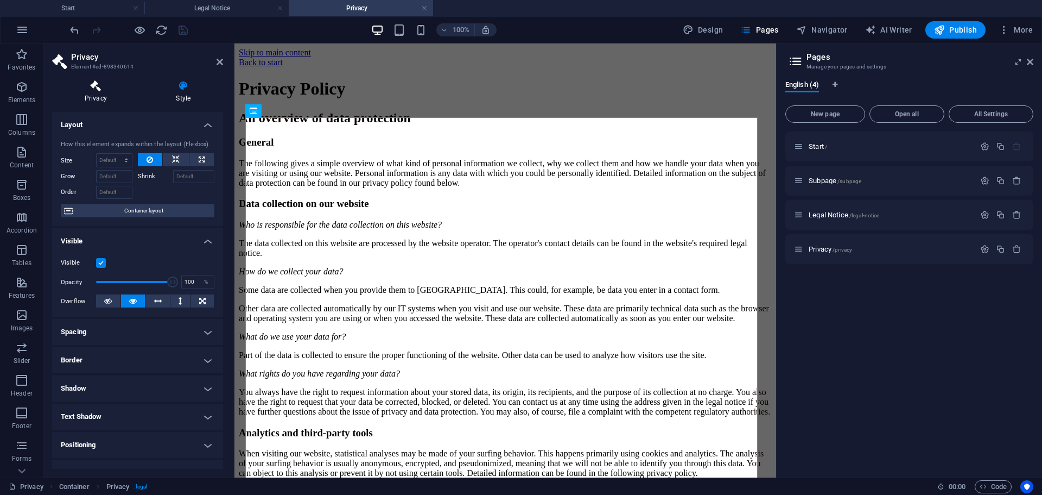
click at [104, 92] on h4 "Privacy" at bounding box center [98, 91] width 92 height 23
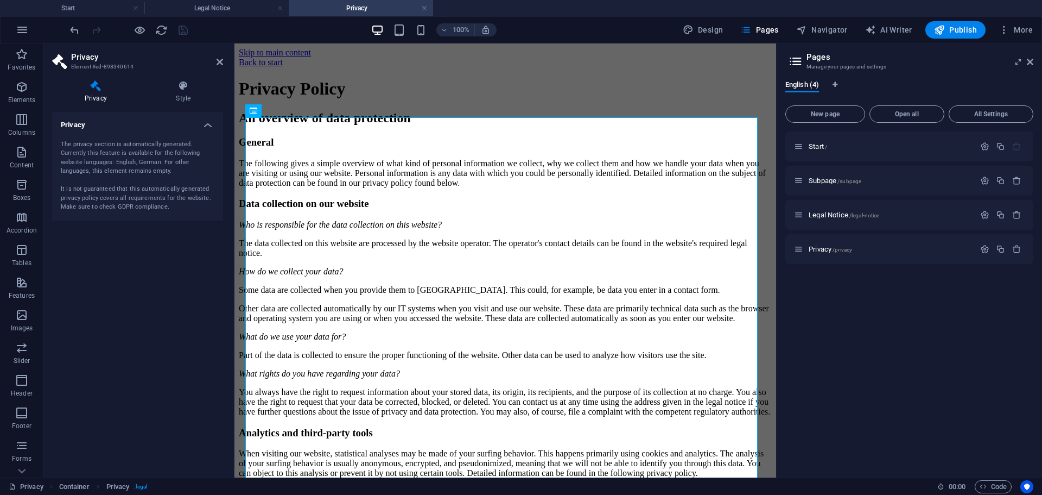
click at [155, 65] on h3 "Element #ed-898340614" at bounding box center [136, 67] width 130 height 10
click at [216, 64] on header "Privacy Element #ed-898340614" at bounding box center [137, 57] width 171 height 28
click at [217, 64] on icon at bounding box center [220, 62] width 7 height 9
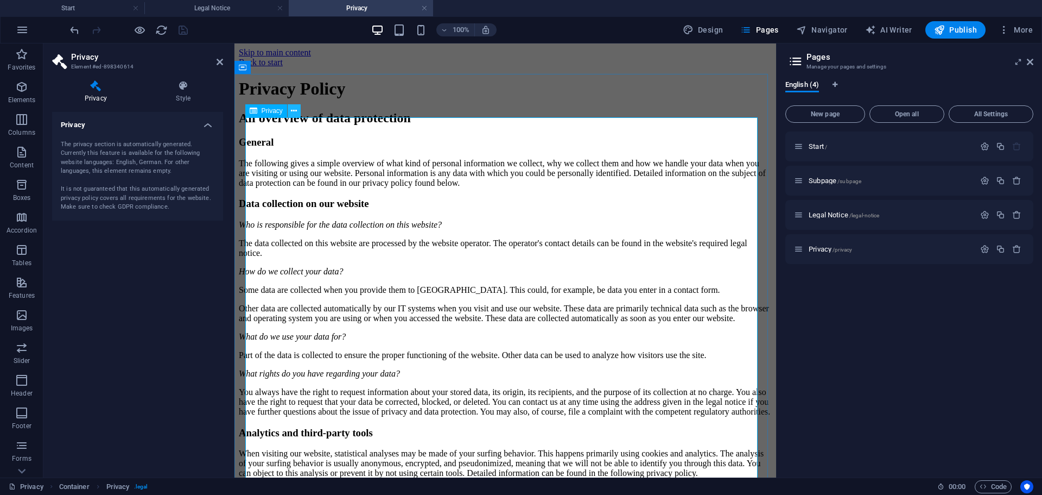
click at [295, 109] on icon at bounding box center [294, 110] width 6 height 11
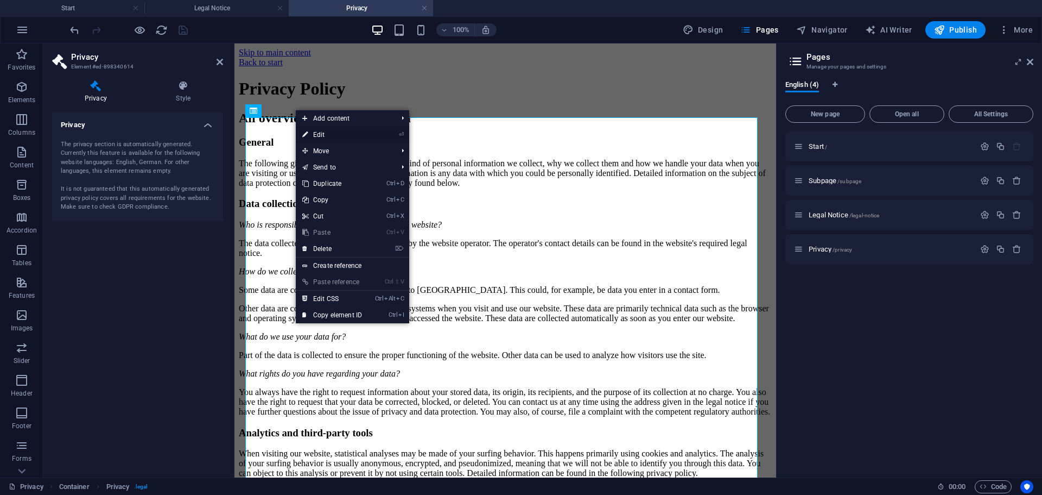
click at [324, 134] on link "⏎ Edit" at bounding box center [332, 134] width 73 height 16
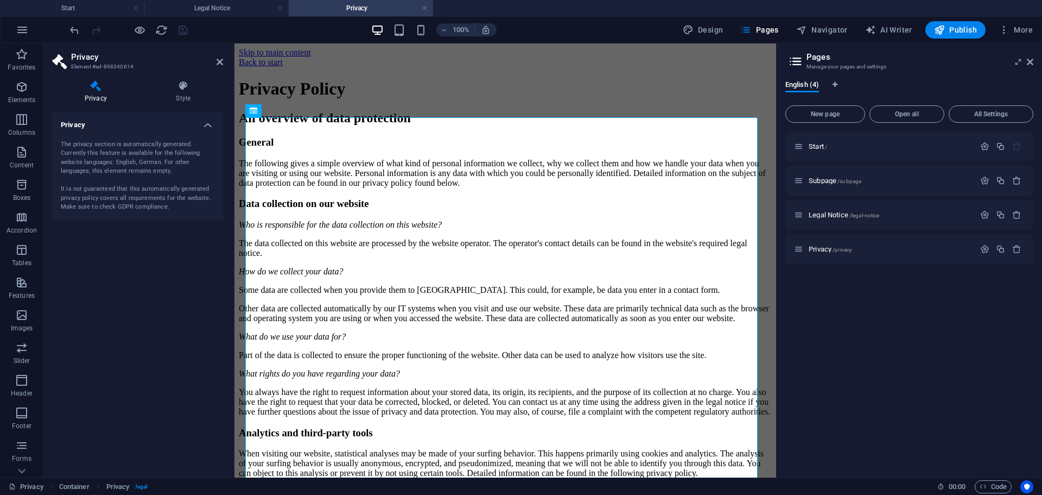
drag, startPoint x: 155, startPoint y: 158, endPoint x: 109, endPoint y: 161, distance: 46.8
click at [109, 160] on div "The privacy section is automatically generated. Currently this feature is avail…" at bounding box center [138, 176] width 154 height 72
click at [137, 201] on div "The privacy section is automatically generated. Currently this feature is avail…" at bounding box center [138, 176] width 154 height 72
click at [987, 247] on icon "button" at bounding box center [984, 248] width 9 height 9
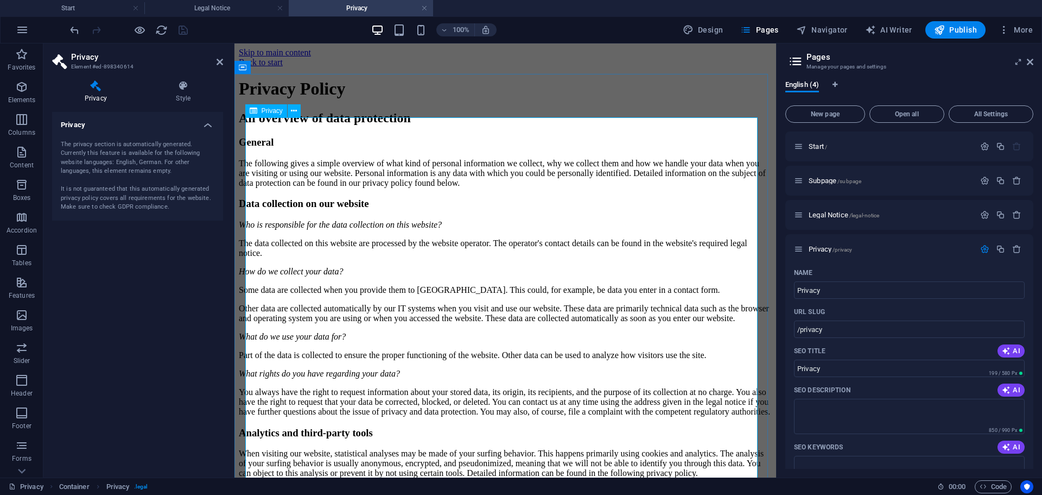
click at [132, 61] on h2 "Privacy" at bounding box center [147, 57] width 152 height 10
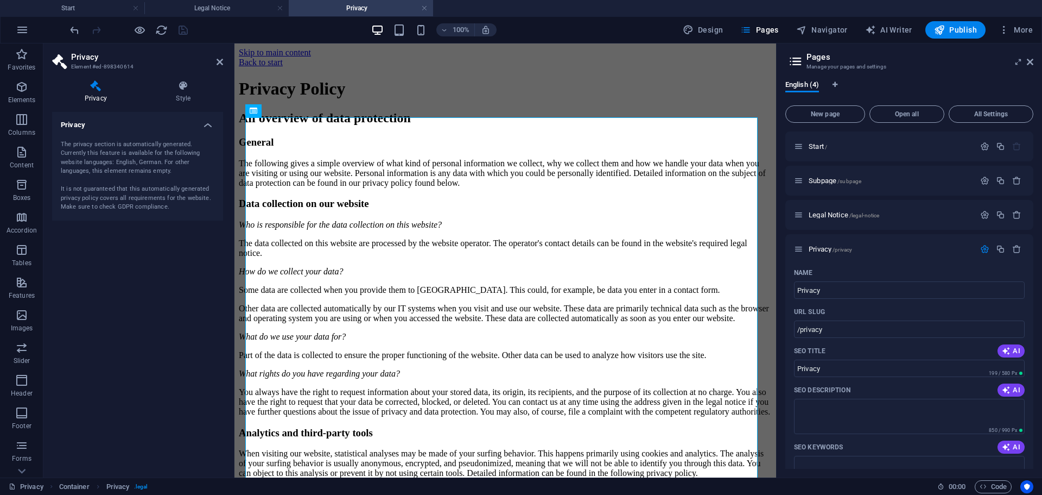
click at [132, 61] on h2 "Privacy" at bounding box center [147, 57] width 152 height 10
click at [96, 88] on icon at bounding box center [95, 85] width 87 height 11
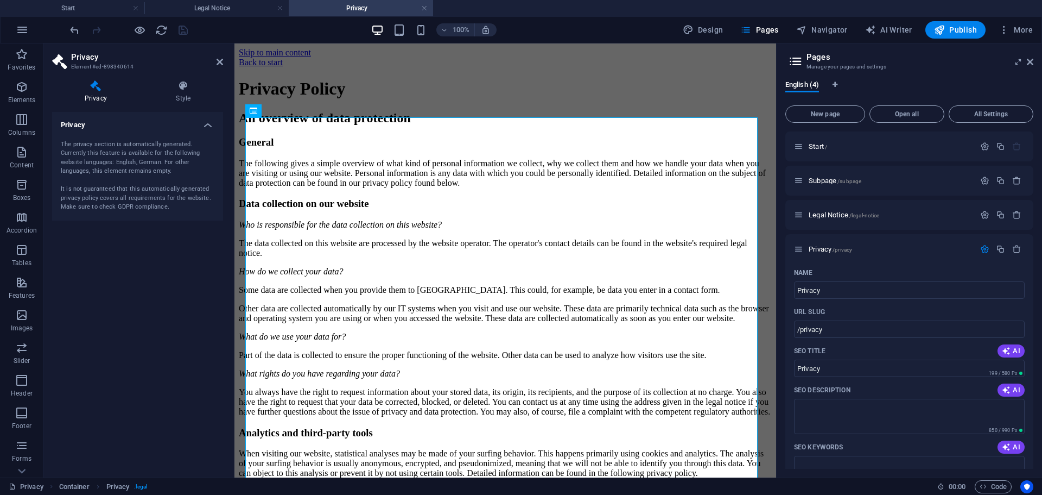
click at [96, 88] on icon at bounding box center [95, 85] width 87 height 11
click at [207, 125] on h4 "Privacy" at bounding box center [137, 122] width 171 height 20
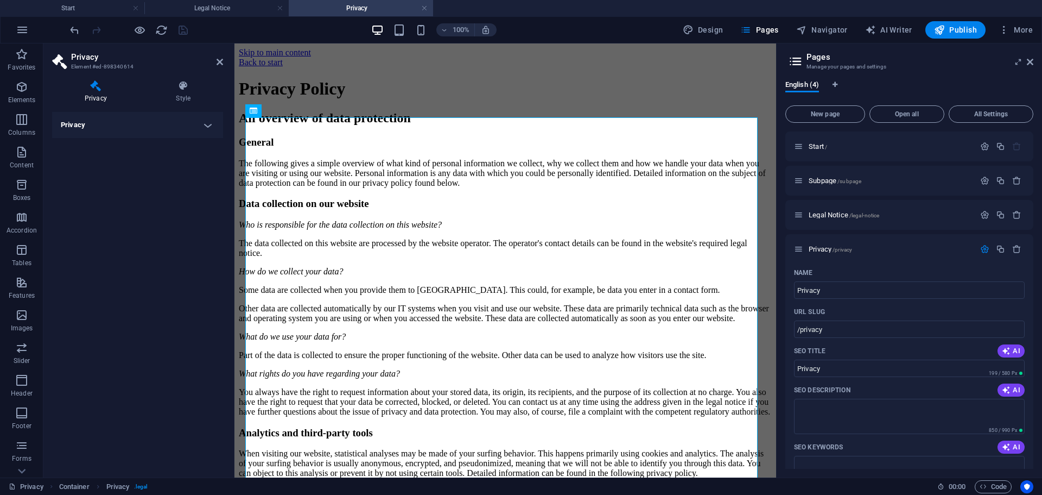
click at [207, 125] on h4 "Privacy" at bounding box center [137, 125] width 171 height 26
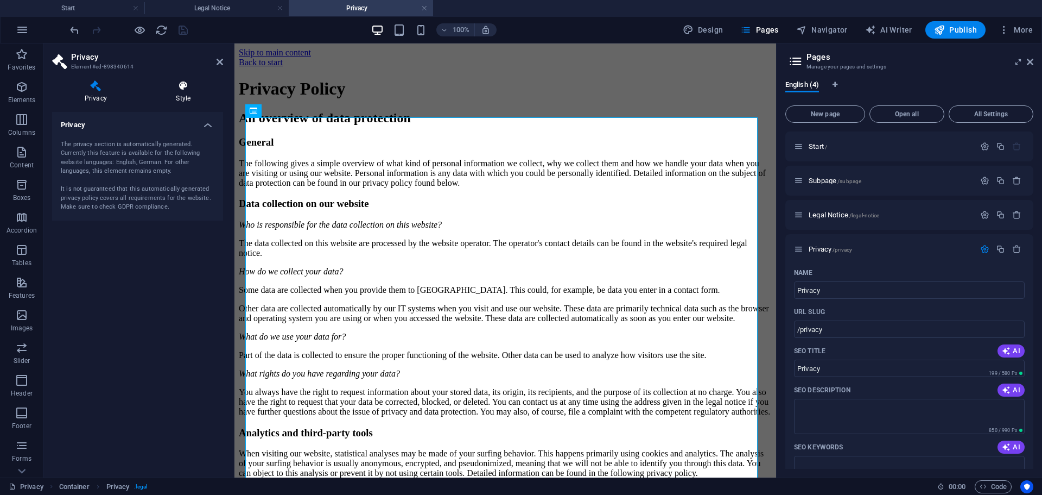
click at [186, 98] on h4 "Style" at bounding box center [183, 91] width 79 height 23
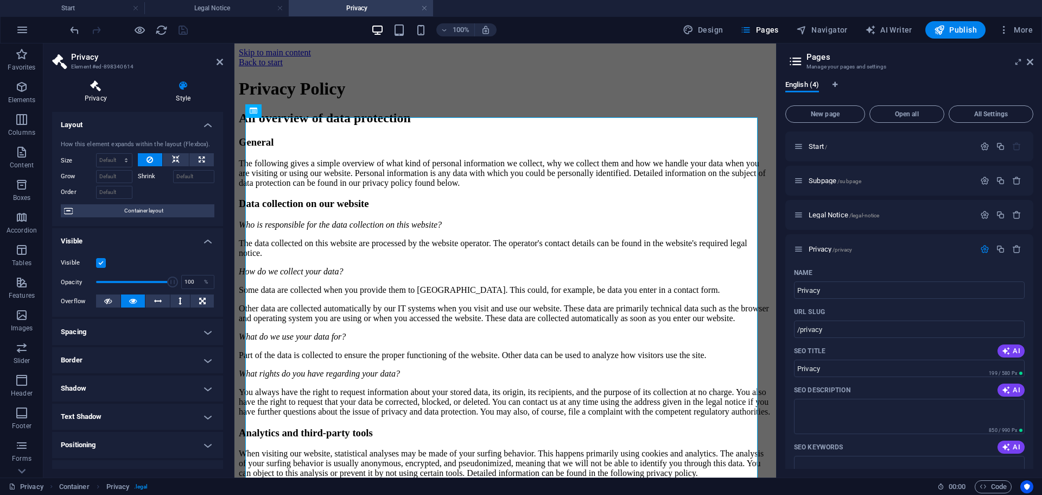
click at [102, 99] on h4 "Privacy" at bounding box center [98, 91] width 92 height 23
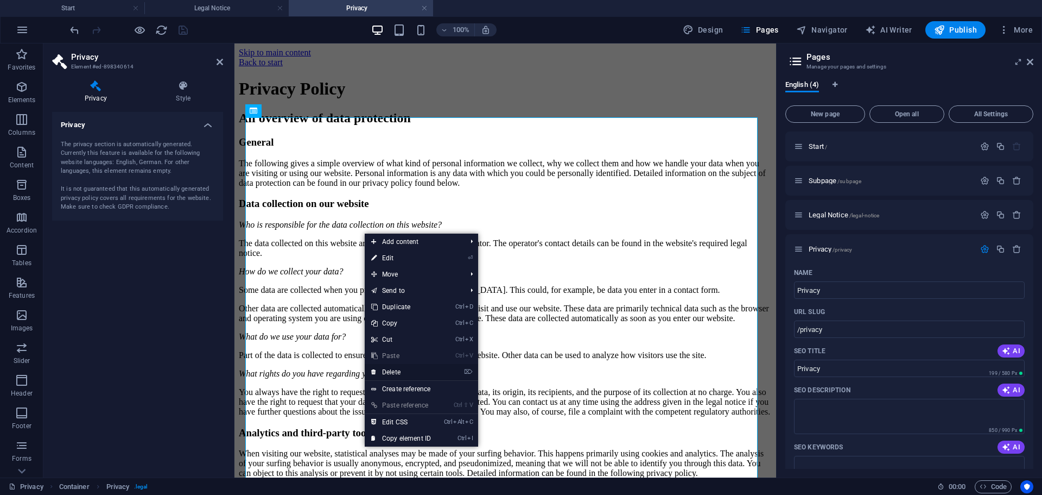
click at [399, 370] on link "⌦ Delete" at bounding box center [401, 372] width 73 height 16
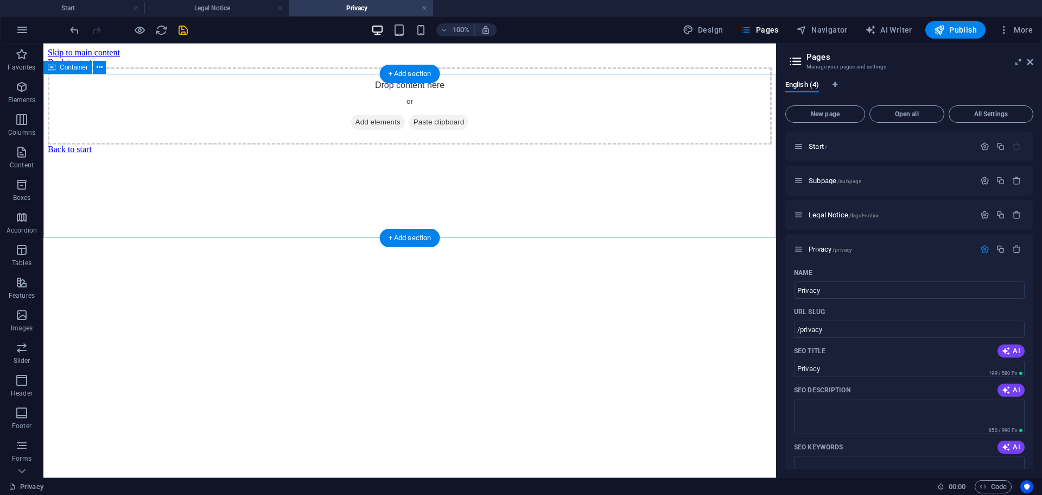
click at [396, 134] on div "Drop content here or Add elements Paste clipboard" at bounding box center [410, 105] width 724 height 77
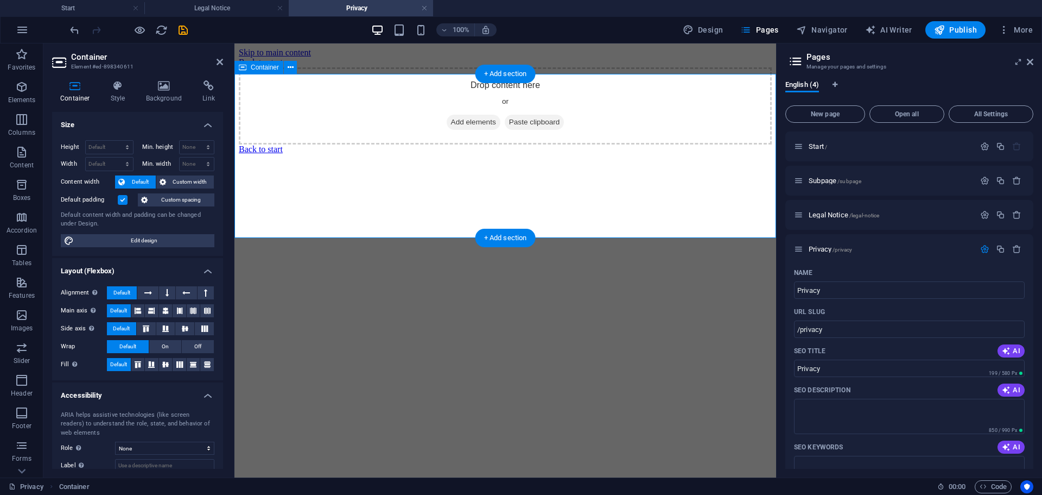
click at [449, 130] on span "Add elements" at bounding box center [474, 122] width 54 height 15
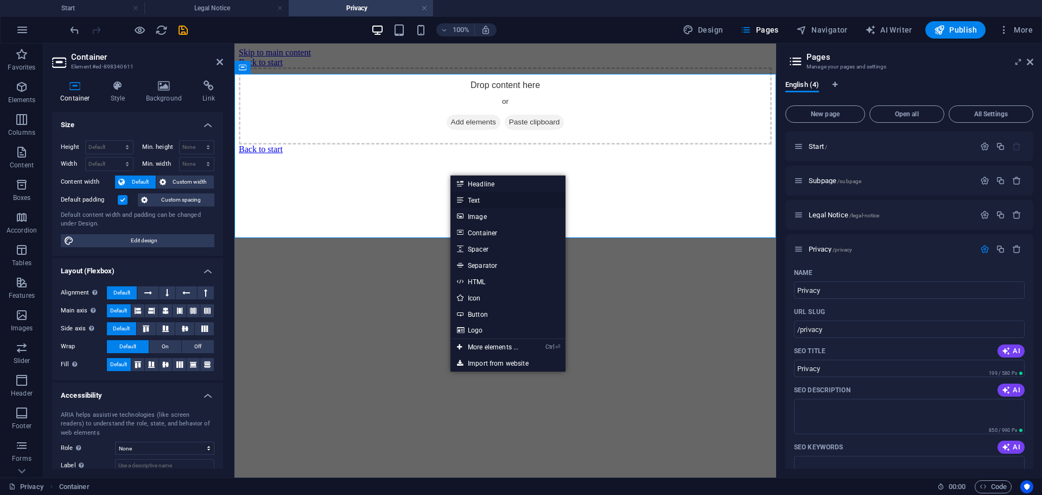
click at [478, 203] on link "Text" at bounding box center [508, 200] width 115 height 16
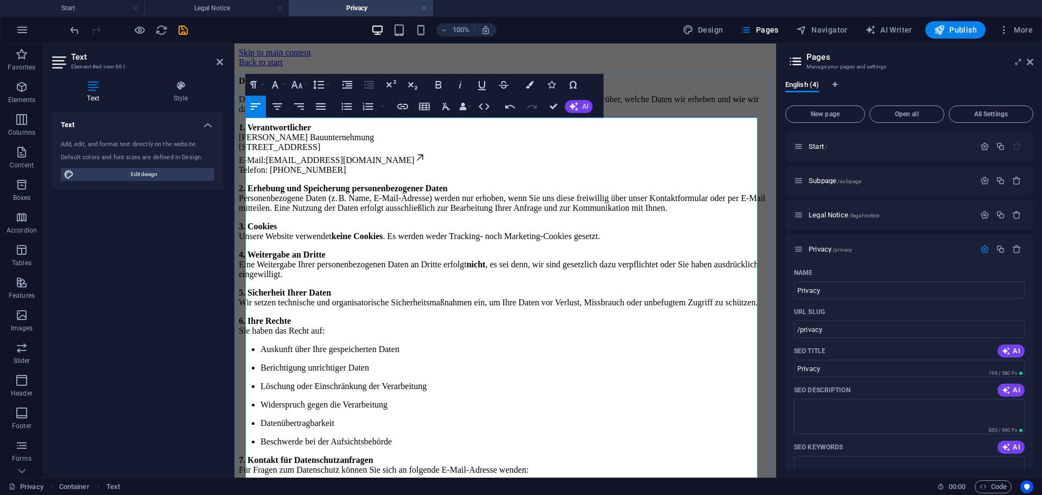
click at [430, 173] on p "1. Verantwortlicher Moritz Rühe Bauunternehmung Perlpilzweg 6, 48432 Rheine E-M…" at bounding box center [505, 149] width 533 height 52
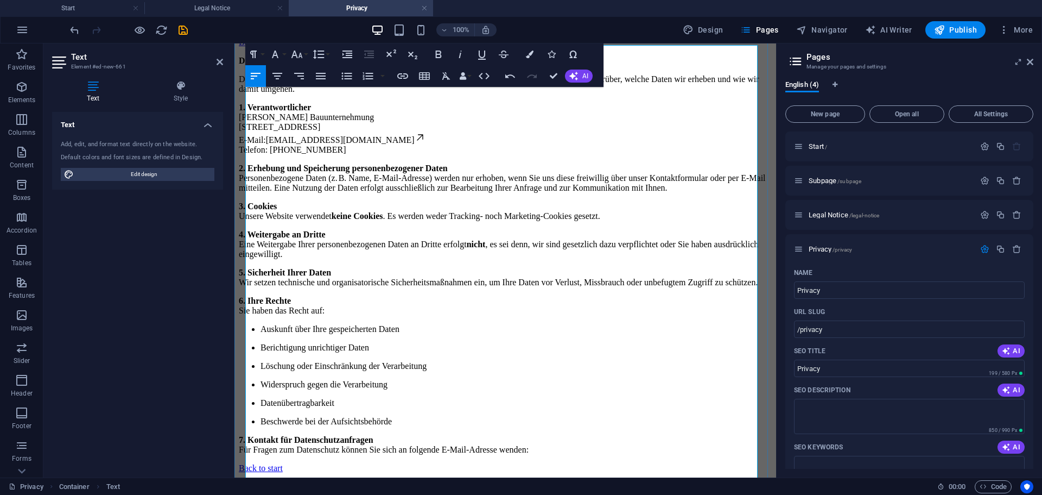
scroll to position [171, 0]
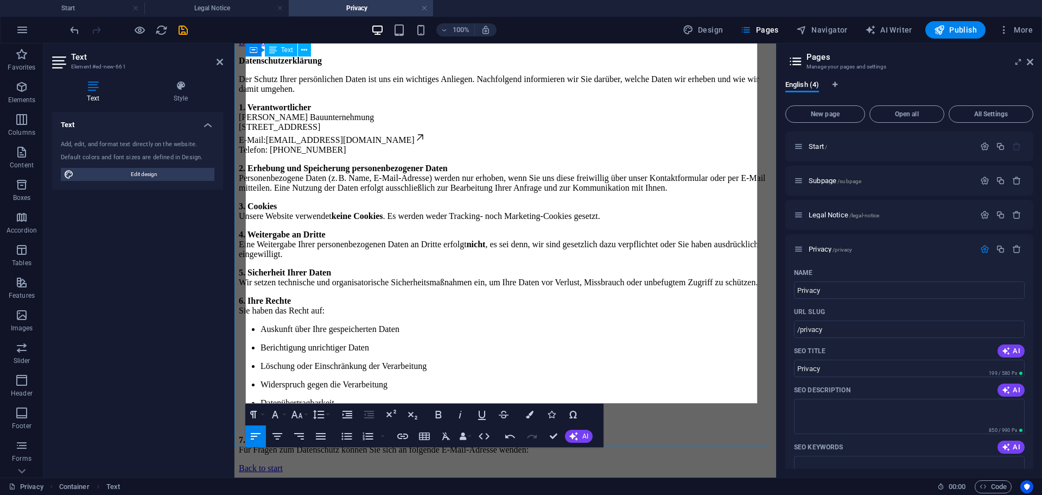
click at [469, 398] on li "Datenübertragbarkeit" at bounding box center [516, 403] width 511 height 10
click at [182, 29] on icon "save" at bounding box center [183, 30] width 12 height 12
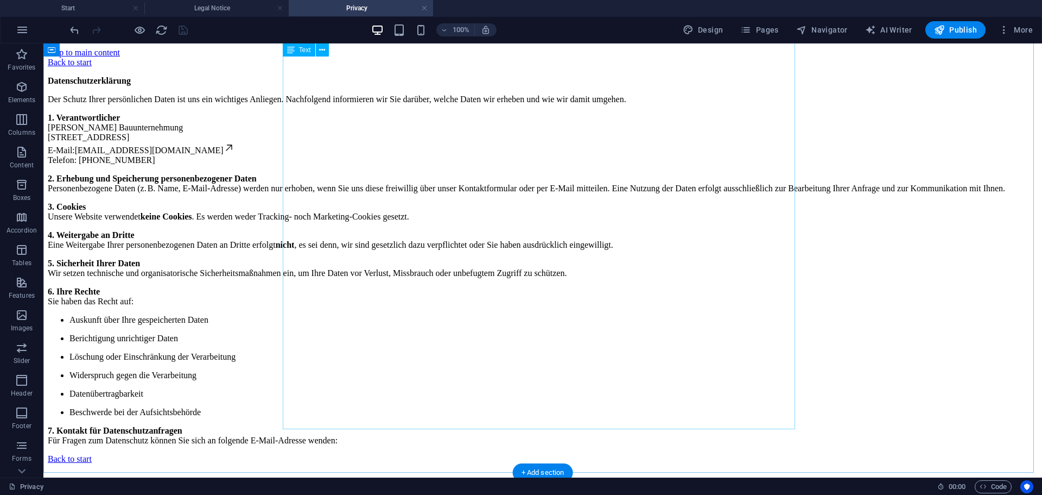
scroll to position [0, 0]
click at [423, 9] on link at bounding box center [424, 8] width 7 height 10
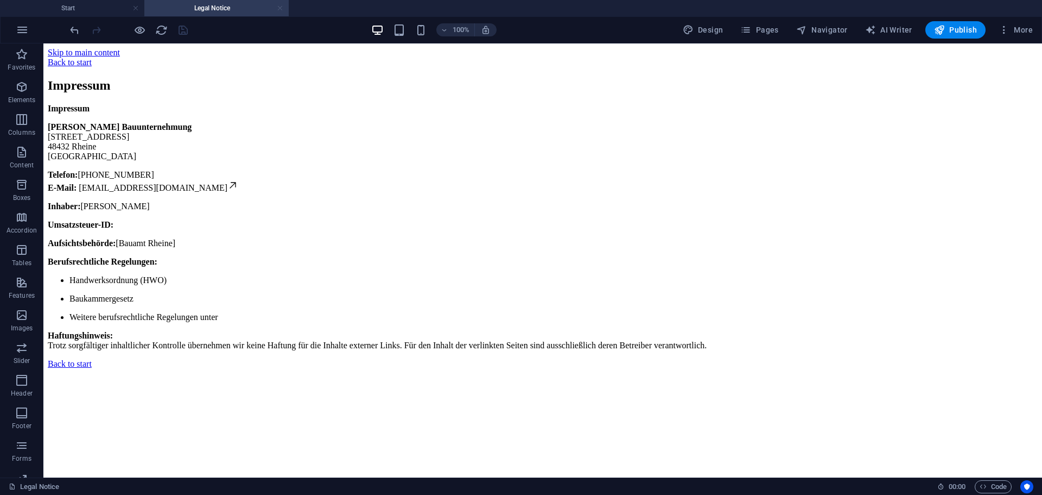
click at [278, 10] on link at bounding box center [280, 8] width 7 height 10
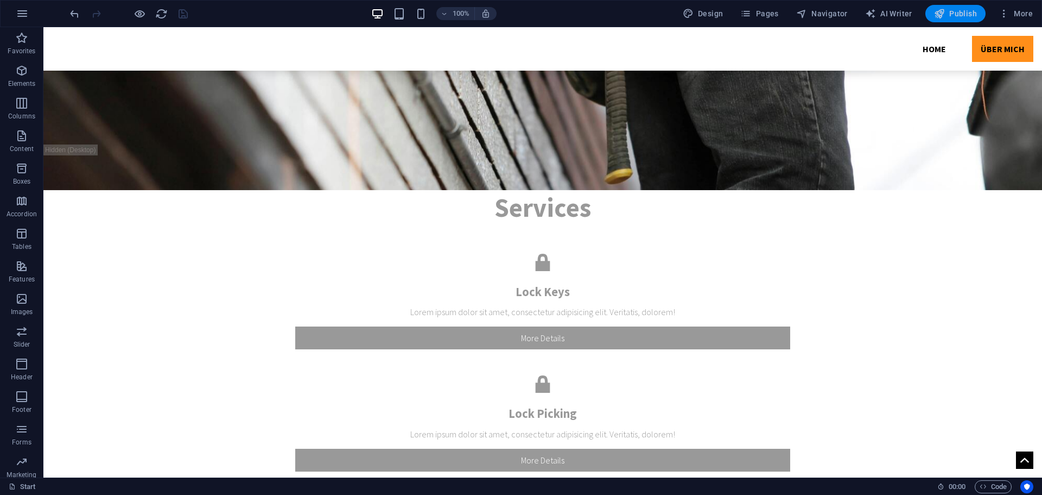
click at [954, 9] on span "Publish" at bounding box center [955, 13] width 43 height 11
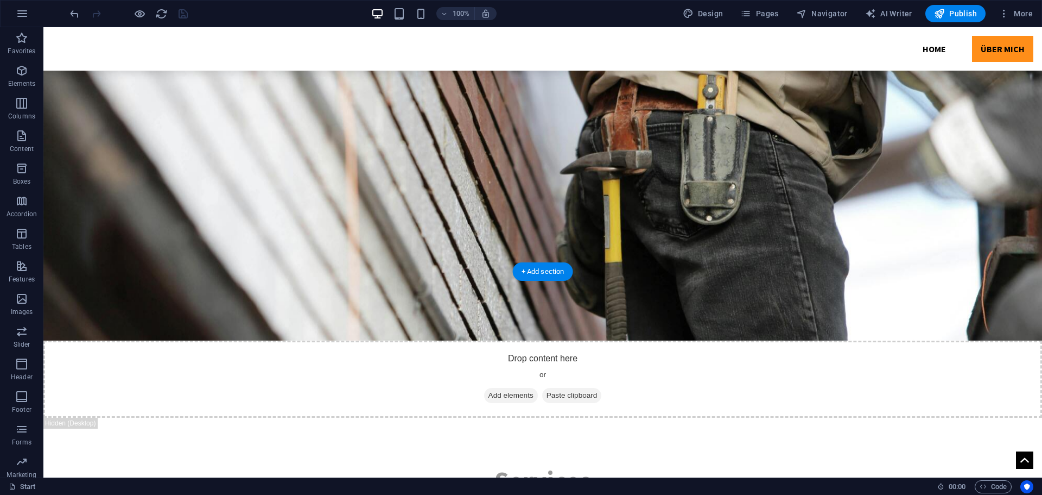
scroll to position [1357, 0]
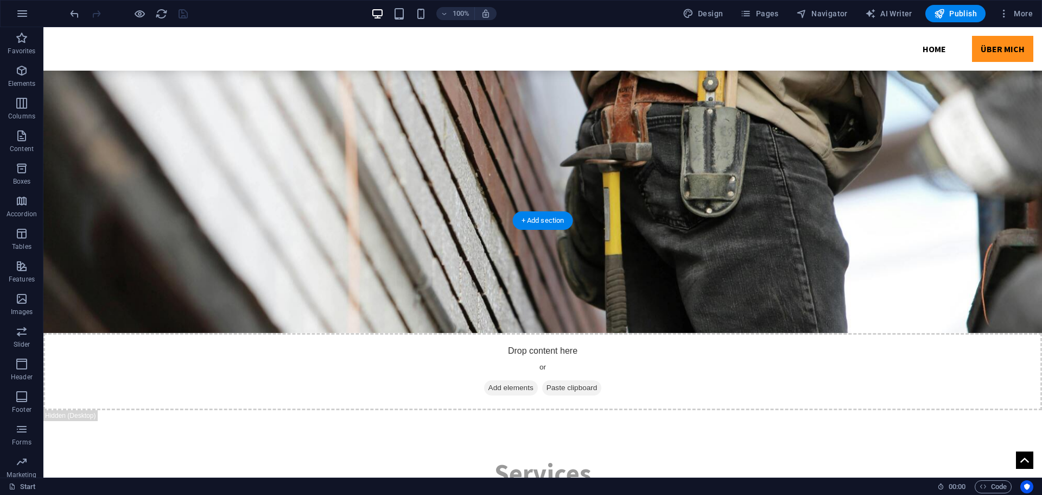
drag, startPoint x: 353, startPoint y: 338, endPoint x: 162, endPoint y: 339, distance: 191.1
select select "px"
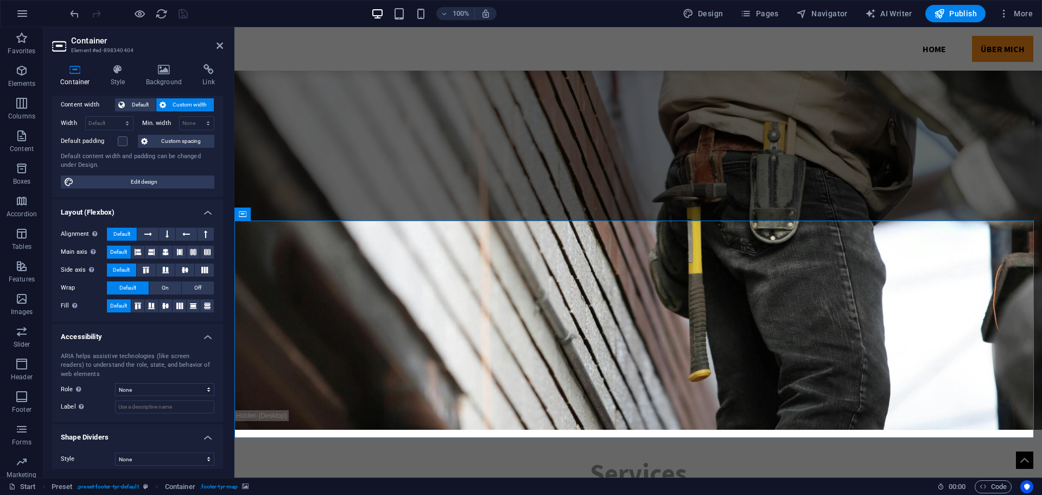
scroll to position [66, 0]
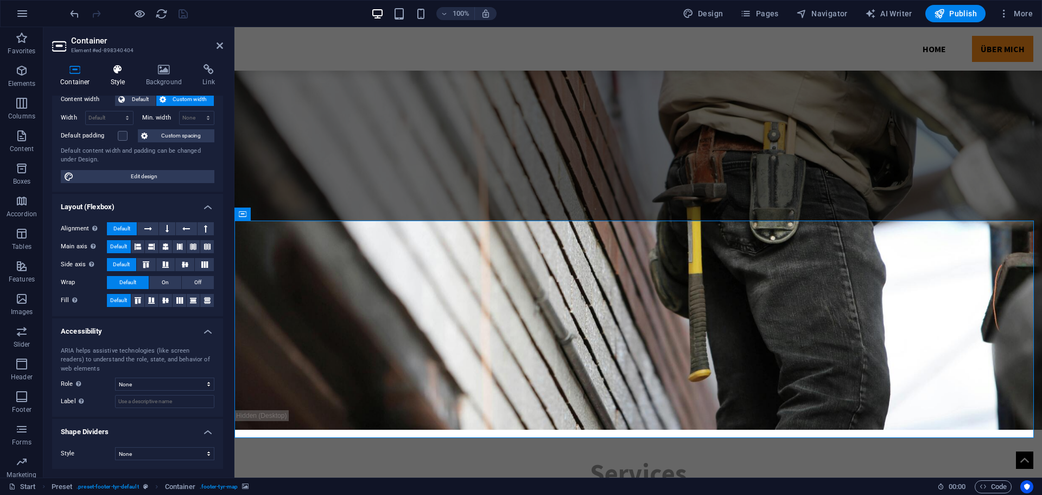
click at [121, 81] on h4 "Style" at bounding box center [120, 75] width 35 height 23
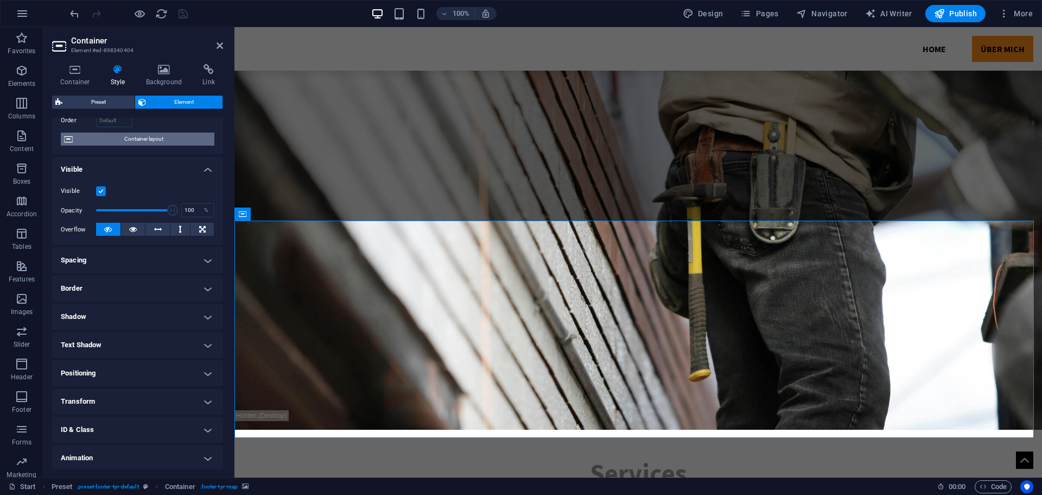
scroll to position [54, 0]
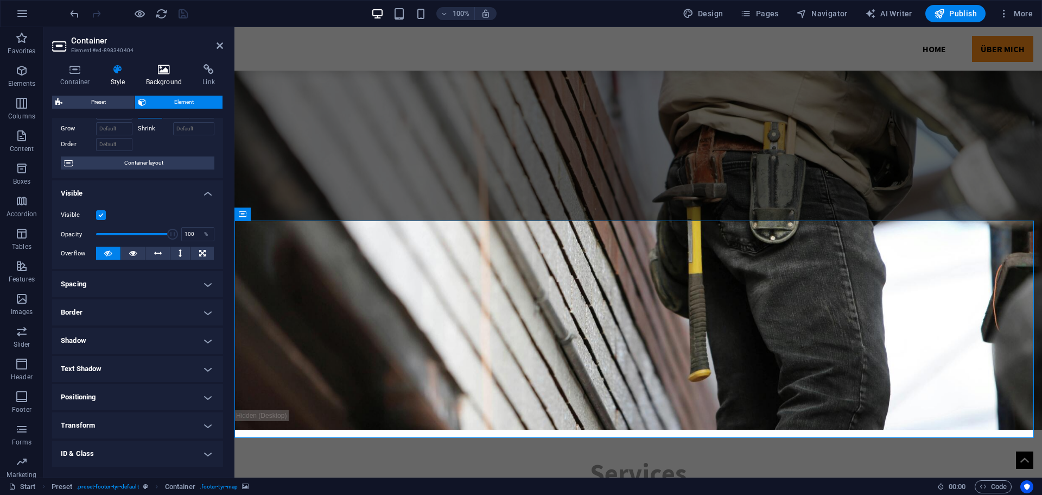
click at [151, 73] on icon at bounding box center [164, 69] width 53 height 11
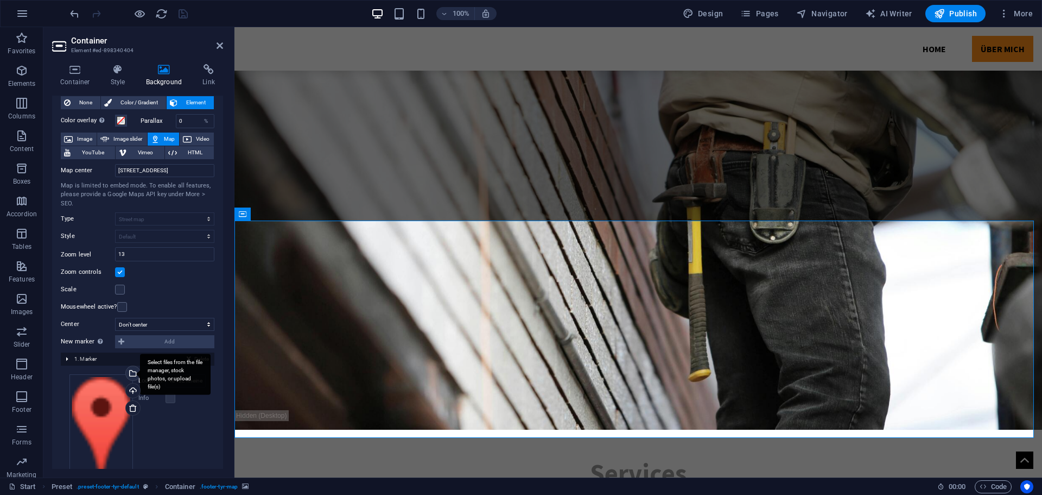
scroll to position [59, 0]
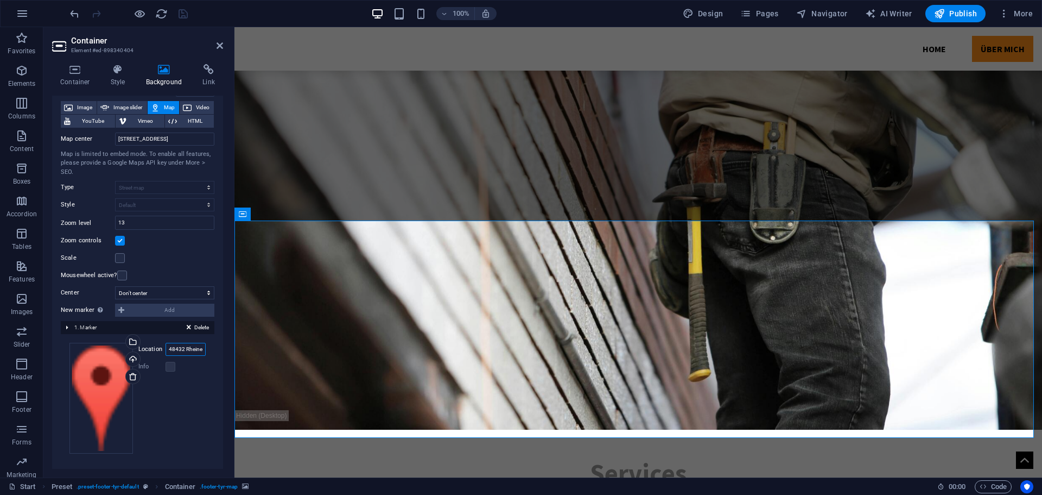
click at [178, 350] on input "48432 Rheine" at bounding box center [186, 349] width 40 height 13
click at [189, 350] on input "48432 Rheine" at bounding box center [186, 349] width 40 height 13
click at [168, 347] on input "48432 Rheine" at bounding box center [186, 349] width 40 height 13
type input "Perlpilzweg 6,48432 Rheine"
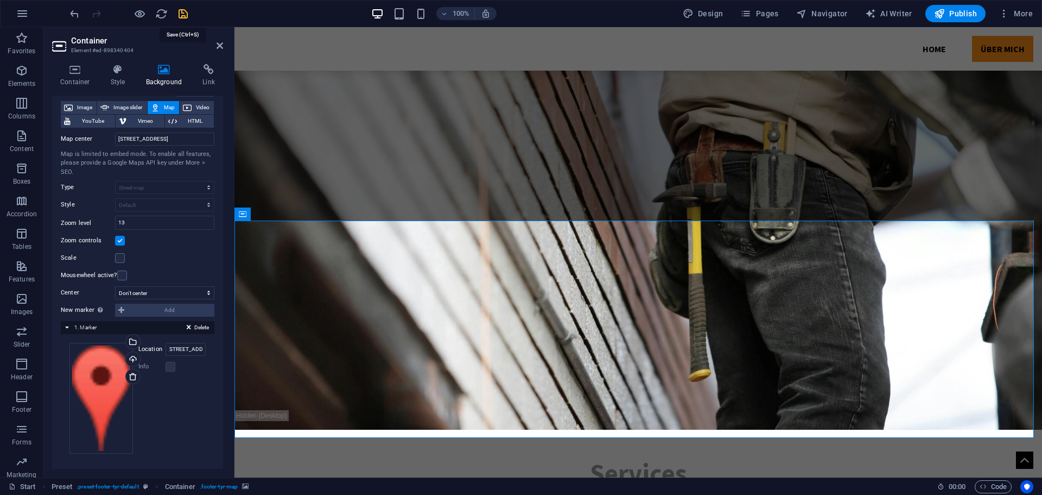
scroll to position [0, 0]
click at [185, 9] on icon "save" at bounding box center [183, 14] width 12 height 12
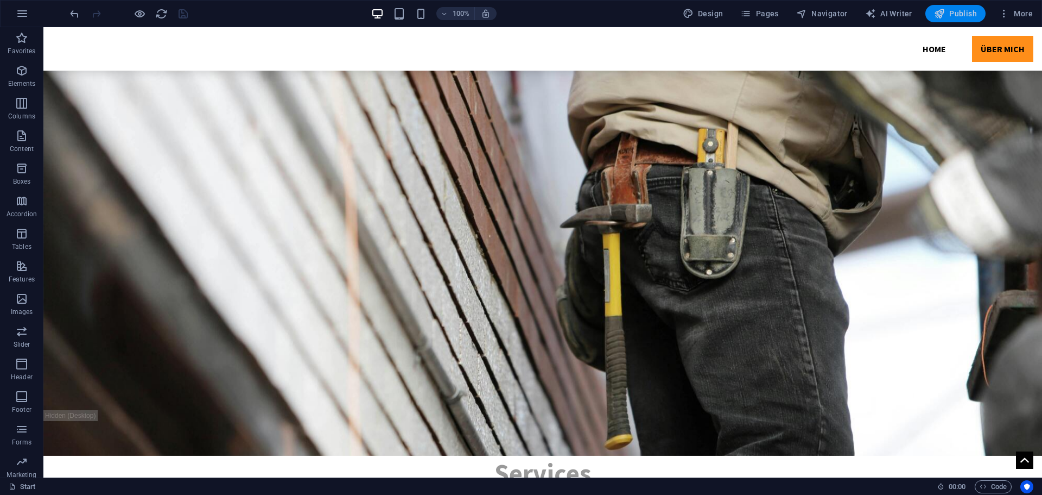
click at [948, 10] on span "Publish" at bounding box center [955, 13] width 43 height 11
click at [955, 15] on span "Publish" at bounding box center [955, 13] width 43 height 11
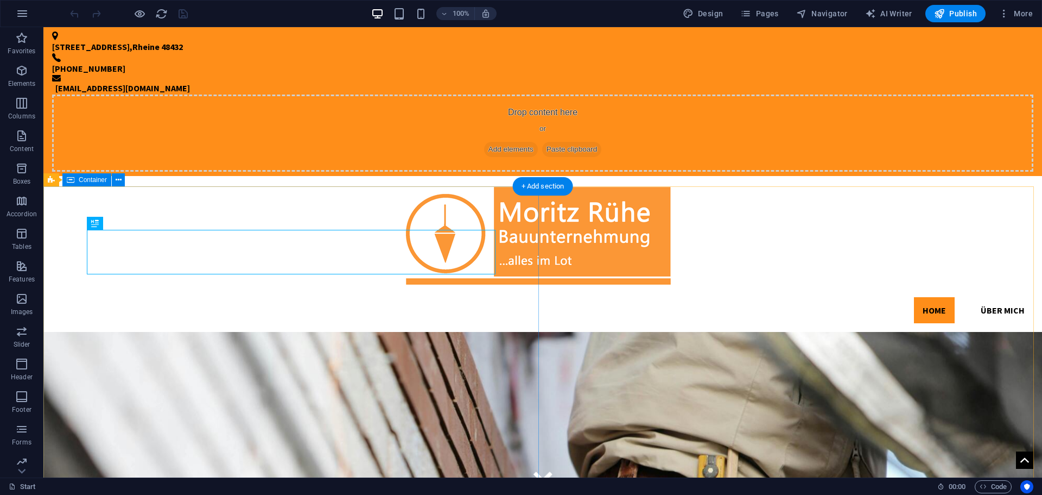
scroll to position [507, 0]
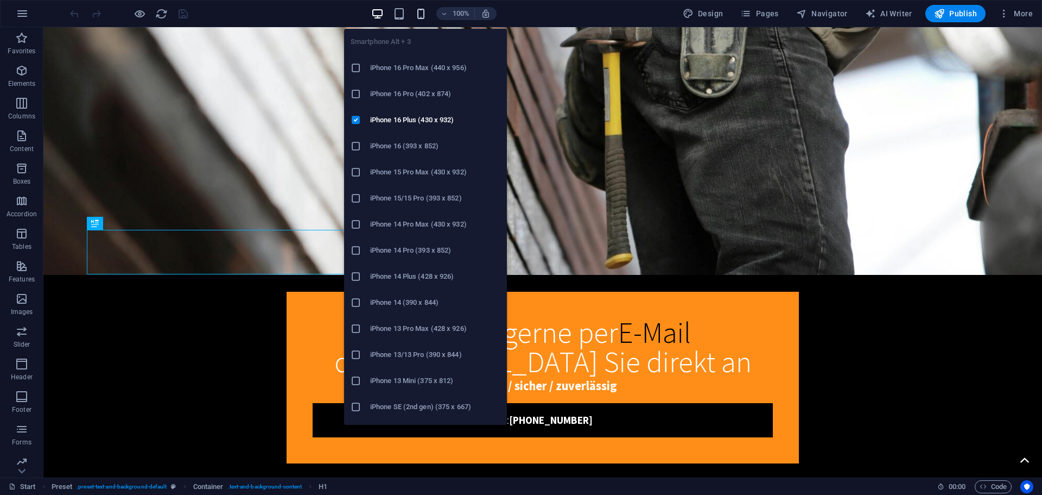
click at [422, 11] on icon "button" at bounding box center [421, 14] width 12 height 12
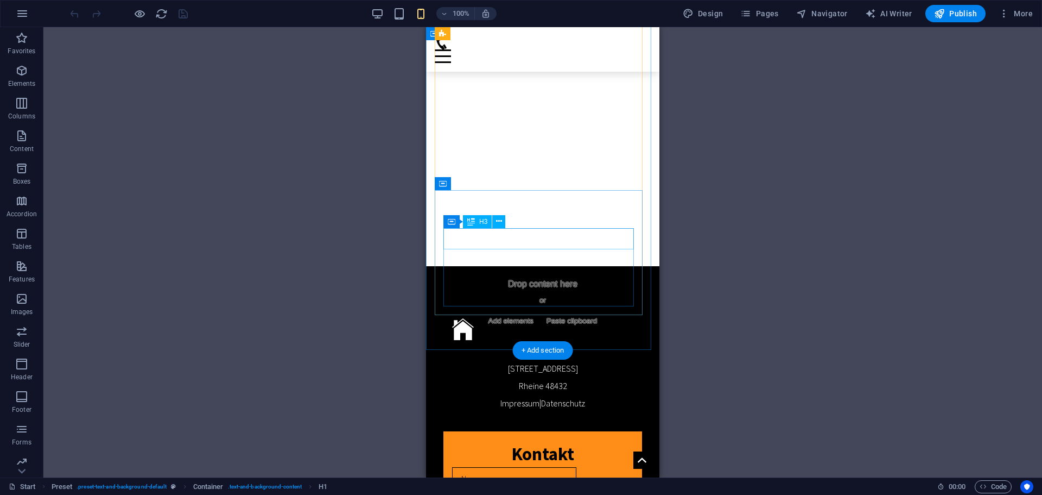
scroll to position [2756, 0]
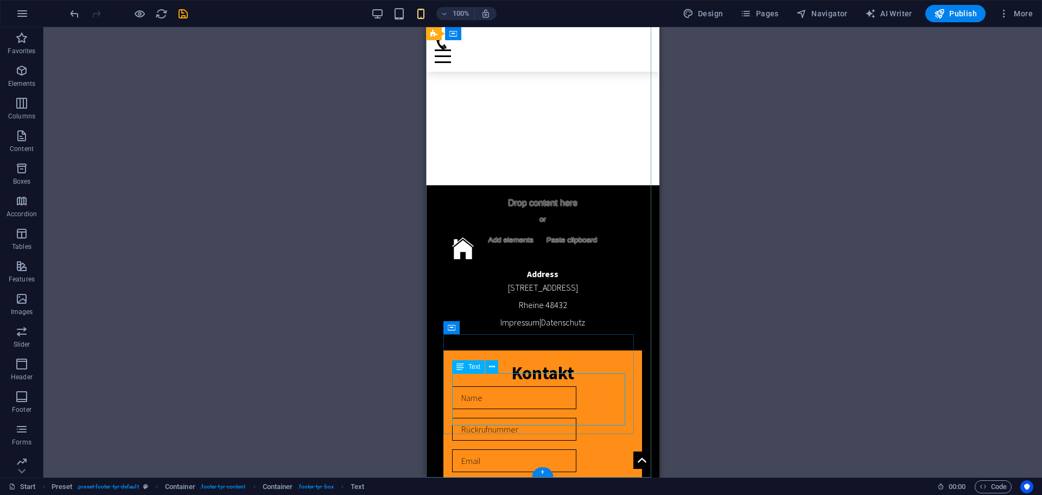
scroll to position [2635, 0]
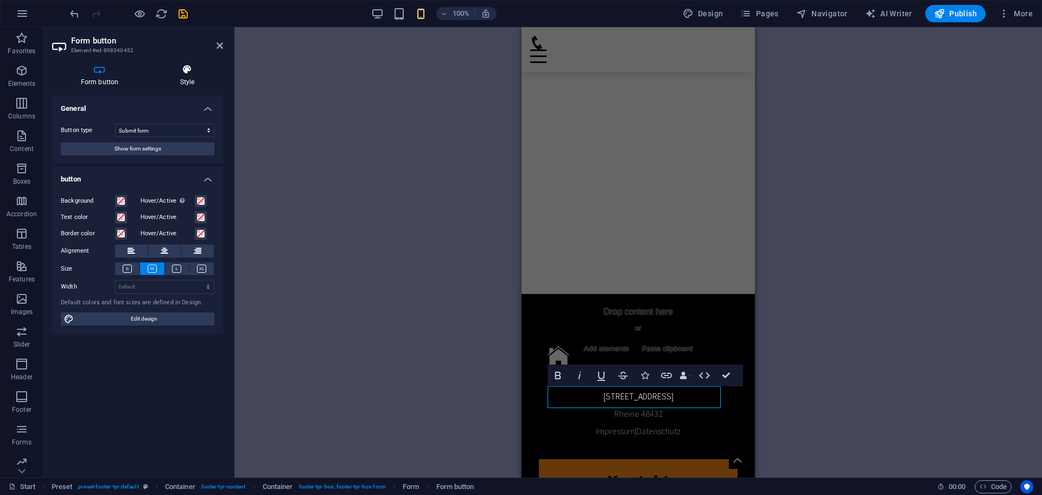
click at [179, 77] on h4 "Style" at bounding box center [187, 75] width 72 height 23
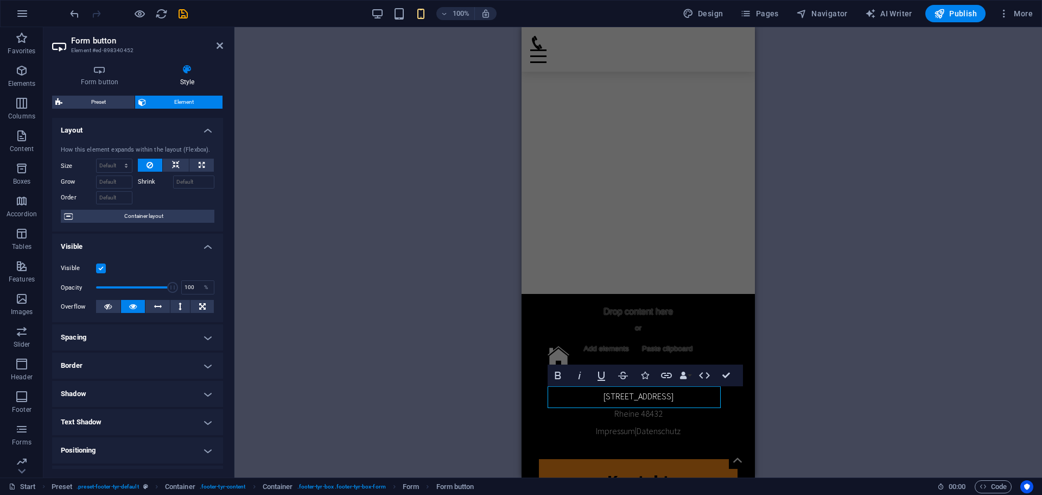
scroll to position [0, 0]
type button "SEnd"
click at [816, 299] on div "H1 Preset Preset Container Placeholder Container Container Banner Container Con…" at bounding box center [639, 252] width 808 height 450
click at [186, 16] on icon "save" at bounding box center [183, 14] width 12 height 12
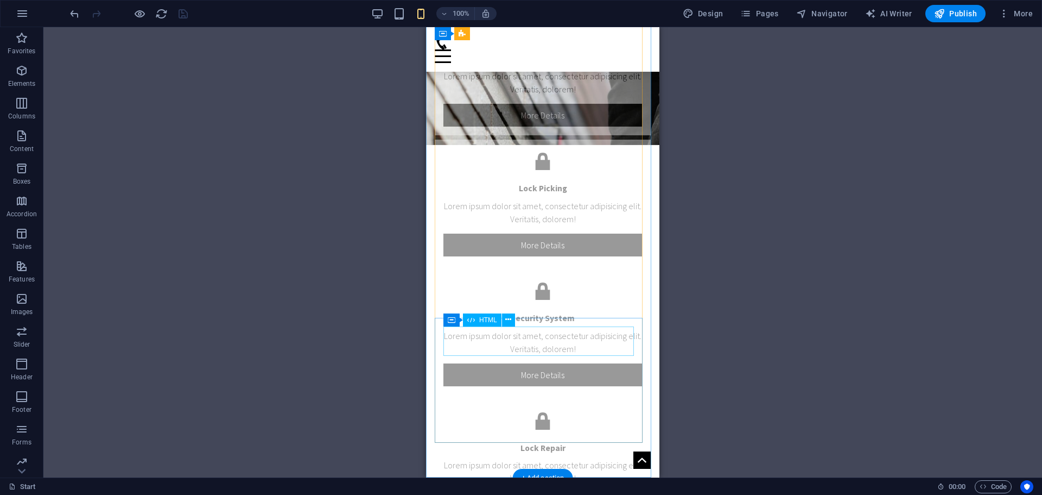
scroll to position [1929, 0]
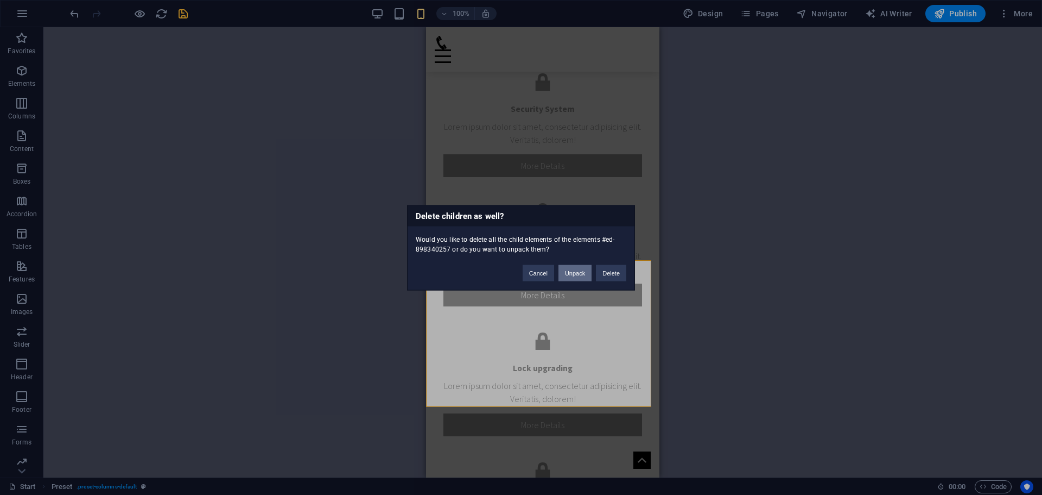
click at [577, 273] on button "Unpack" at bounding box center [575, 272] width 33 height 16
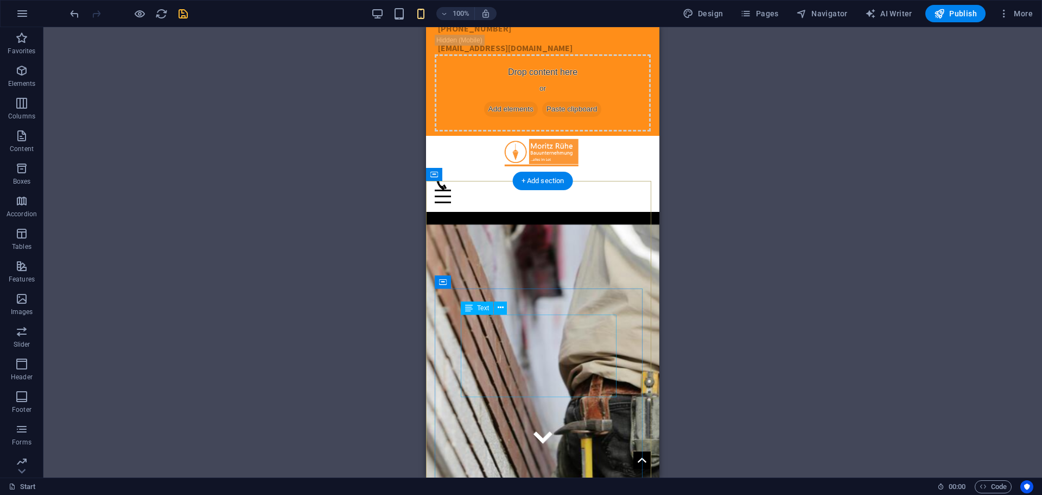
scroll to position [0, 0]
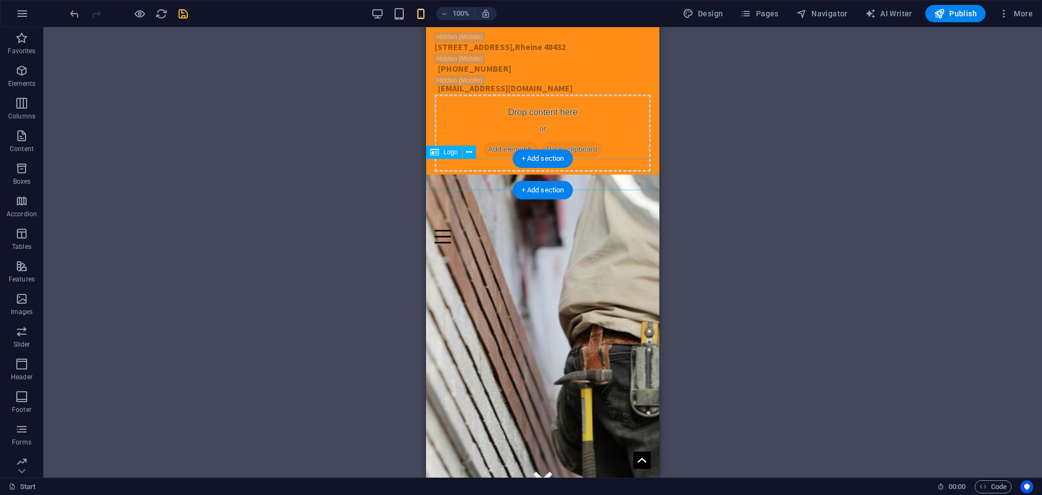
click at [548, 176] on div at bounding box center [542, 191] width 233 height 31
click at [587, 216] on div at bounding box center [543, 229] width 216 height 27
click at [570, 176] on div at bounding box center [542, 191] width 233 height 31
select select "px"
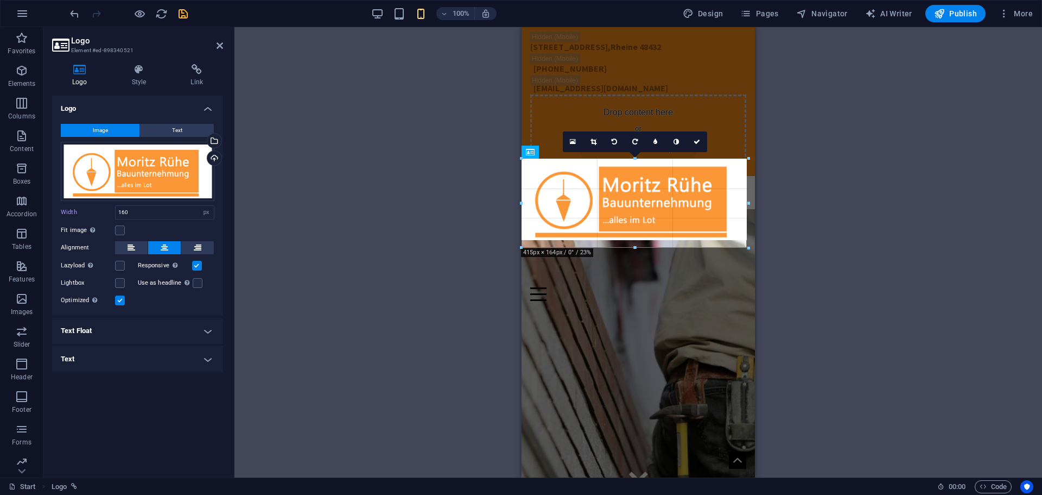
drag, startPoint x: 676, startPoint y: 189, endPoint x: 719, endPoint y: 247, distance: 71.4
type input "415"
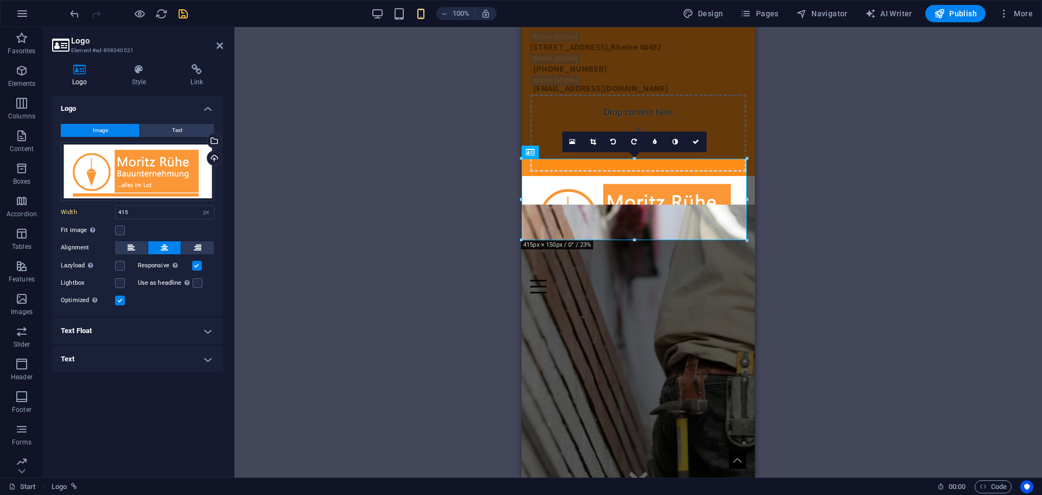
click at [814, 214] on div "Drag here to replace the existing content. Press “Ctrl” if you want to create a…" at bounding box center [639, 252] width 808 height 450
click at [181, 14] on icon "save" at bounding box center [183, 14] width 12 height 12
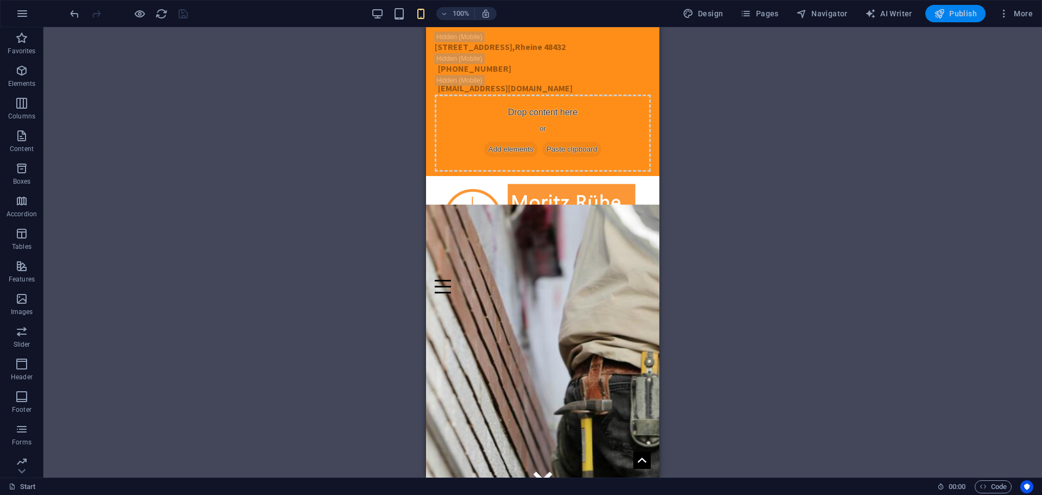
click at [960, 11] on span "Publish" at bounding box center [955, 13] width 43 height 11
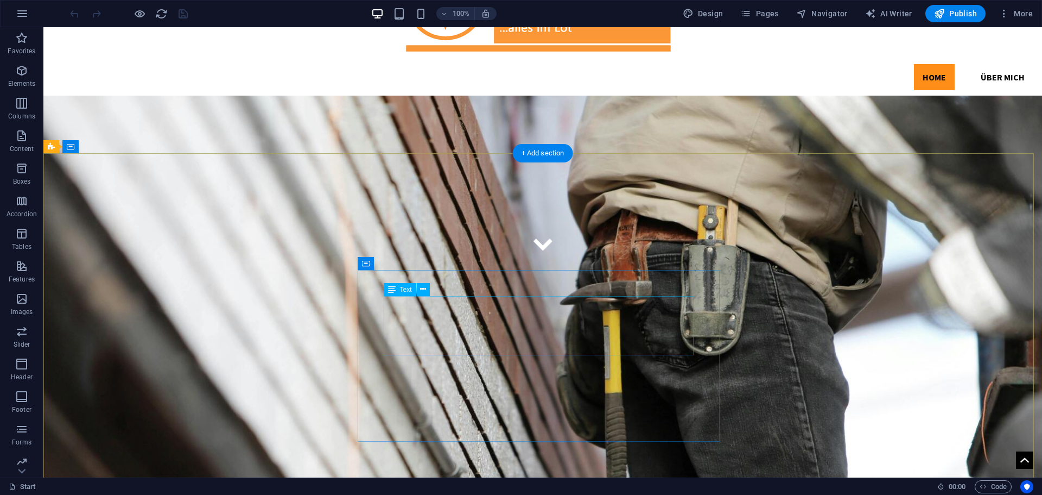
scroll to position [271, 0]
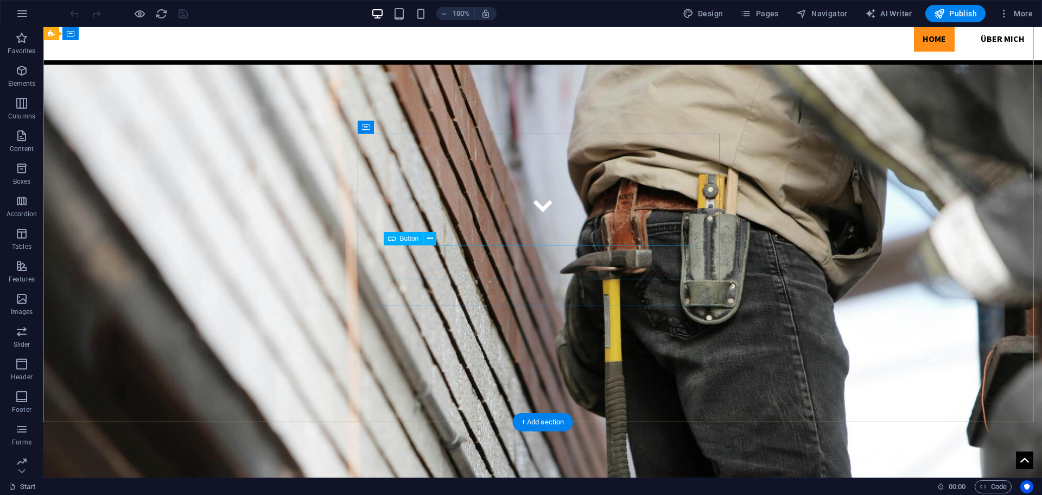
select select "%"
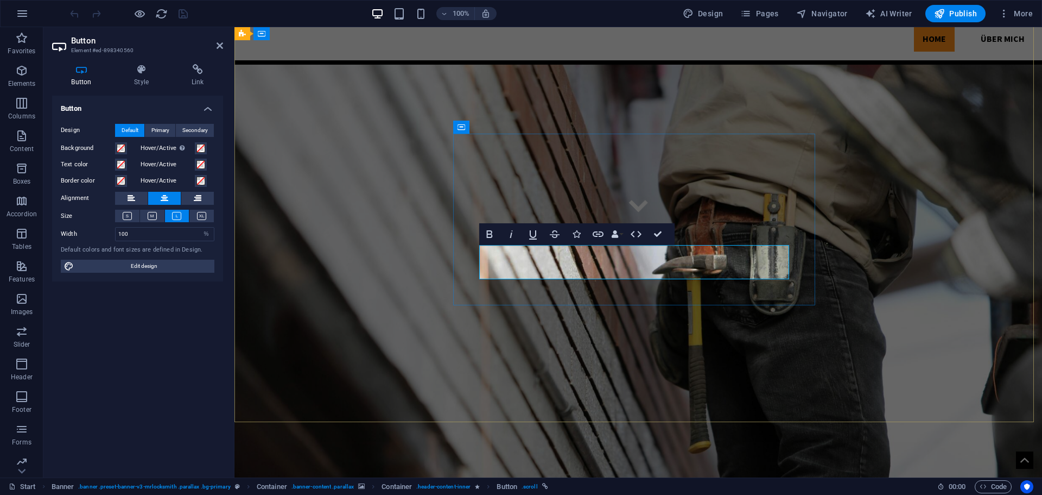
drag, startPoint x: 506, startPoint y: 262, endPoint x: 491, endPoint y: 303, distance: 43.7
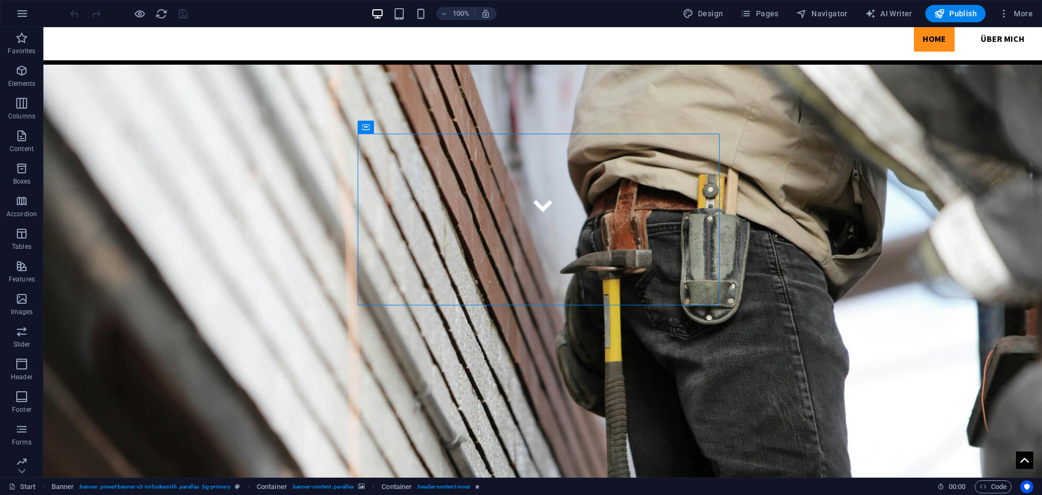
click at [761, 348] on figure at bounding box center [542, 276] width 999 height 423
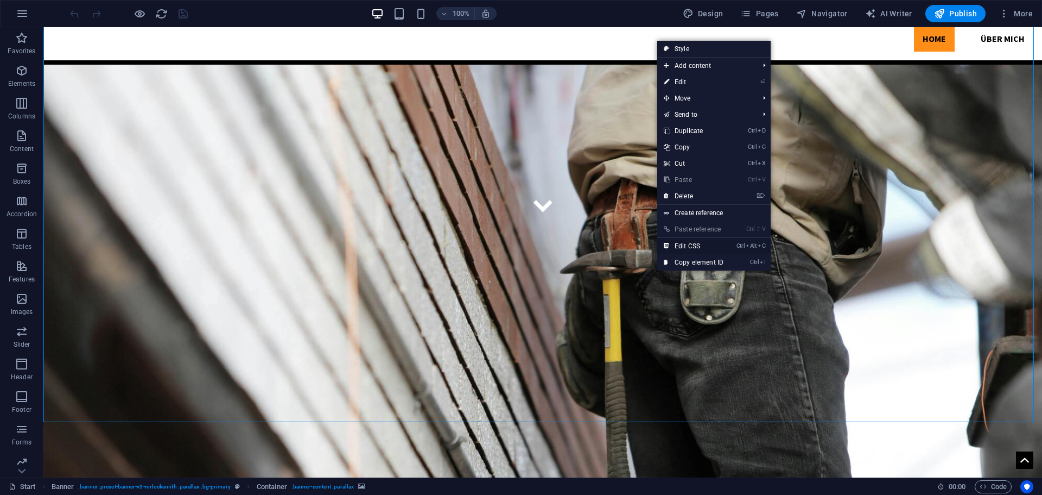
click at [695, 246] on link "Ctrl Alt C Edit CSS" at bounding box center [693, 246] width 73 height 16
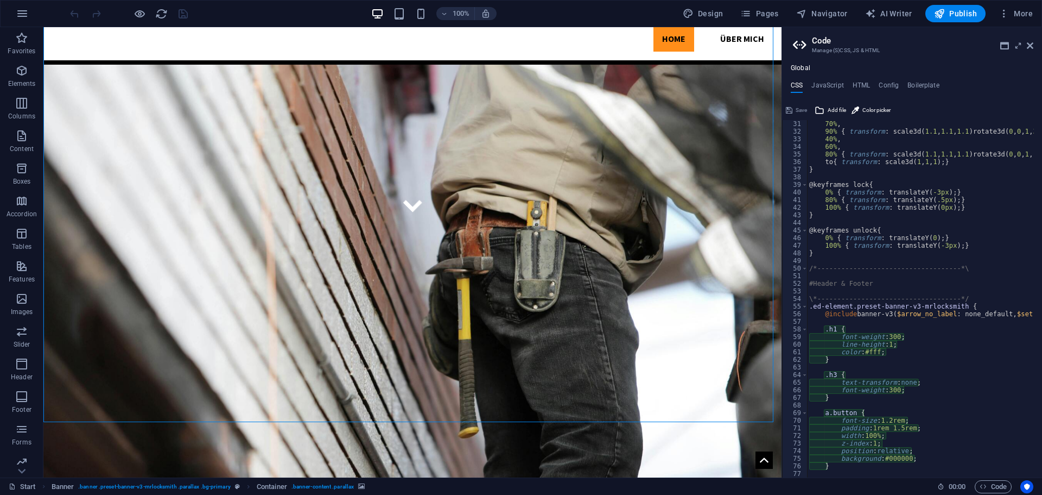
scroll to position [293, 0]
